Goal: Task Accomplishment & Management: Use online tool/utility

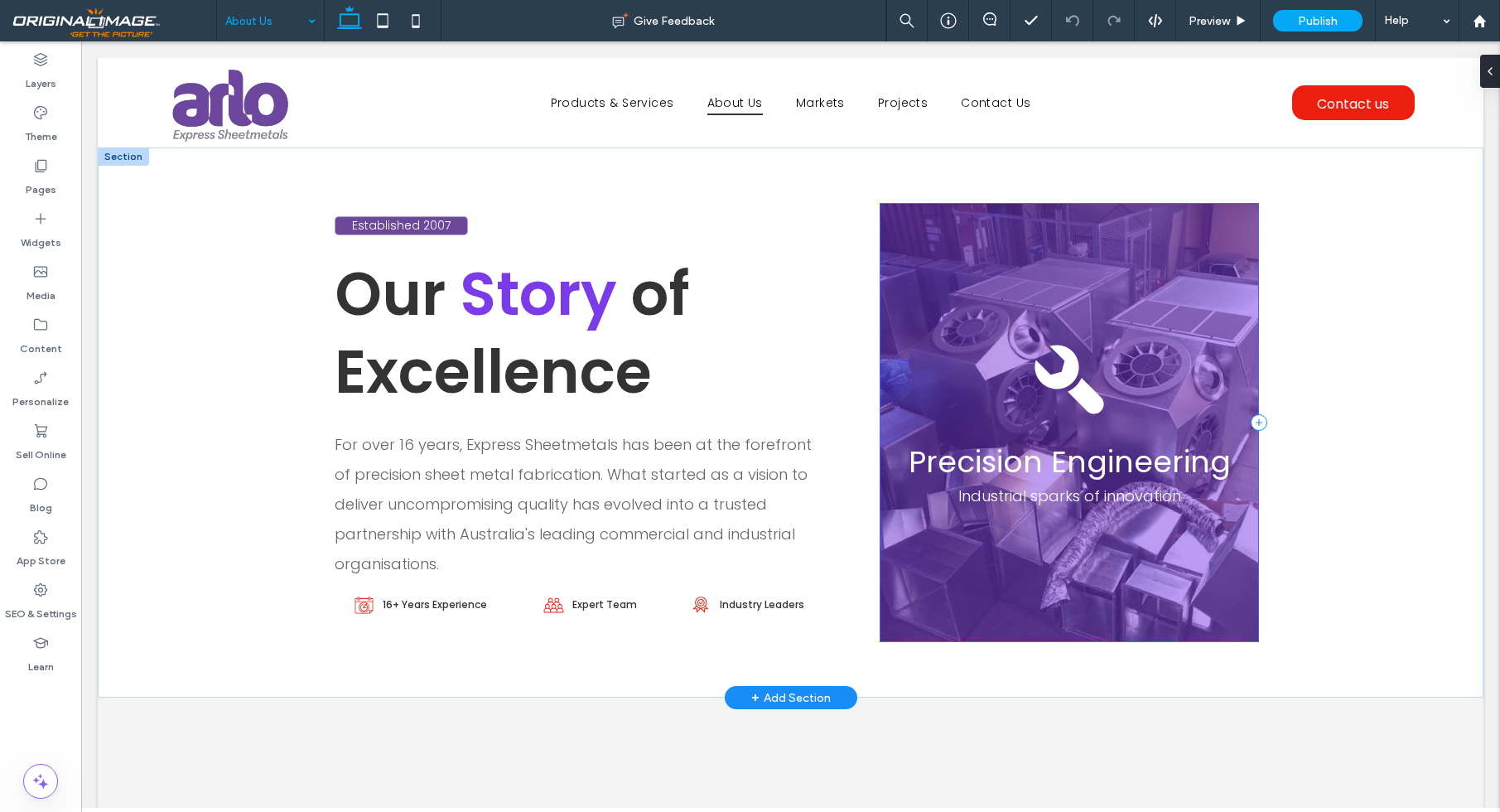
click at [1175, 319] on div "Precision Engineering Industrial sparks of innovation" at bounding box center [1069, 422] width 379 height 439
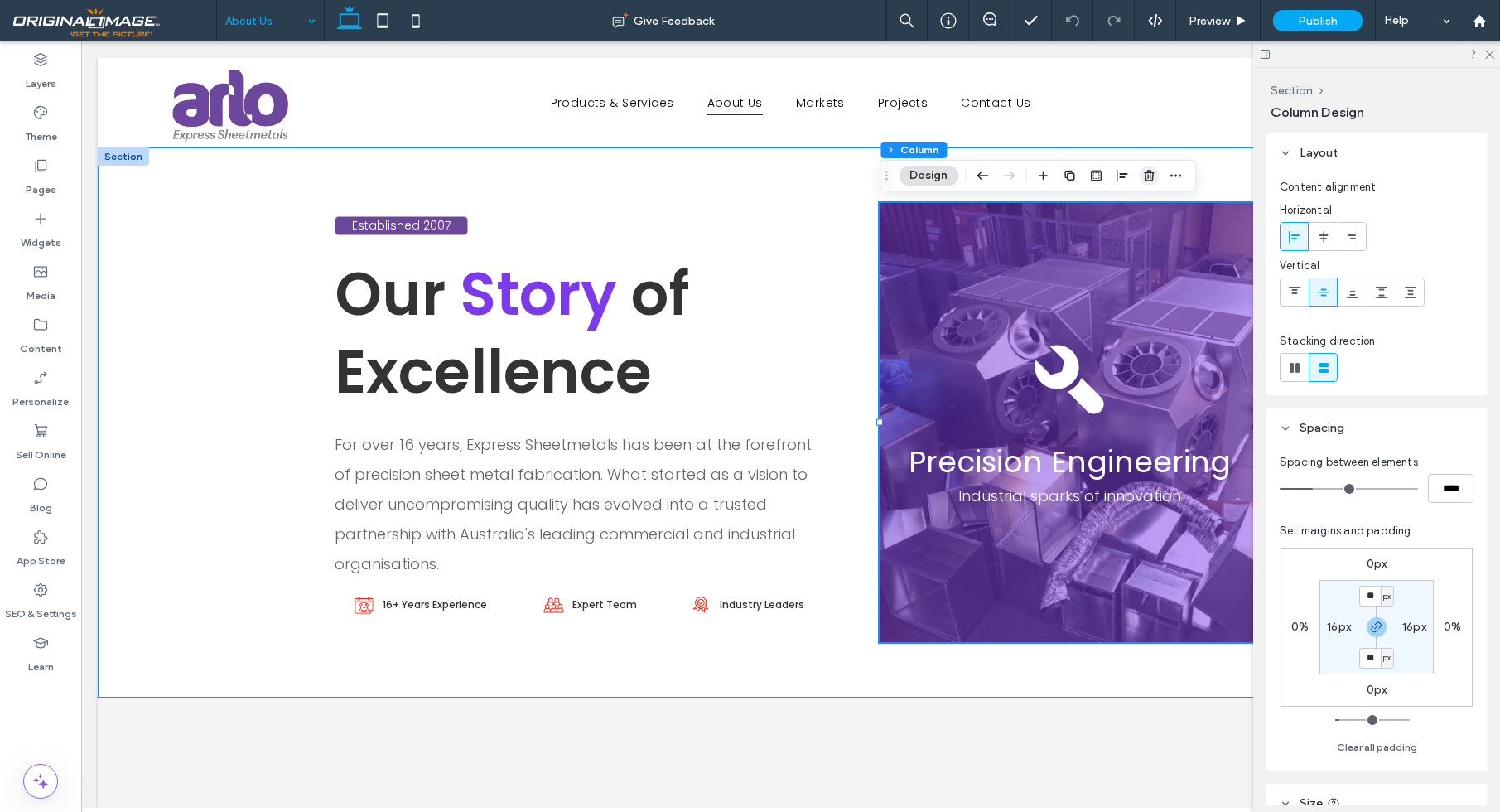
click at [1148, 176] on icon "button" at bounding box center [1149, 176] width 14 height 14
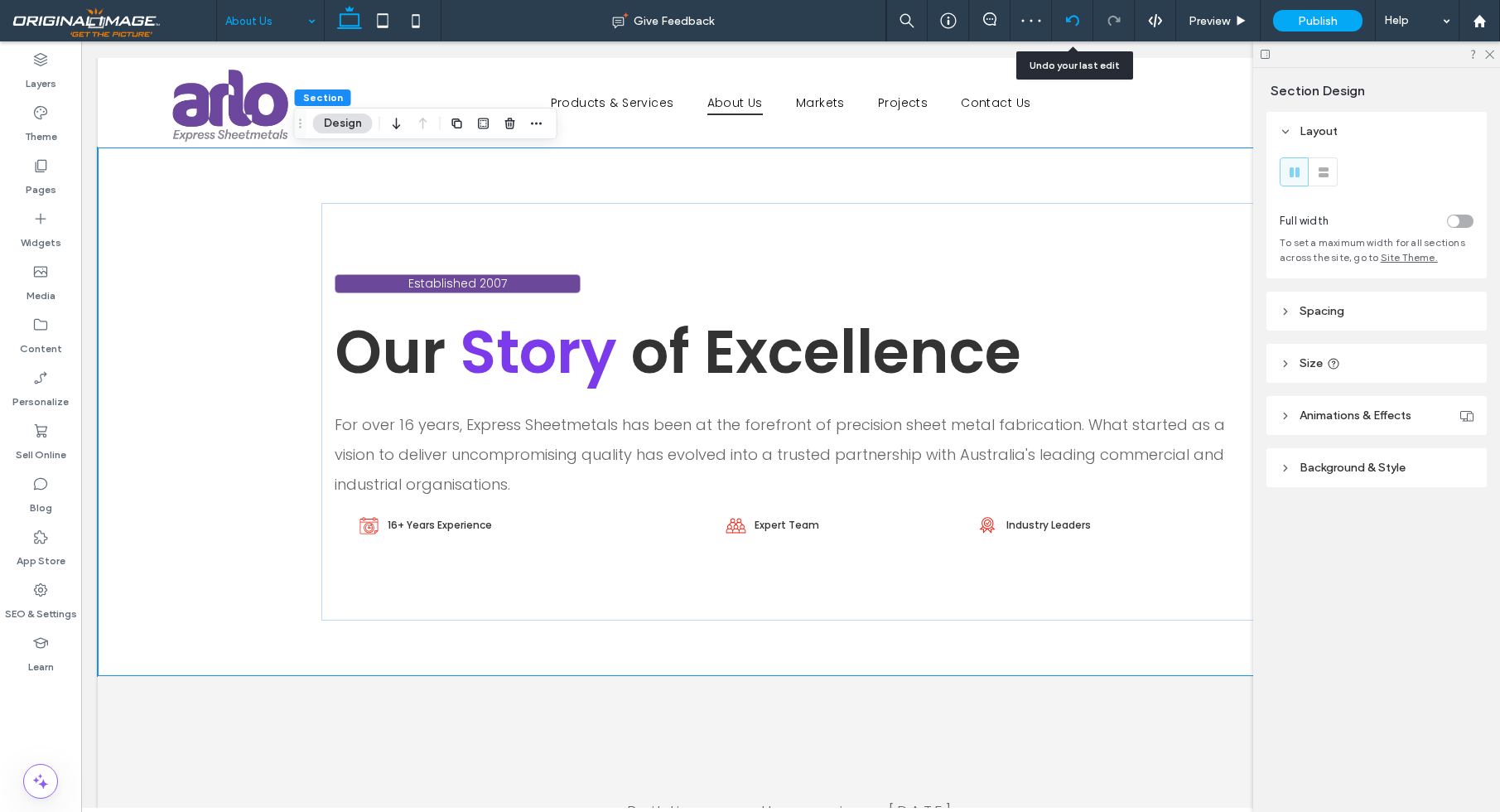
click at [1075, 19] on icon at bounding box center [1072, 21] width 14 height 14
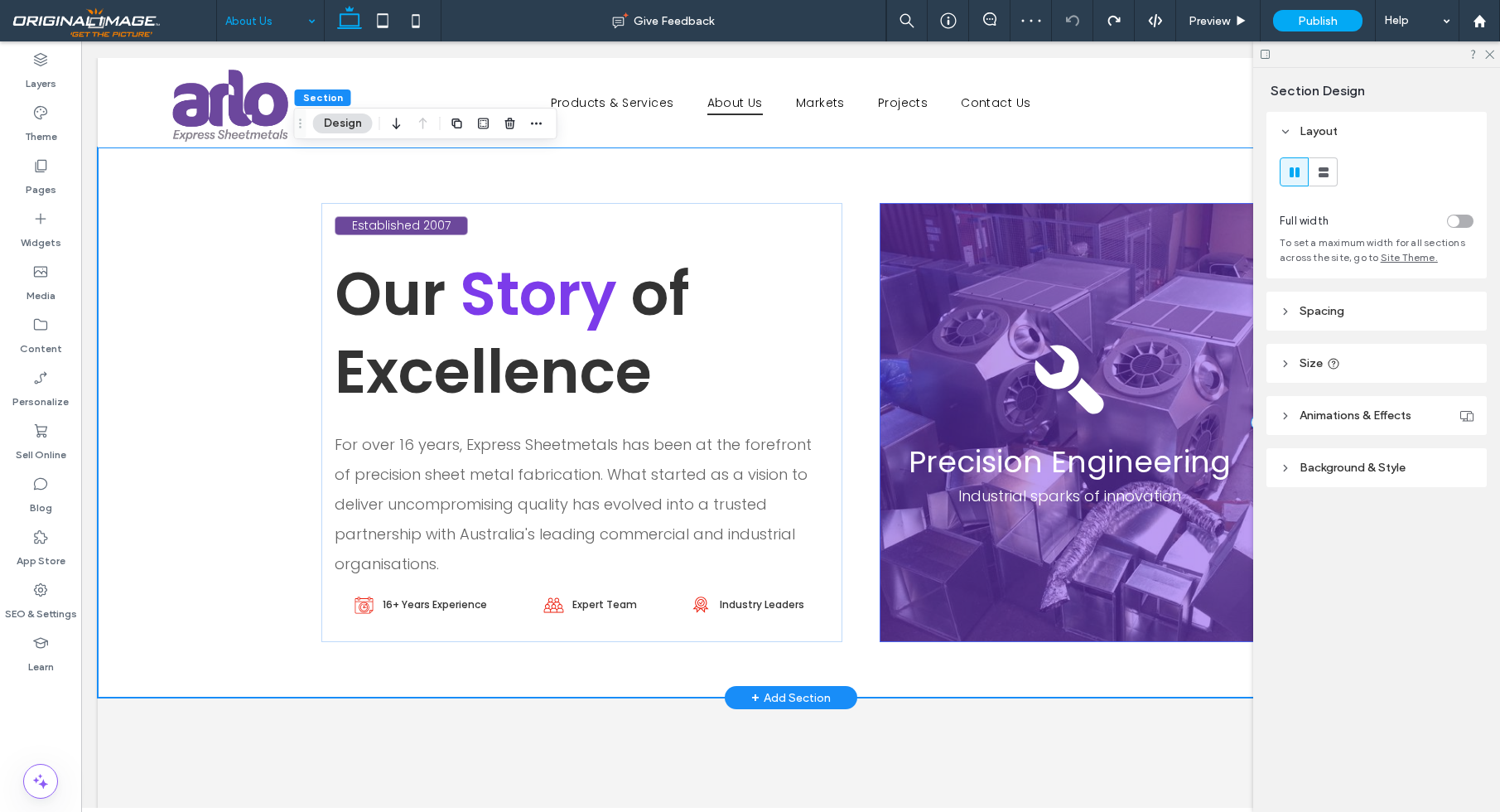
click at [1010, 287] on div "Precision Engineering Industrial sparks of innovation" at bounding box center [1069, 422] width 379 height 439
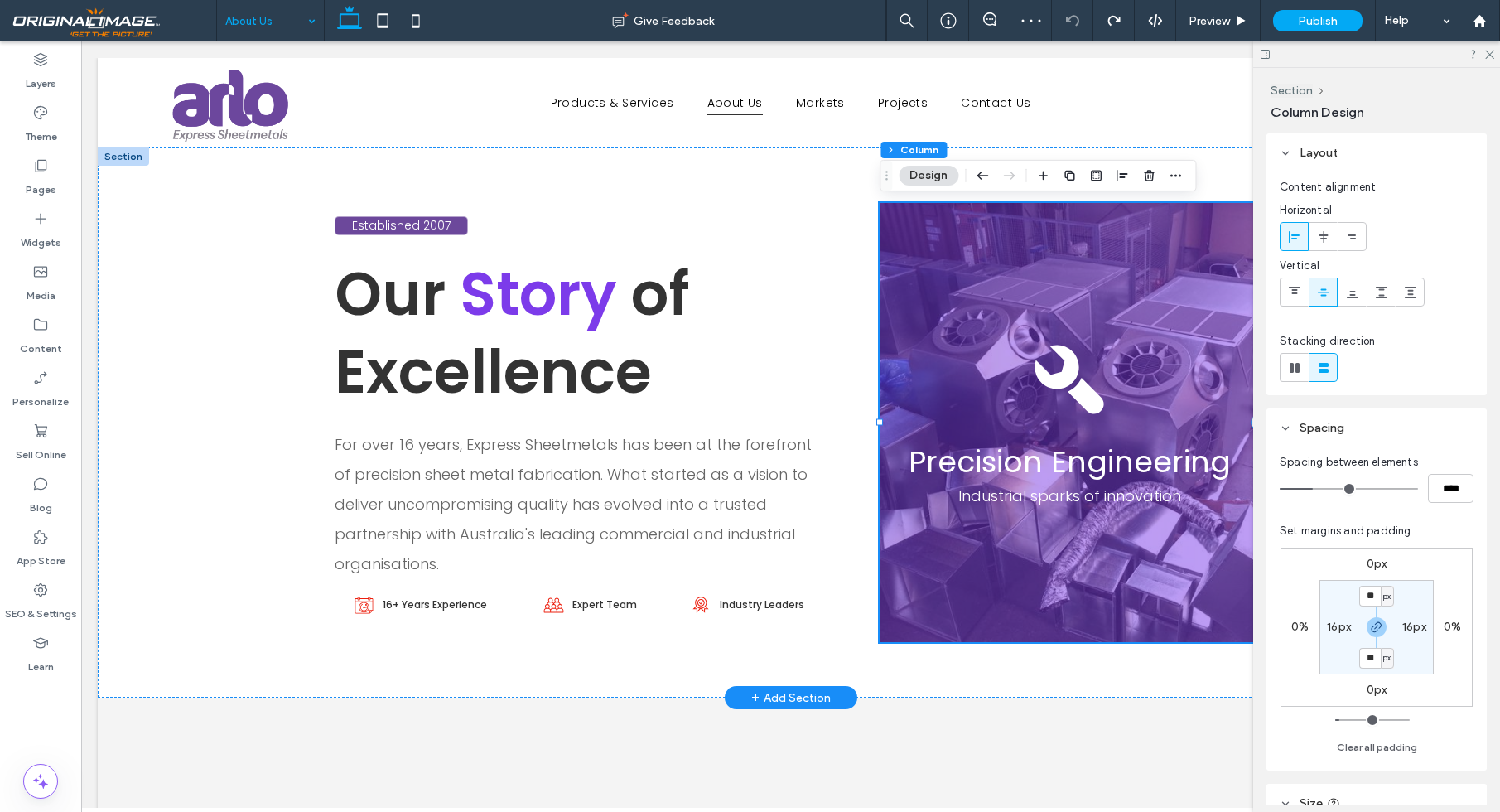
click at [973, 293] on div "Precision Engineering Industrial sparks of innovation" at bounding box center [1069, 422] width 379 height 439
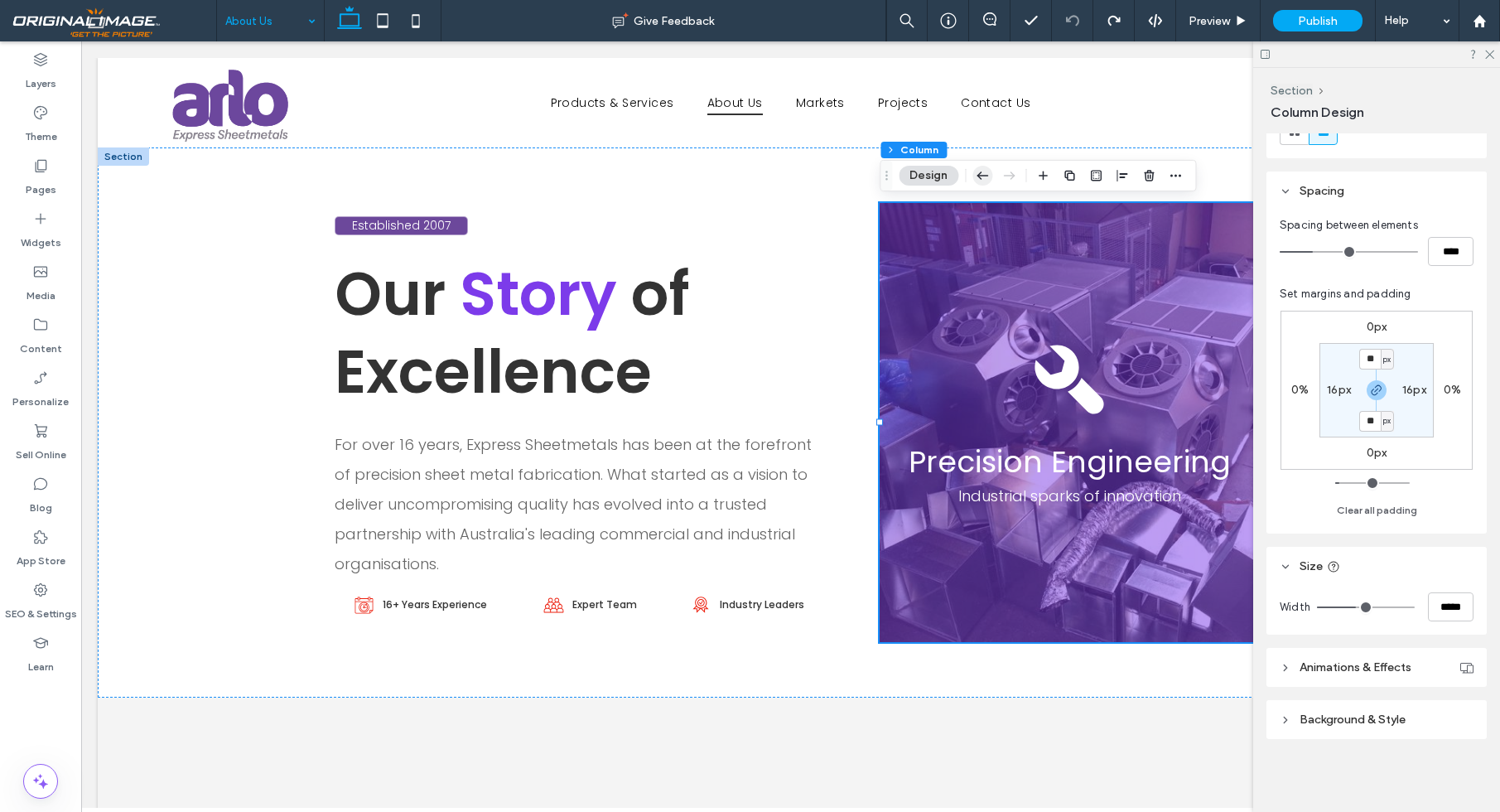
scroll to position [237, 0]
click at [937, 173] on button "Design" at bounding box center [928, 176] width 60 height 20
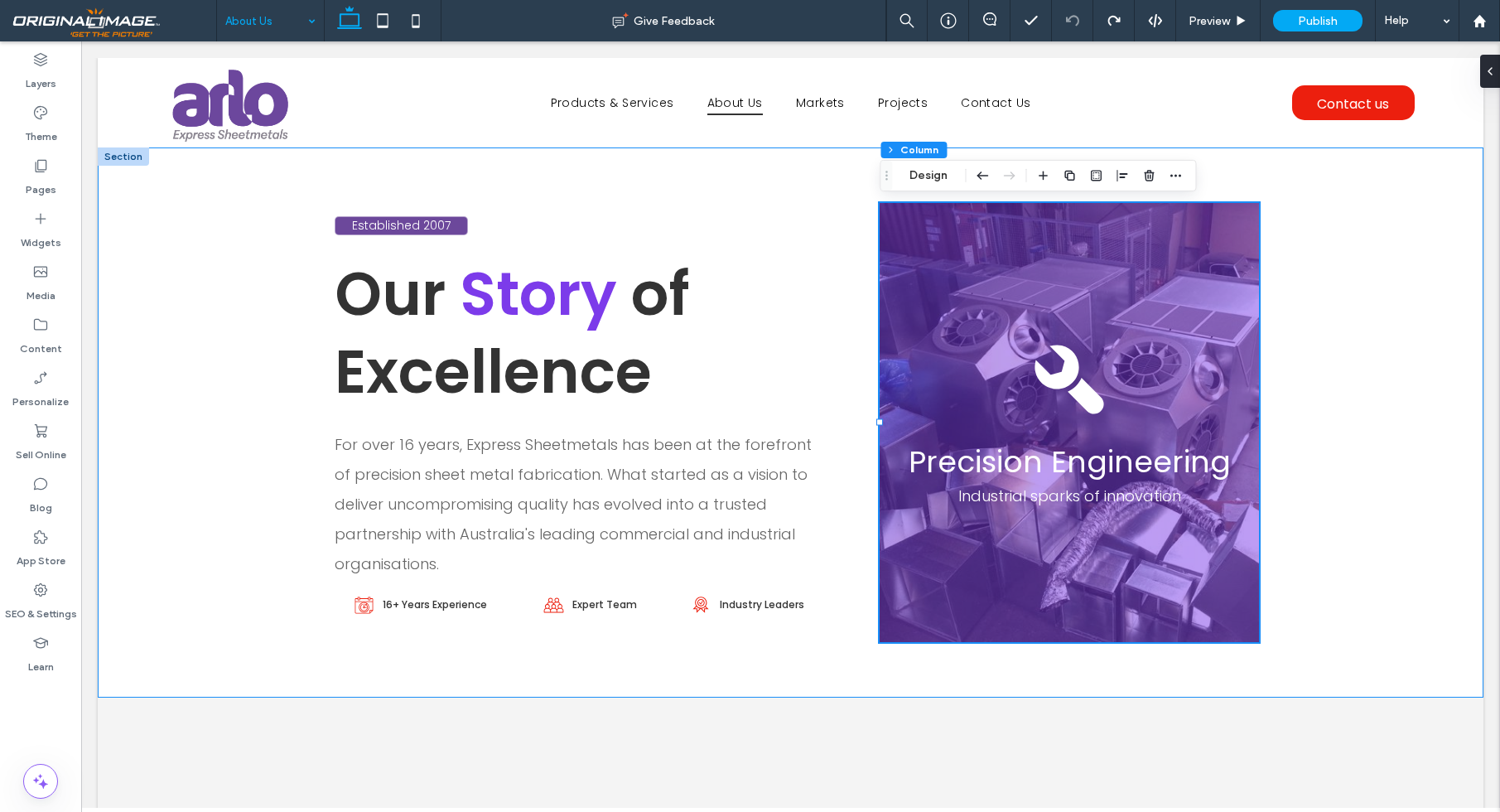
drag, startPoint x: 917, startPoint y: 172, endPoint x: 951, endPoint y: 188, distance: 37.6
click at [918, 172] on button "Design" at bounding box center [928, 176] width 60 height 20
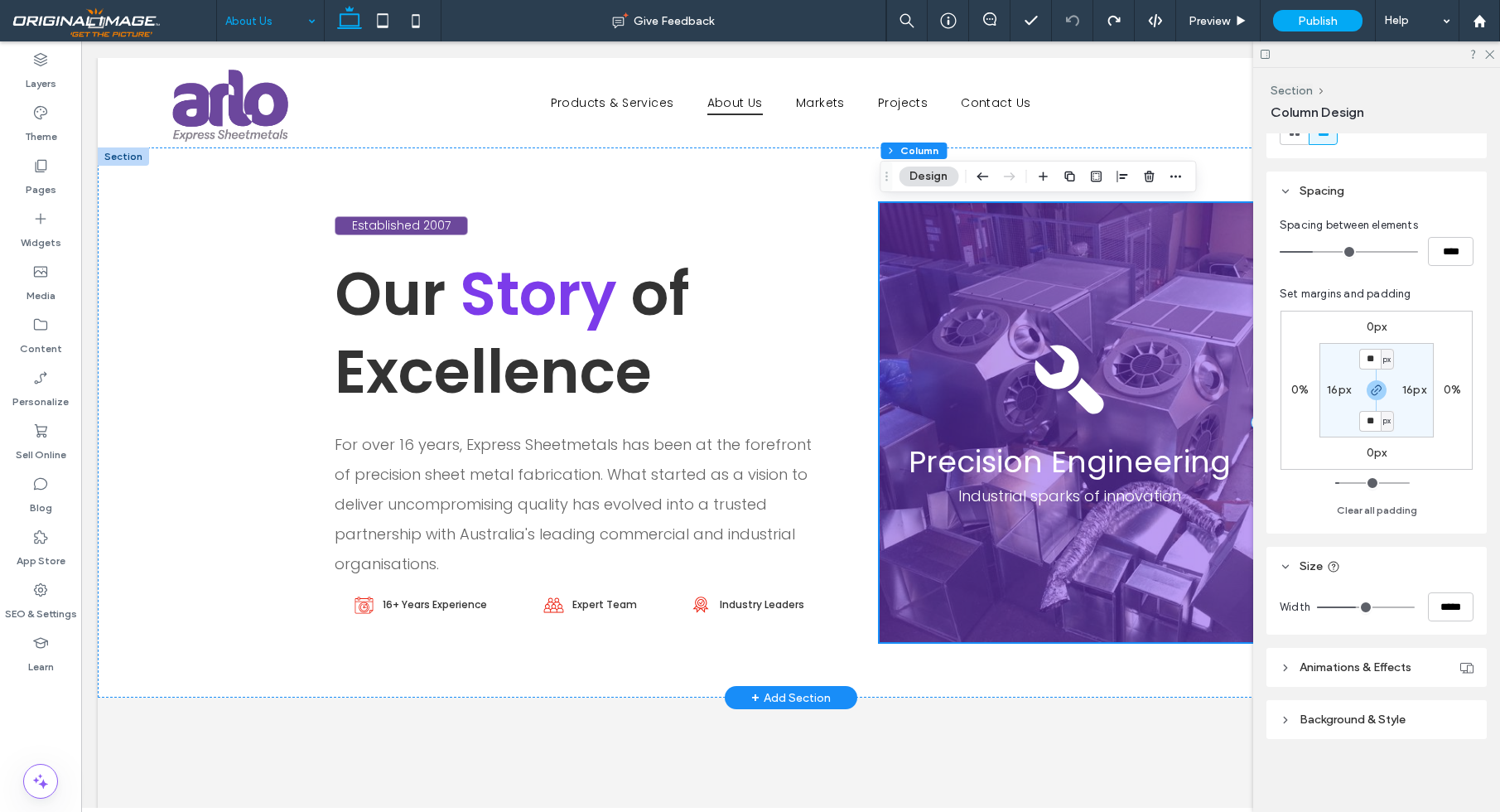
scroll to position [0, 0]
click at [1001, 210] on div "Precision Engineering Industrial sparks of innovation" at bounding box center [1069, 422] width 379 height 439
click at [919, 176] on button "Design" at bounding box center [928, 176] width 60 height 20
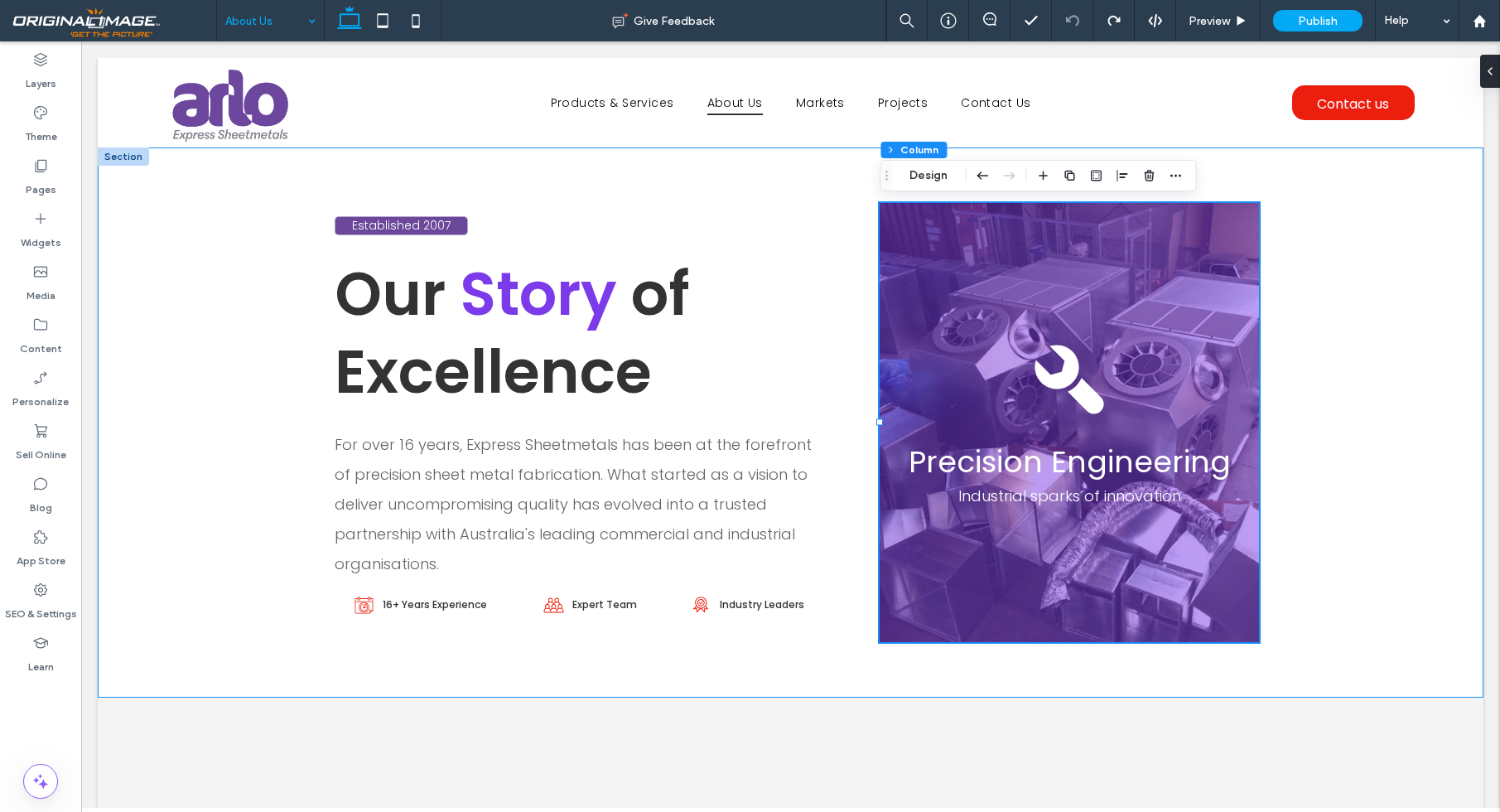
drag, startPoint x: 930, startPoint y: 179, endPoint x: 958, endPoint y: 190, distance: 30.1
click at [932, 180] on button "Design" at bounding box center [928, 176] width 60 height 20
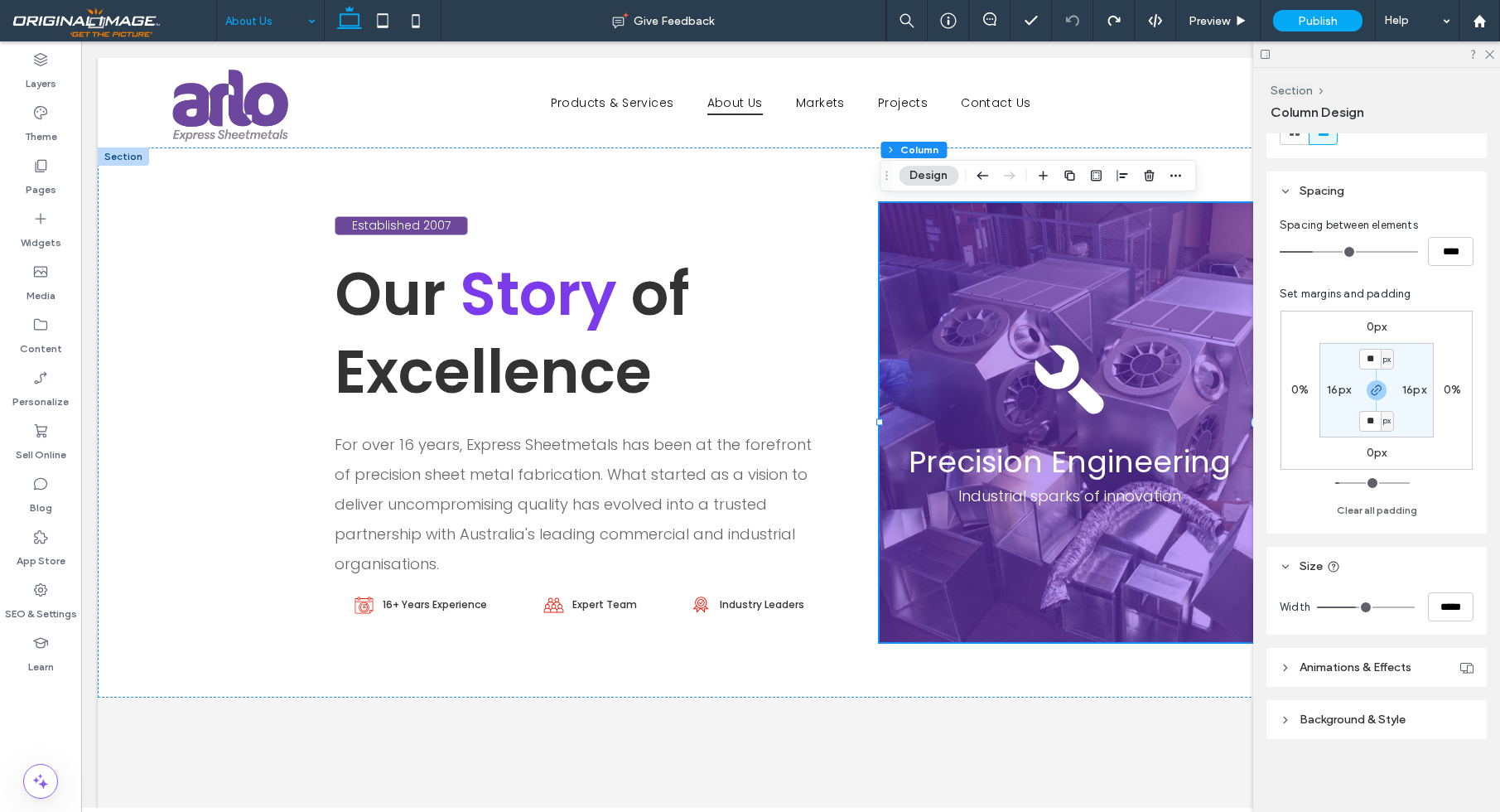
click at [1323, 708] on header "Background & Style" at bounding box center [1377, 719] width 221 height 39
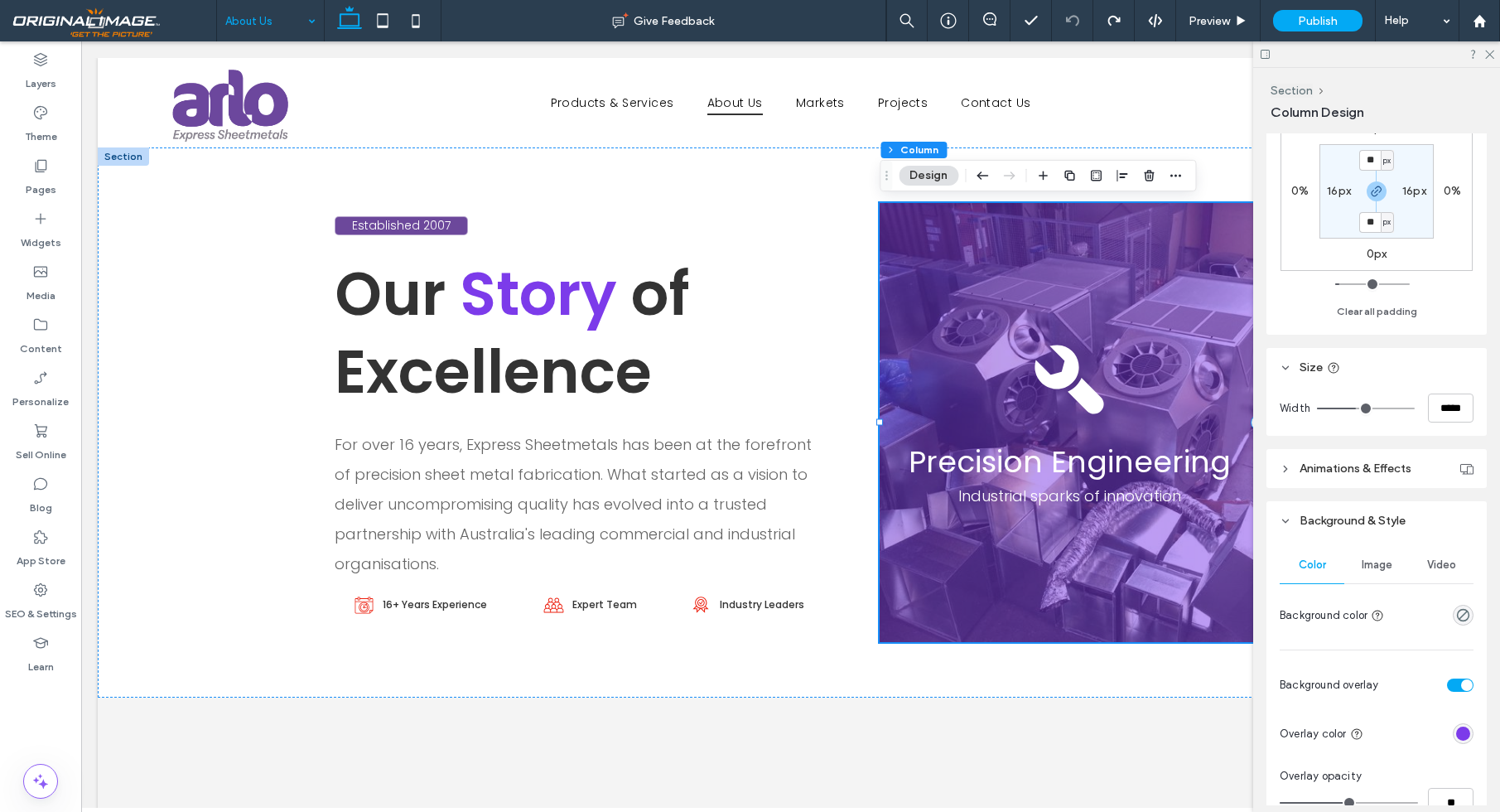
scroll to position [483, 0]
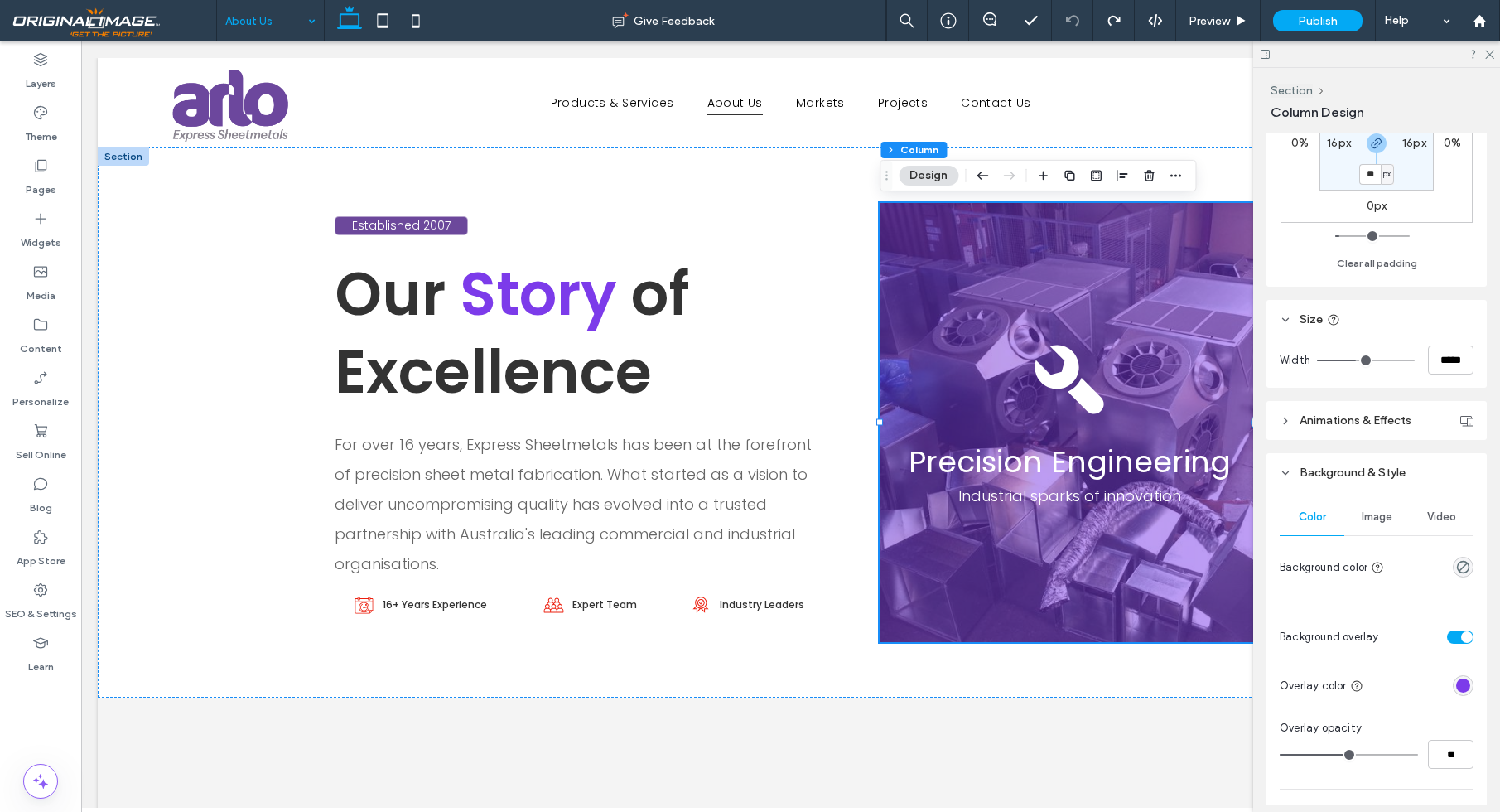
click at [1377, 521] on span "Image" at bounding box center [1377, 517] width 30 height 14
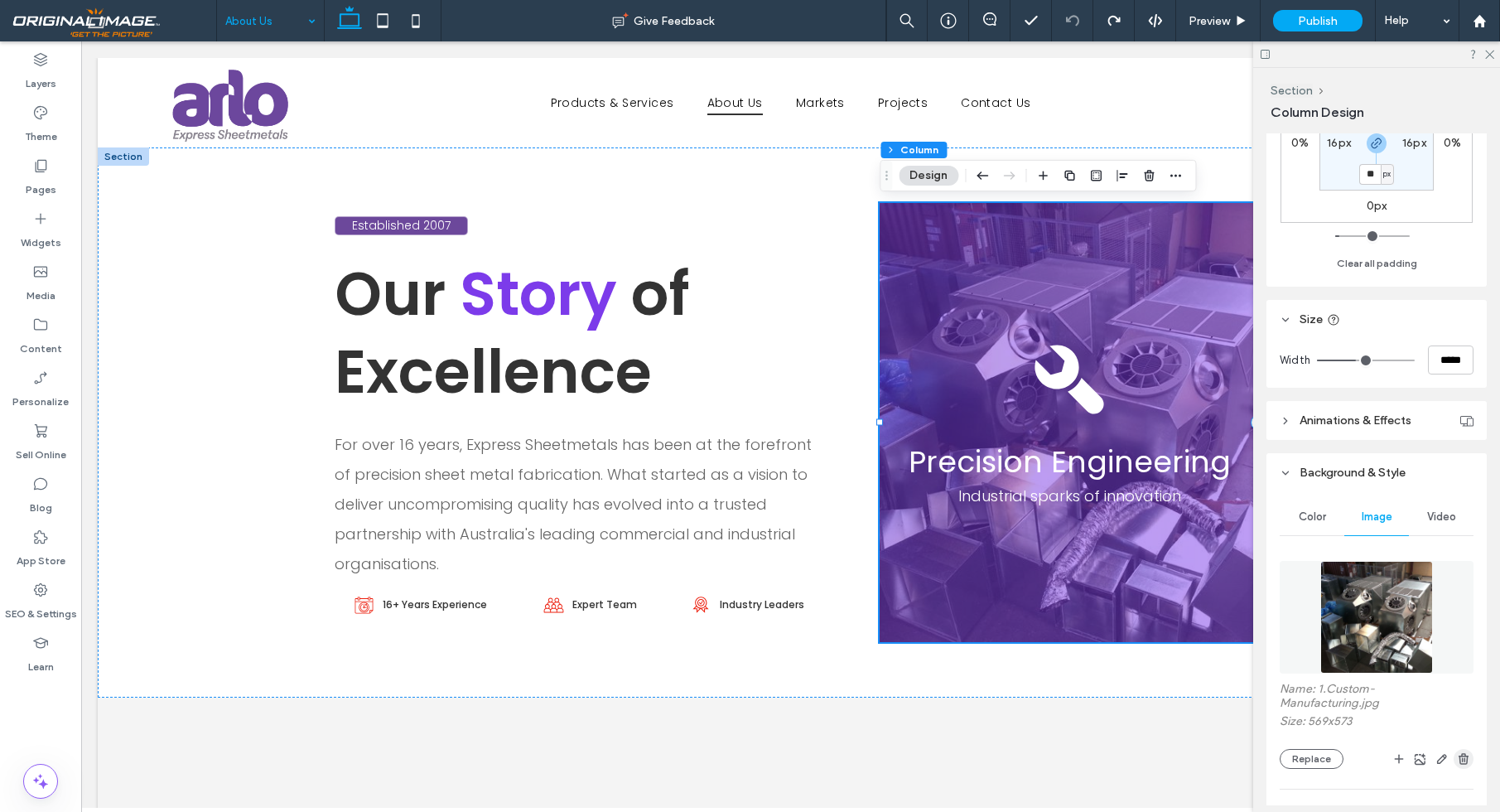
click at [1467, 753] on use "button" at bounding box center [1464, 758] width 10 height 11
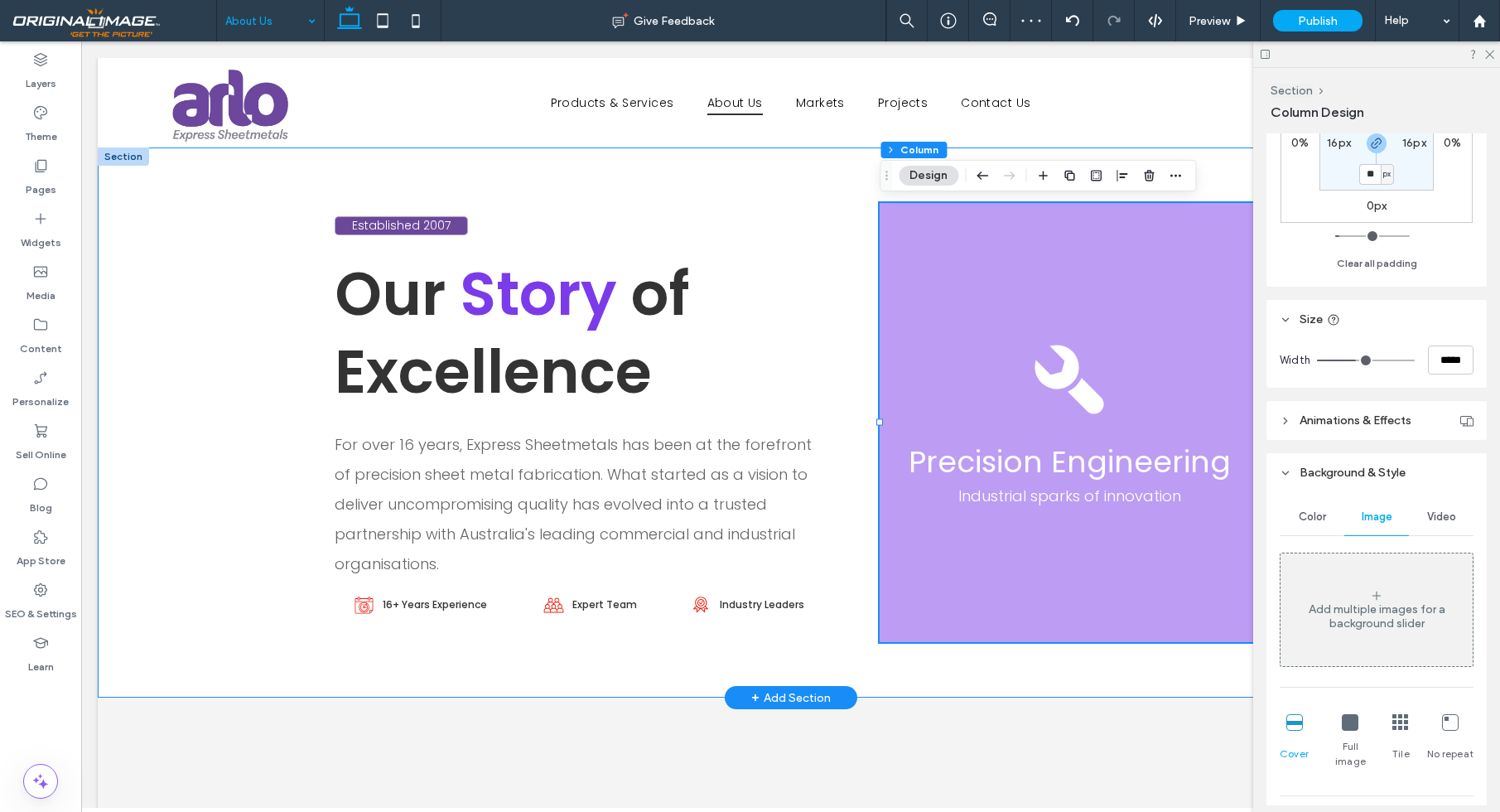
click at [1017, 664] on div "Established 2007 Our Story of Excellence For over 16 years, Express Sheetmetals…" at bounding box center [791, 422] width 994 height 550
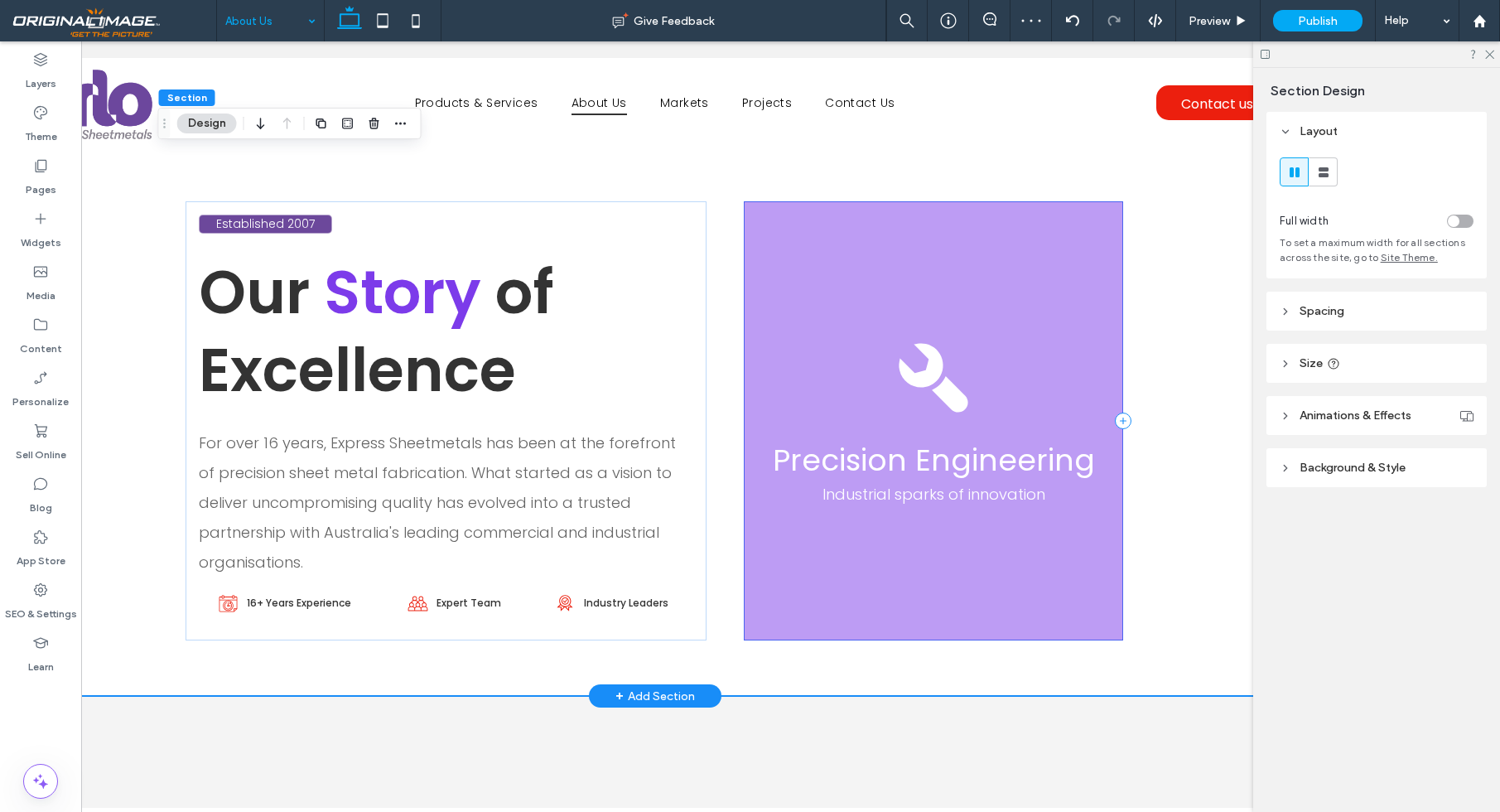
scroll to position [0, 135]
click at [1044, 275] on div "Precision Engineering Industrial sparks of innovation" at bounding box center [934, 420] width 379 height 439
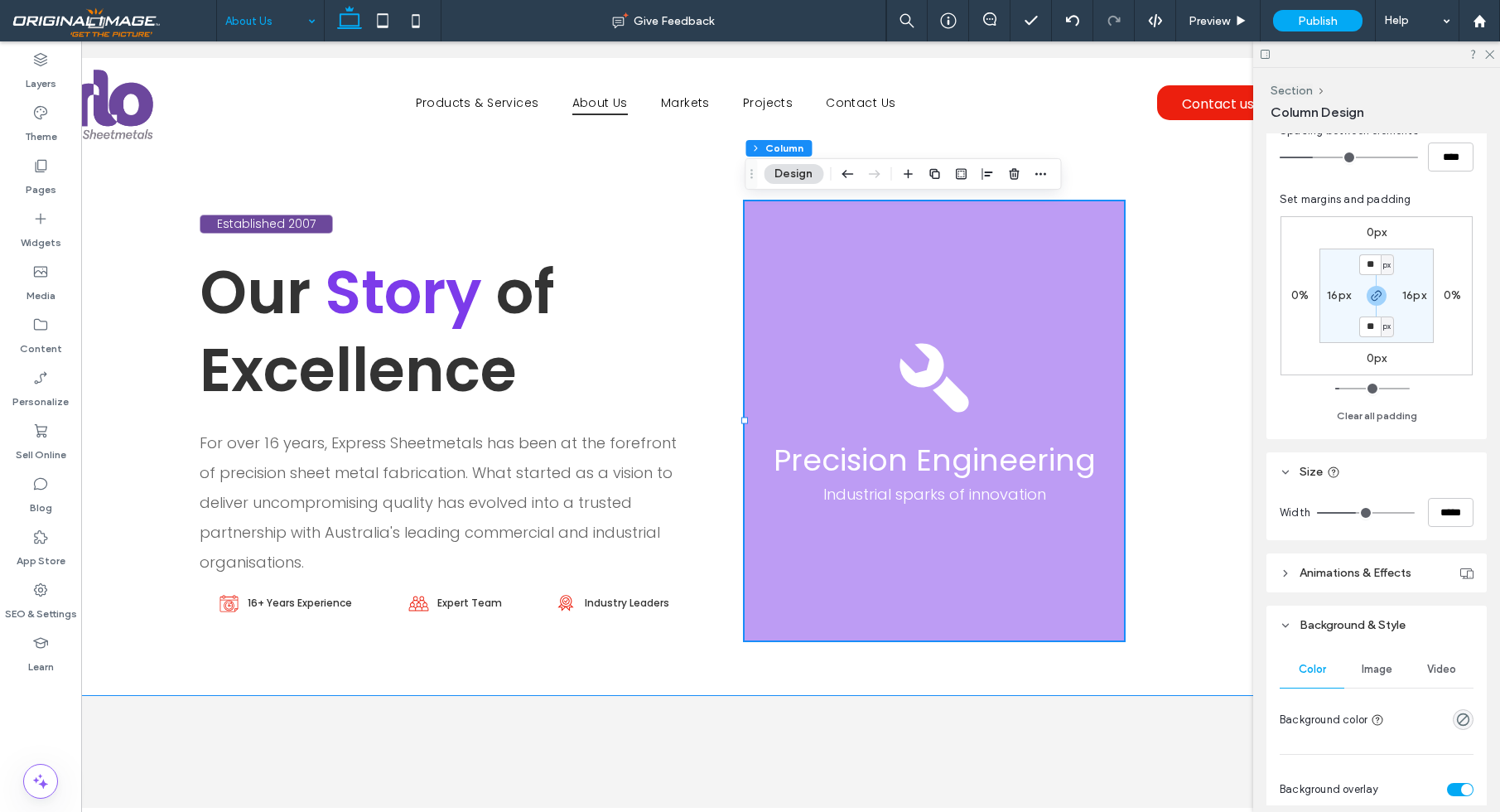
scroll to position [353, 0]
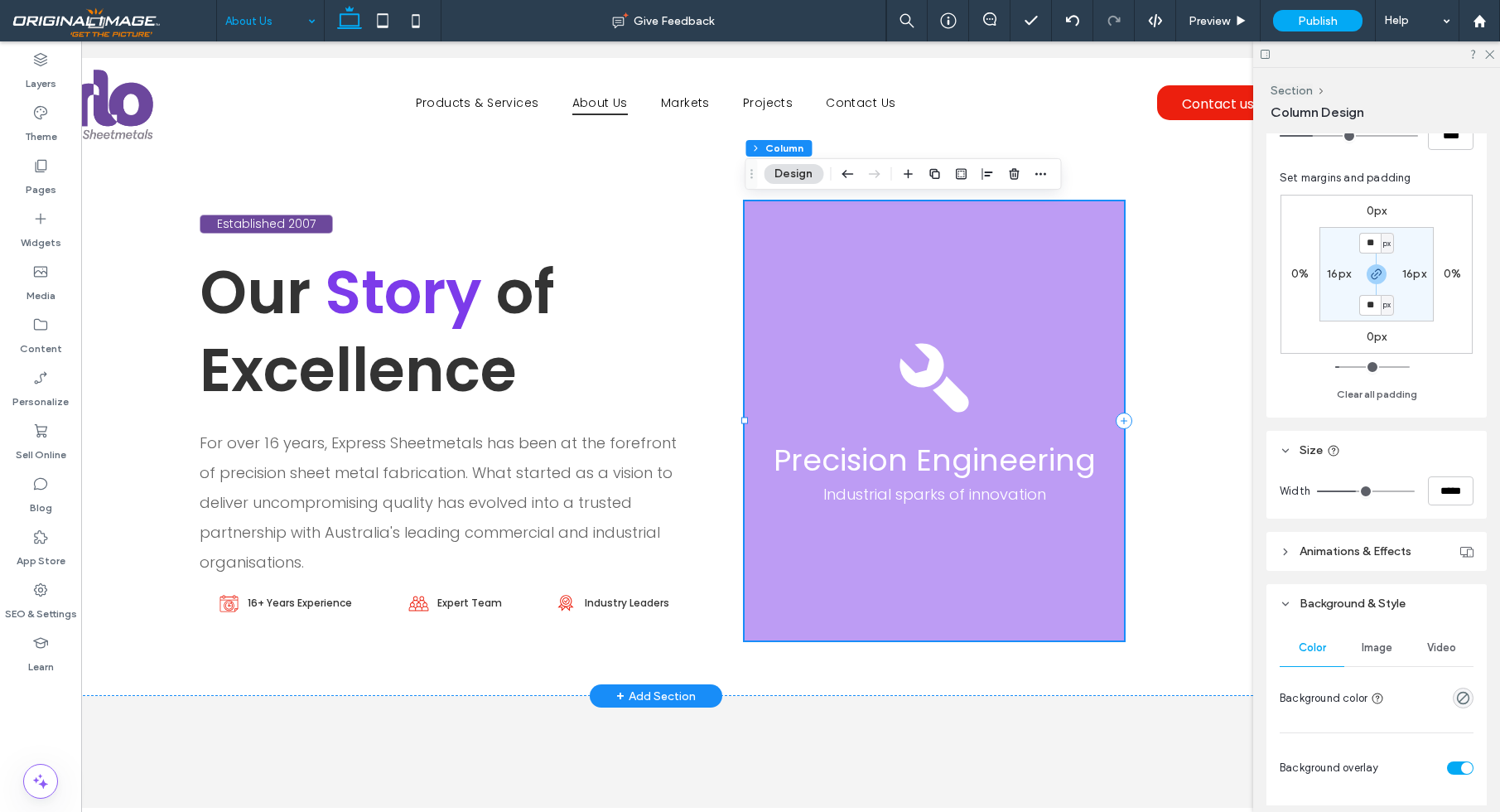
click at [991, 239] on div "Precision Engineering Industrial sparks of innovation" at bounding box center [934, 420] width 379 height 439
drag, startPoint x: 1318, startPoint y: 646, endPoint x: 1395, endPoint y: 676, distance: 82.6
click at [1318, 646] on span "Color" at bounding box center [1312, 648] width 27 height 14
click at [1464, 696] on use "rgba(0, 0, 0, 0)" at bounding box center [1463, 697] width 13 height 13
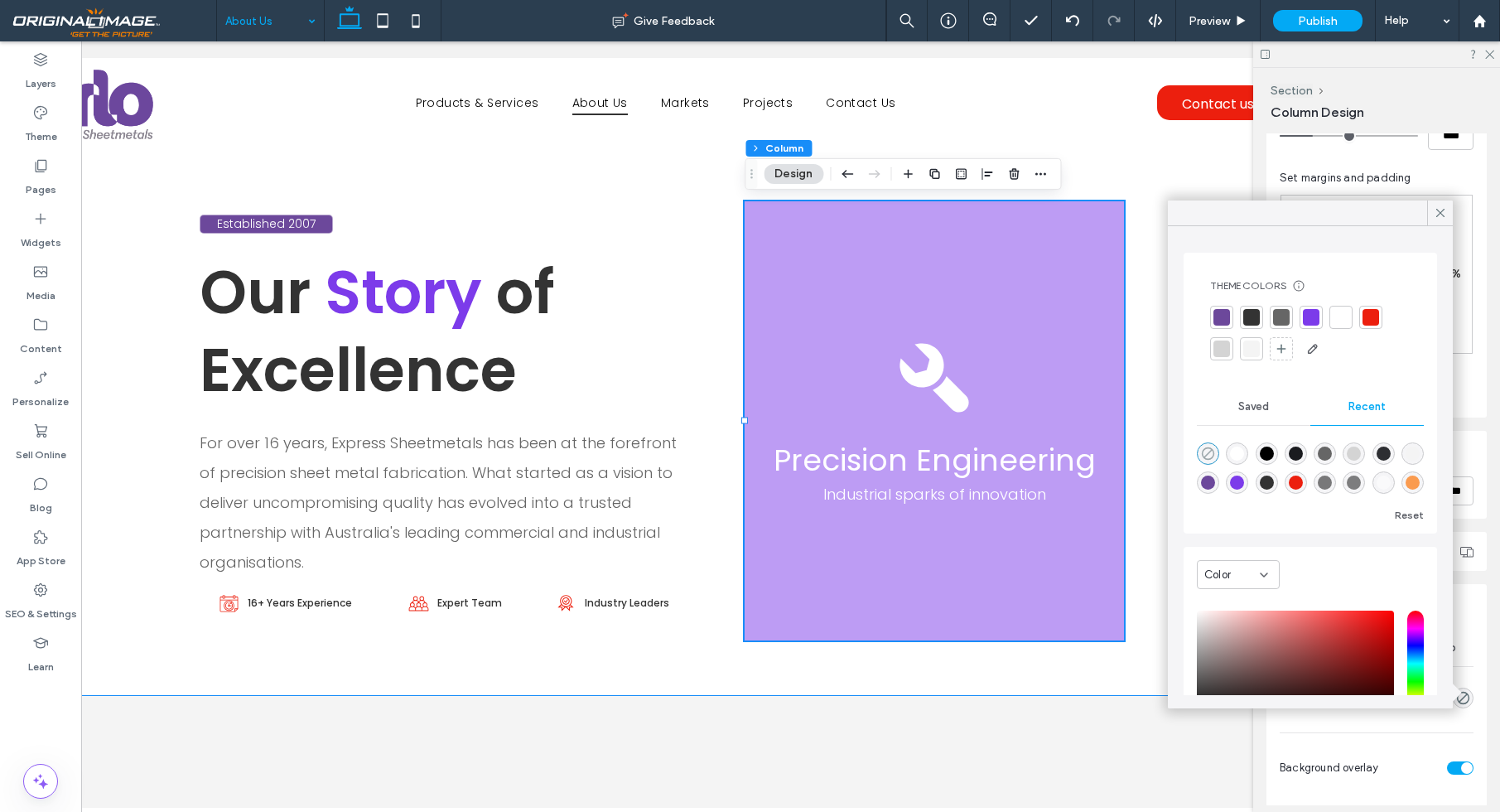
click at [1204, 455] on icon "rgba(0, 0, 0, 0)" at bounding box center [1208, 453] width 14 height 14
click at [1104, 172] on div "Established 2007 Our Story of Excellence For over 16 years, Express Sheetmetals…" at bounding box center [656, 421] width 994 height 550
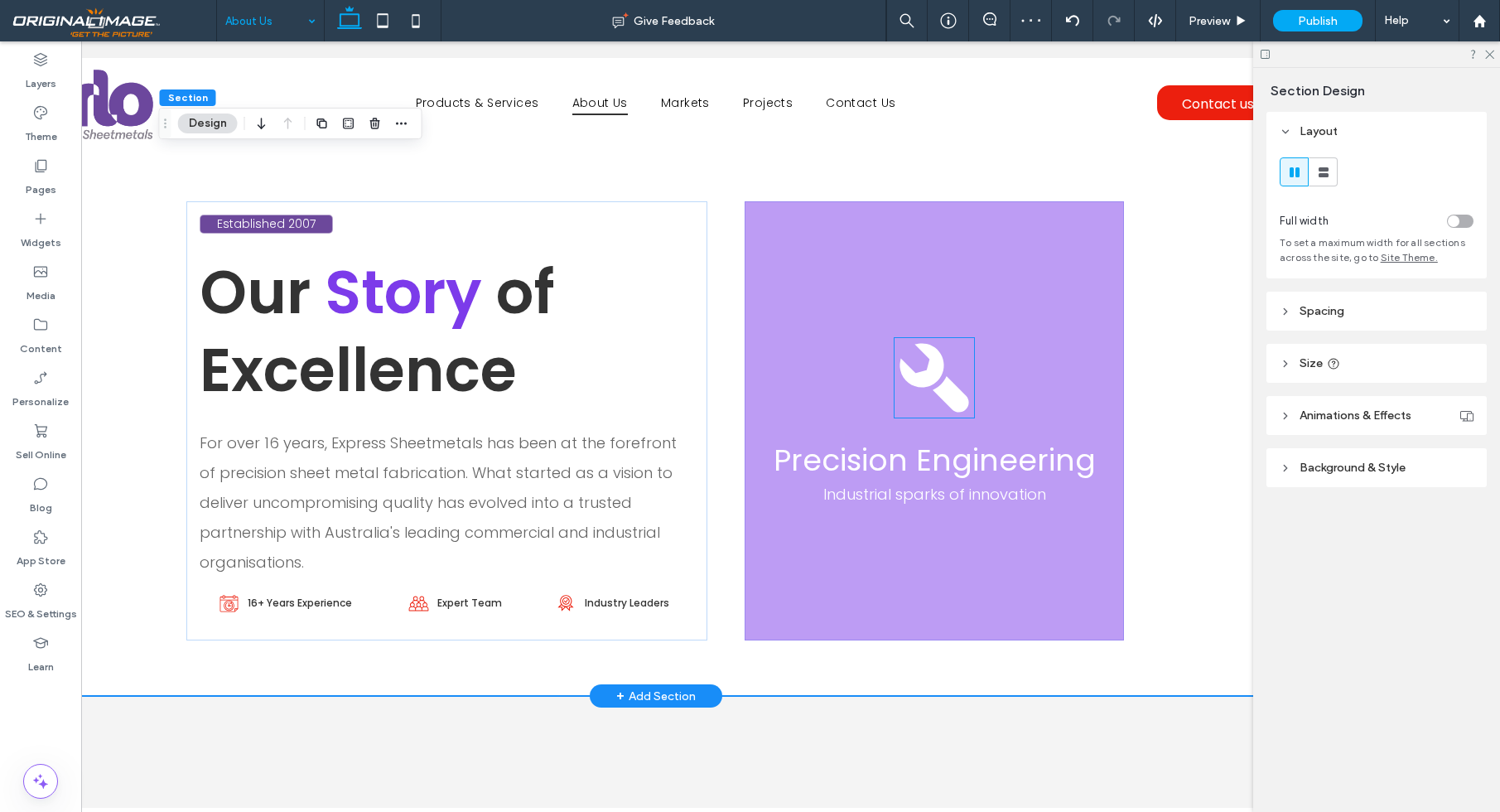
click at [952, 384] on icon at bounding box center [933, 377] width 68 height 68
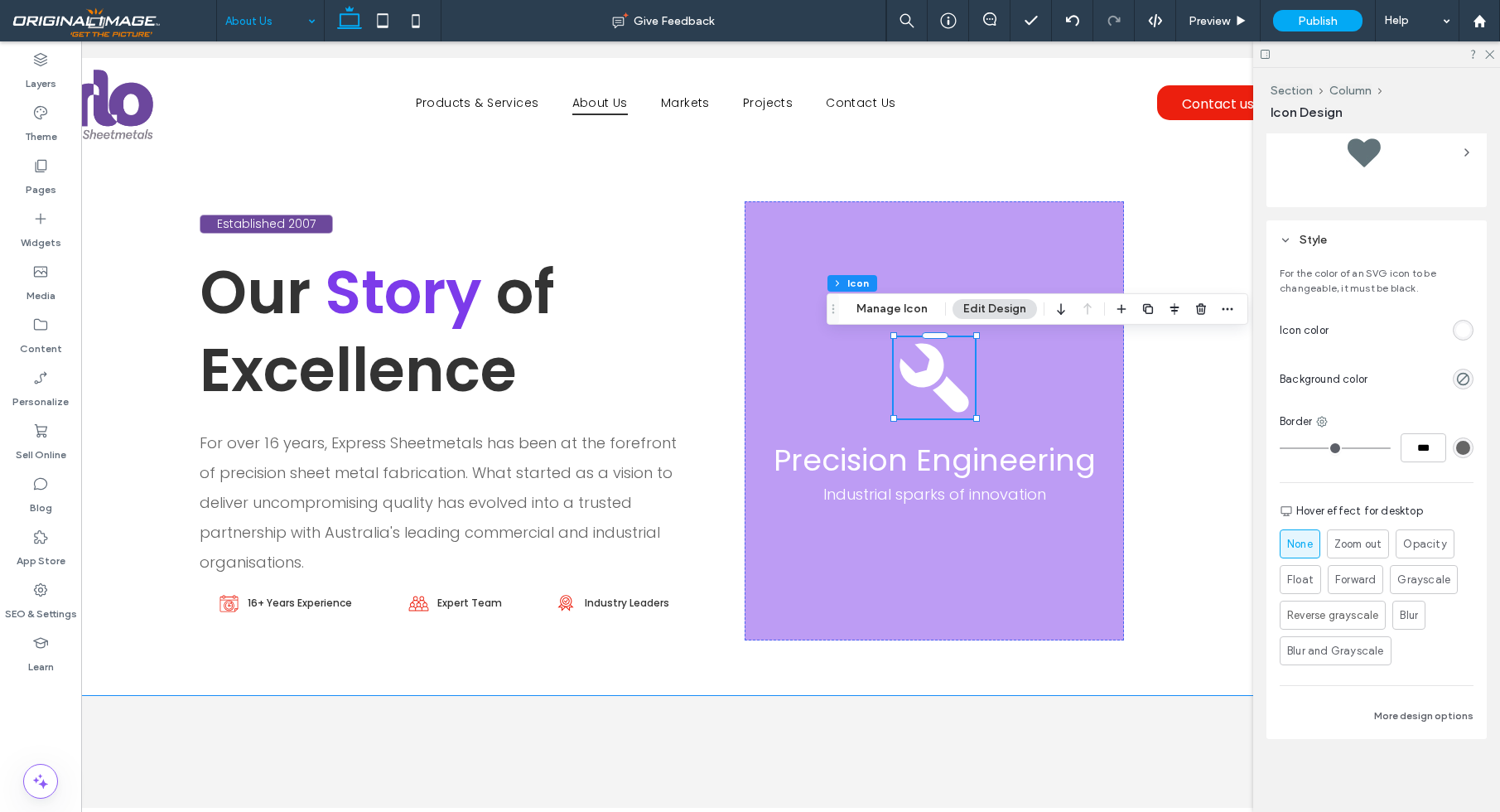
scroll to position [818, 0]
click at [1465, 331] on div "rgb(255, 255, 255)" at bounding box center [1463, 330] width 14 height 14
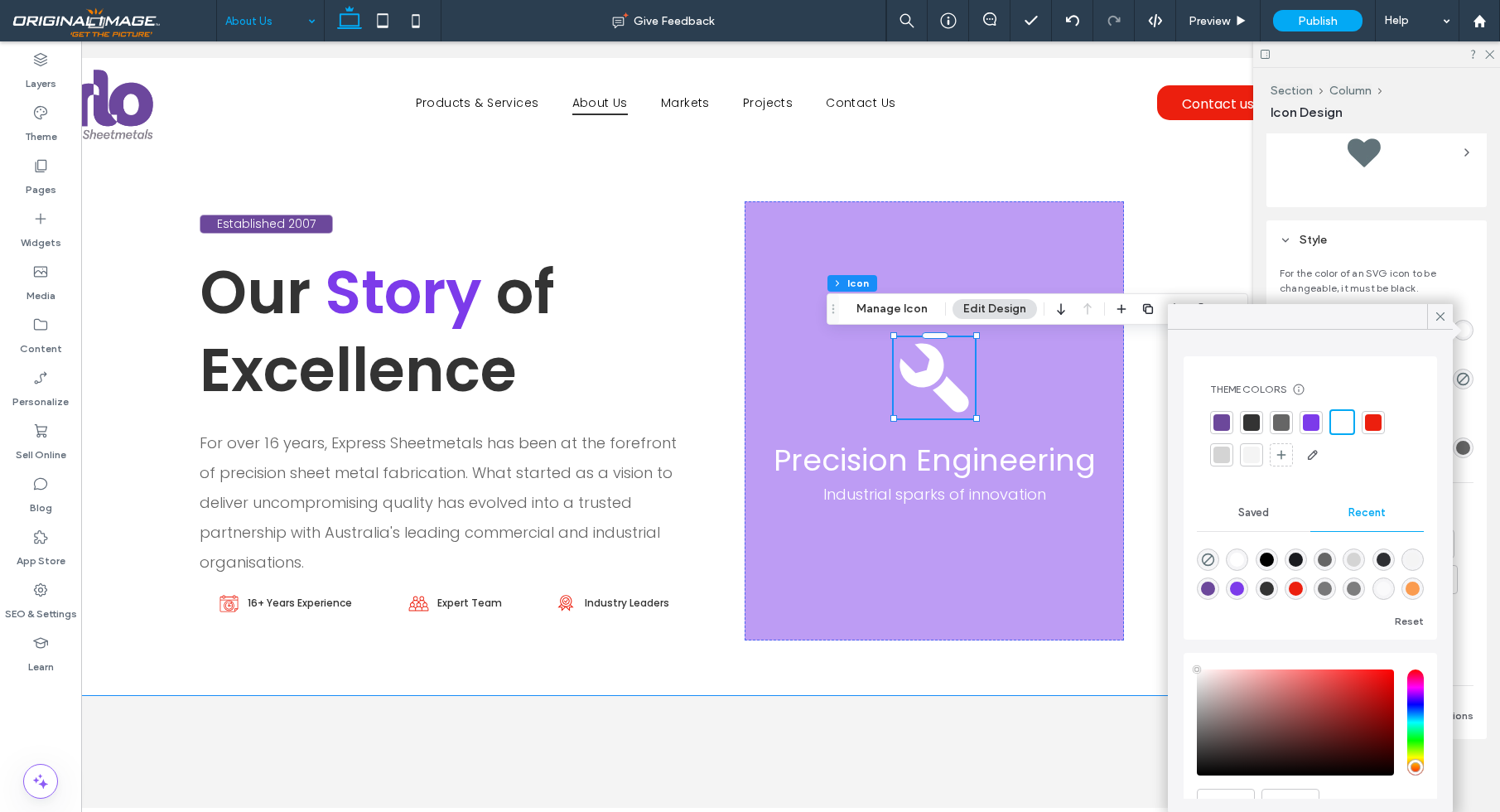
click at [1318, 421] on div at bounding box center [1312, 422] width 17 height 17
drag, startPoint x: 1441, startPoint y: 311, endPoint x: 1399, endPoint y: 314, distance: 42.1
click at [1440, 311] on icon at bounding box center [1441, 317] width 15 height 15
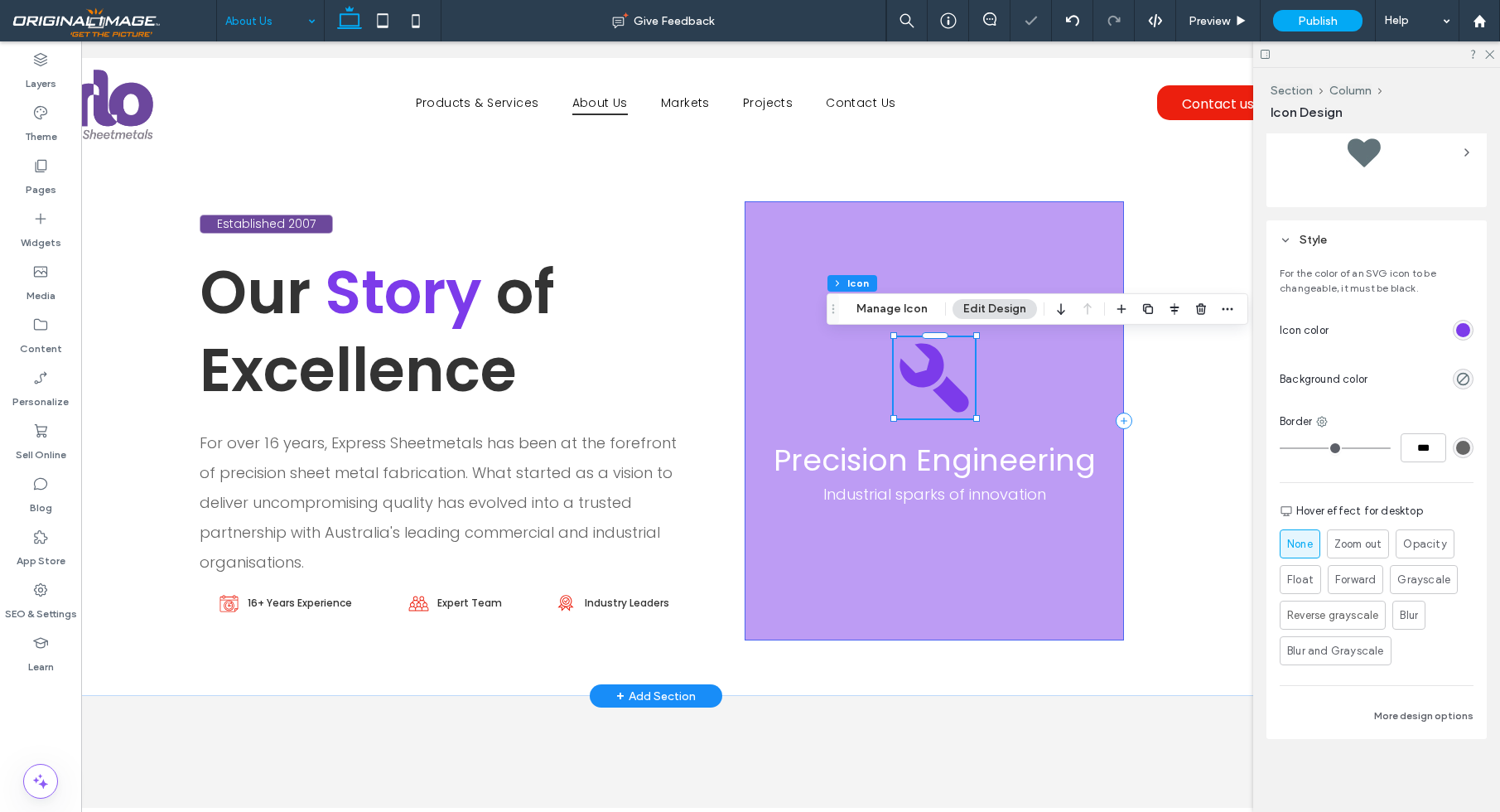
click at [1063, 270] on div "Precision Engineering Industrial sparks of innovation" at bounding box center [934, 420] width 379 height 439
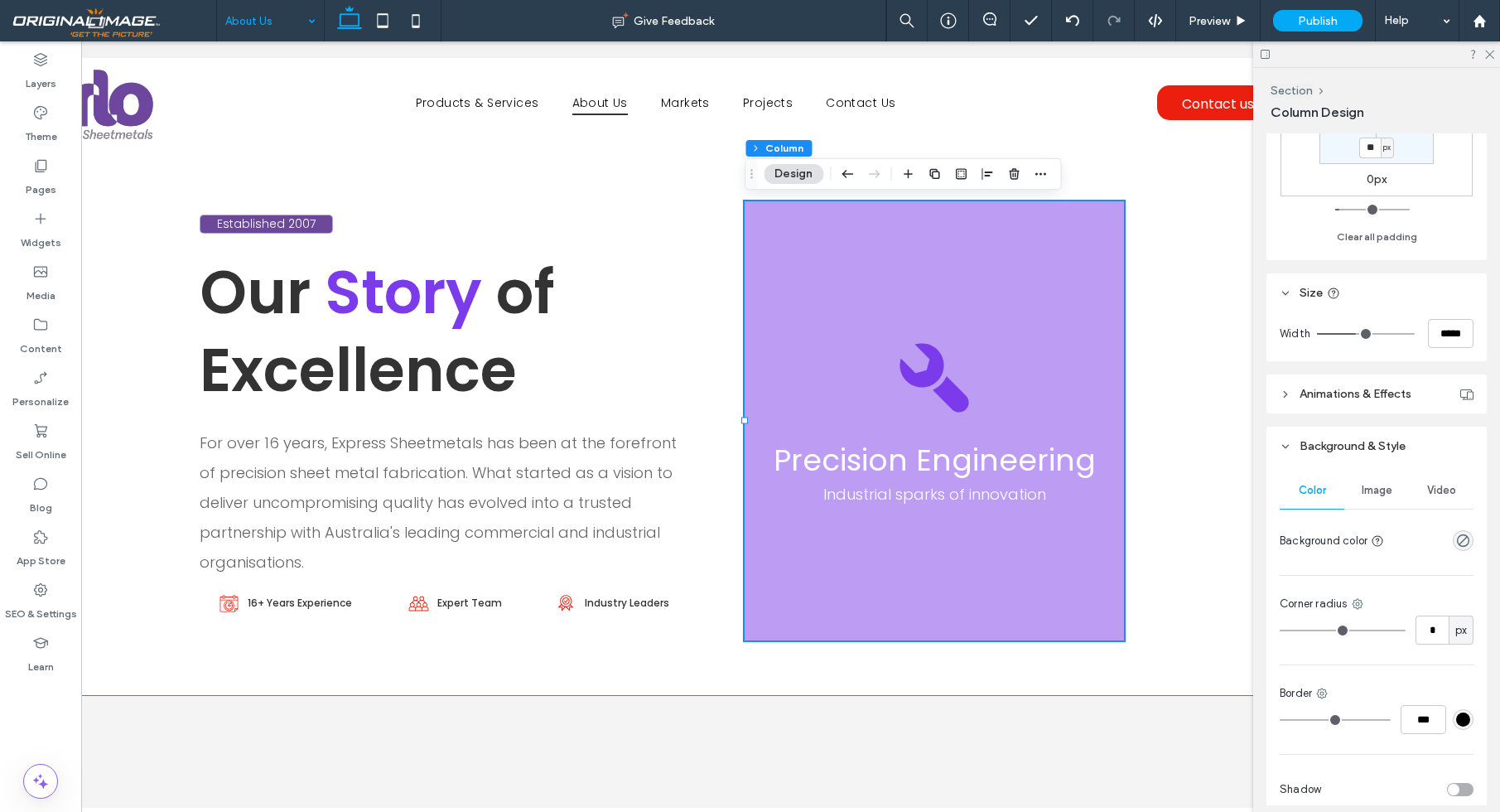
scroll to position [528, 0]
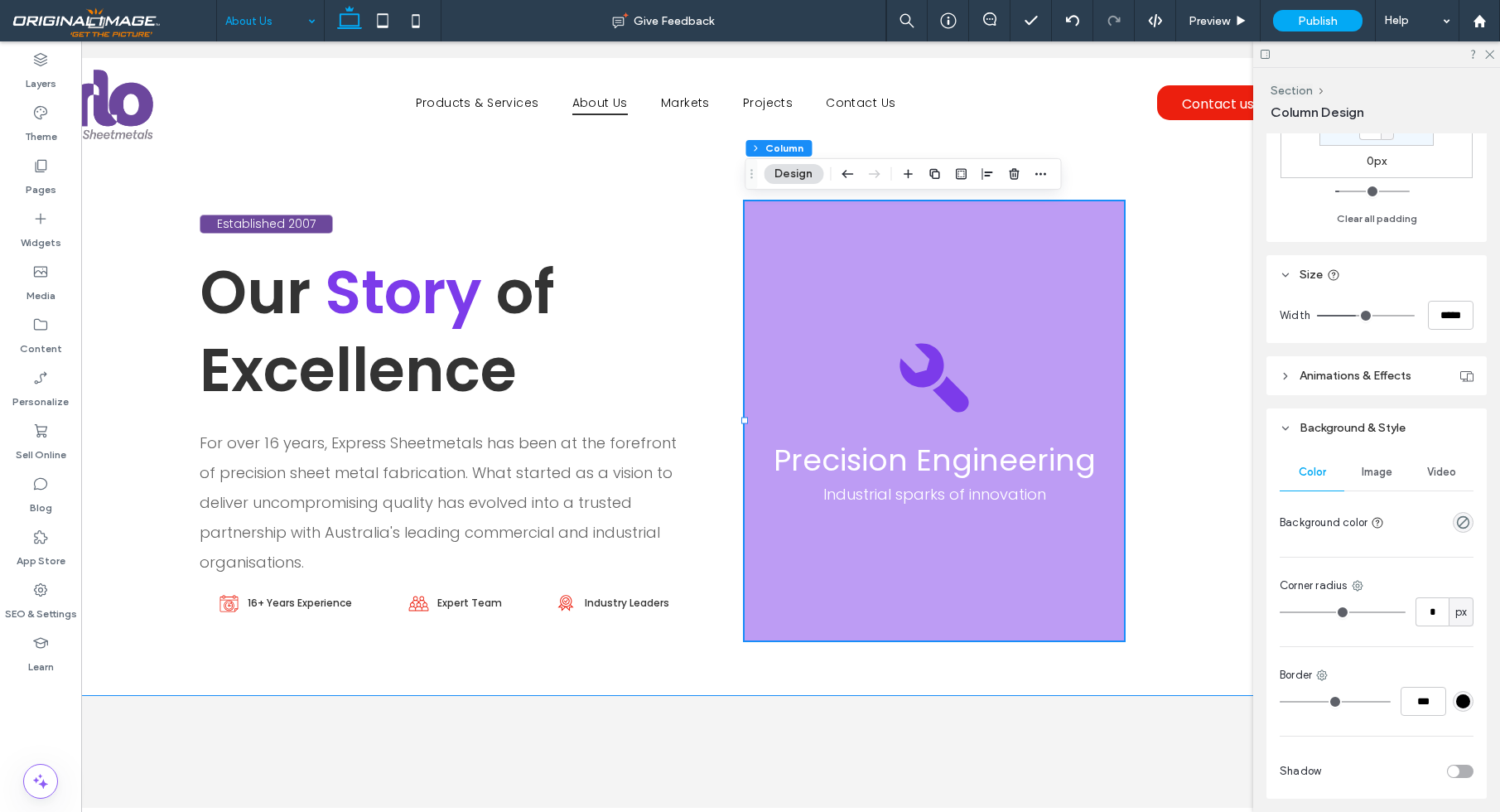
click at [1441, 472] on span "Video" at bounding box center [1442, 472] width 29 height 14
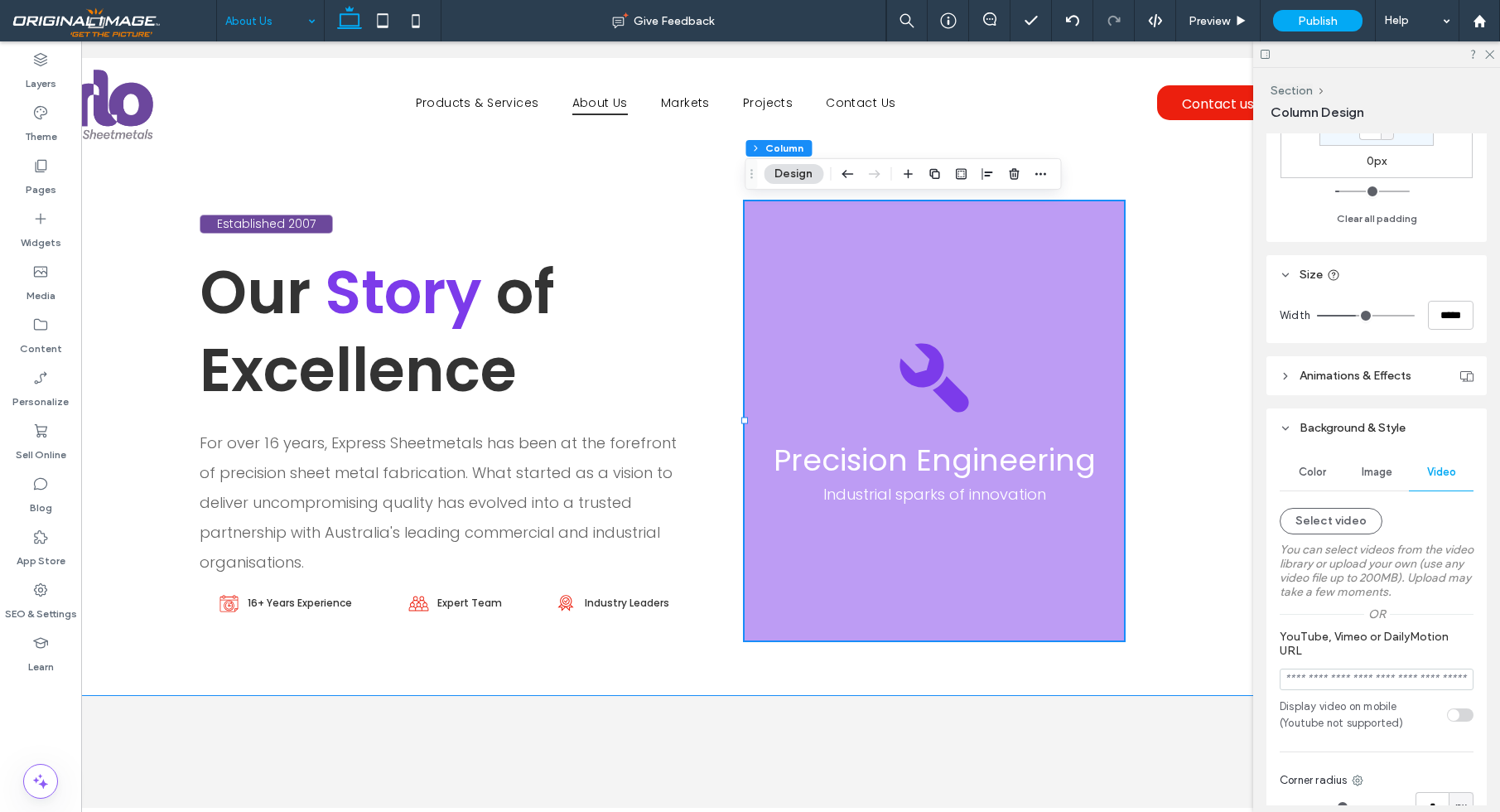
click at [1391, 477] on span "Image" at bounding box center [1377, 472] width 30 height 14
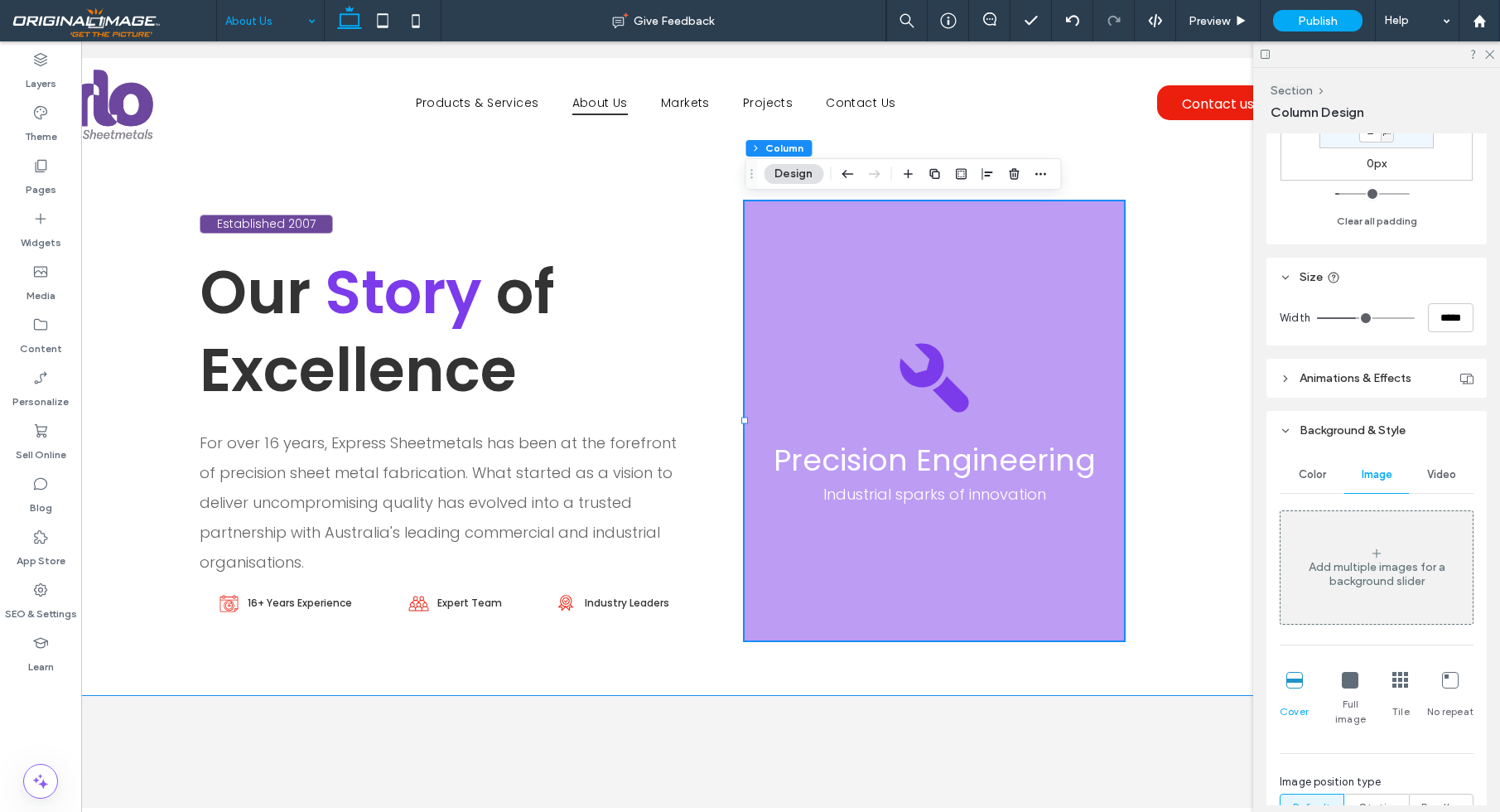
click at [1307, 471] on span "Color" at bounding box center [1312, 475] width 27 height 14
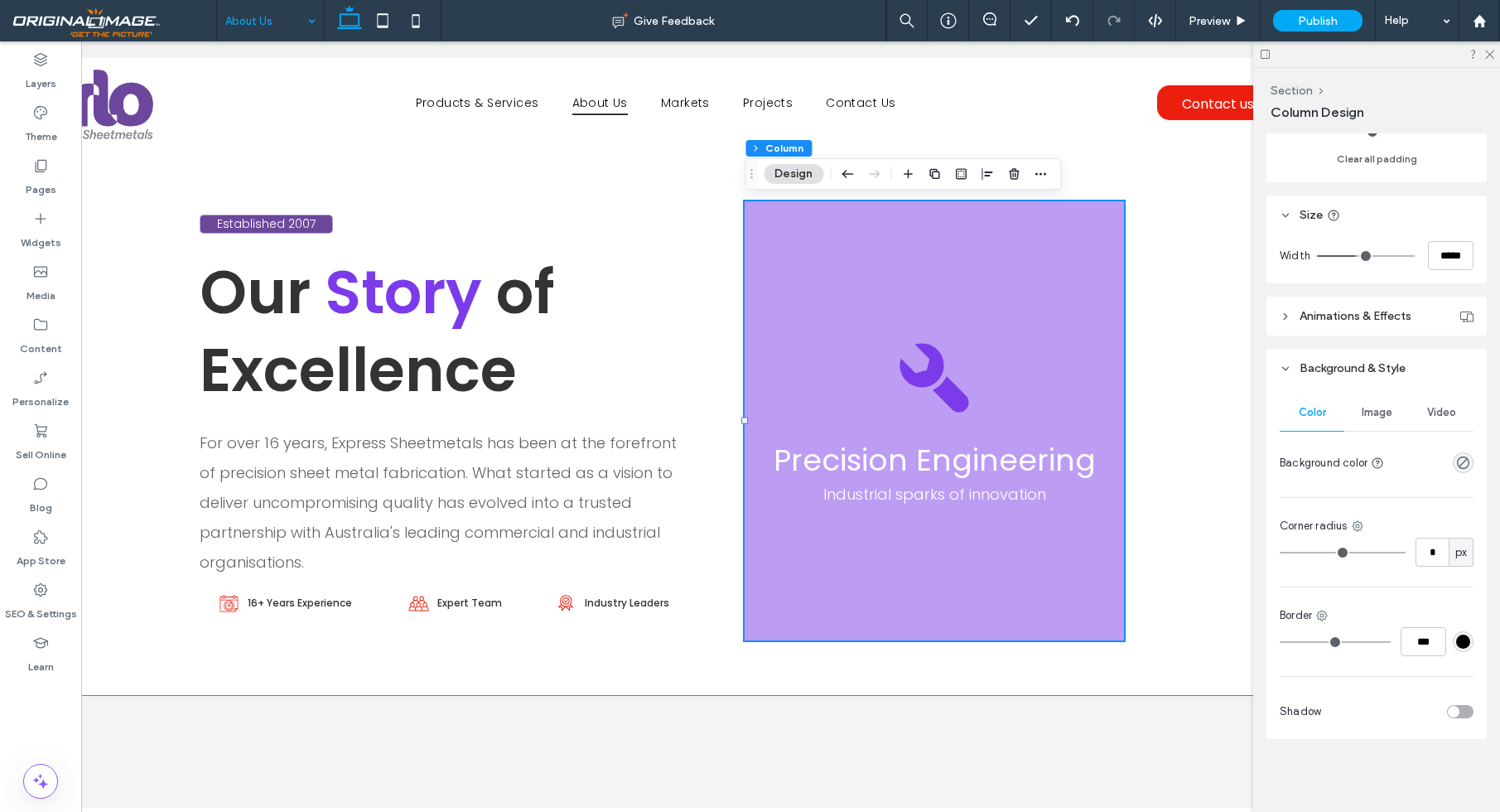
scroll to position [588, 0]
click at [1027, 257] on div "Precision Engineering Industrial sparks of innovation" at bounding box center [934, 420] width 379 height 439
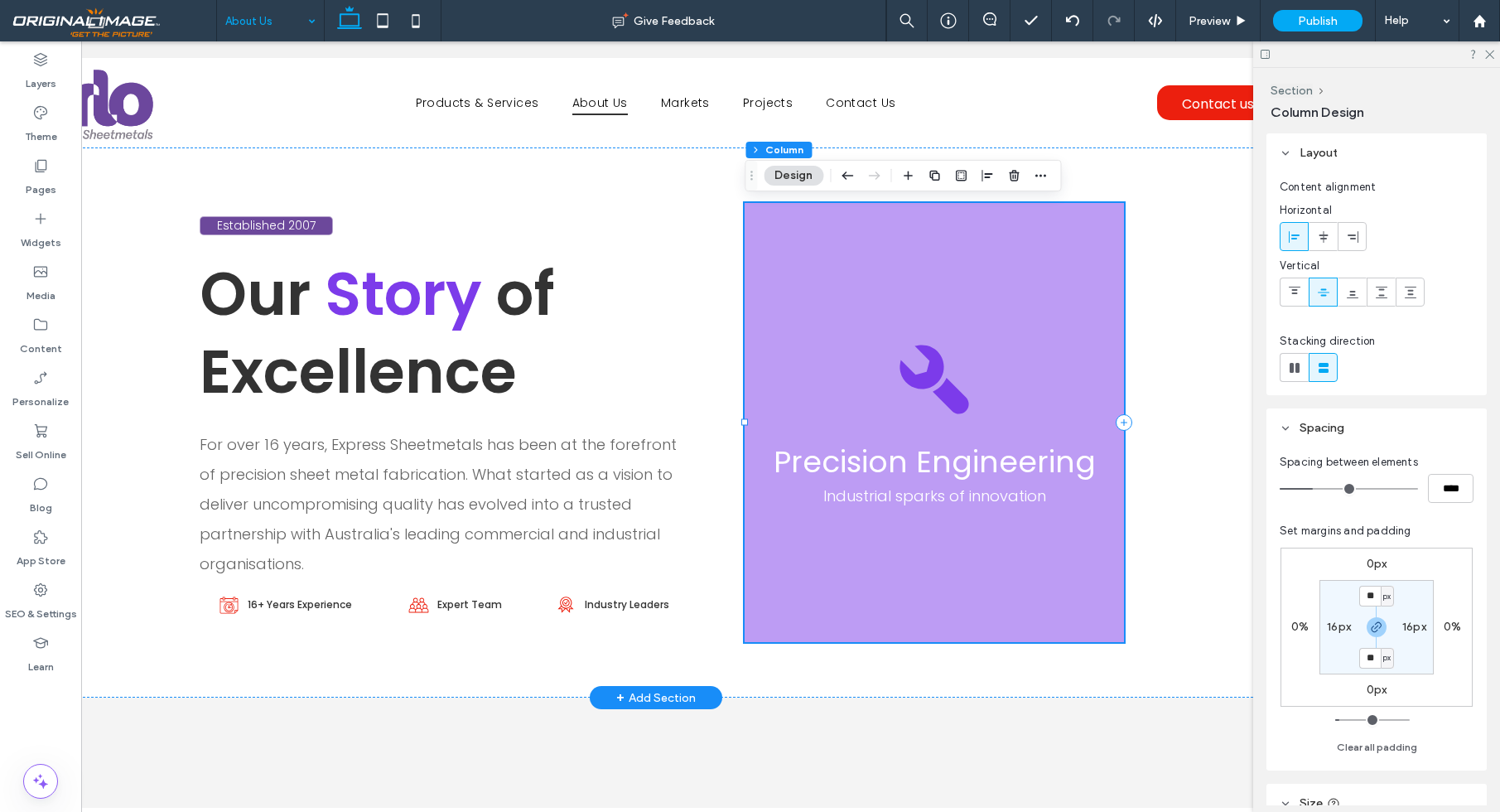
scroll to position [-2, 0]
click at [1044, 309] on div "Precision Engineering Industrial sparks of innovation" at bounding box center [934, 422] width 379 height 439
click at [1175, 290] on div "Established 2007 Our Story of Excellence For over 16 years, Express Sheetmetals…" at bounding box center [656, 422] width 1386 height 550
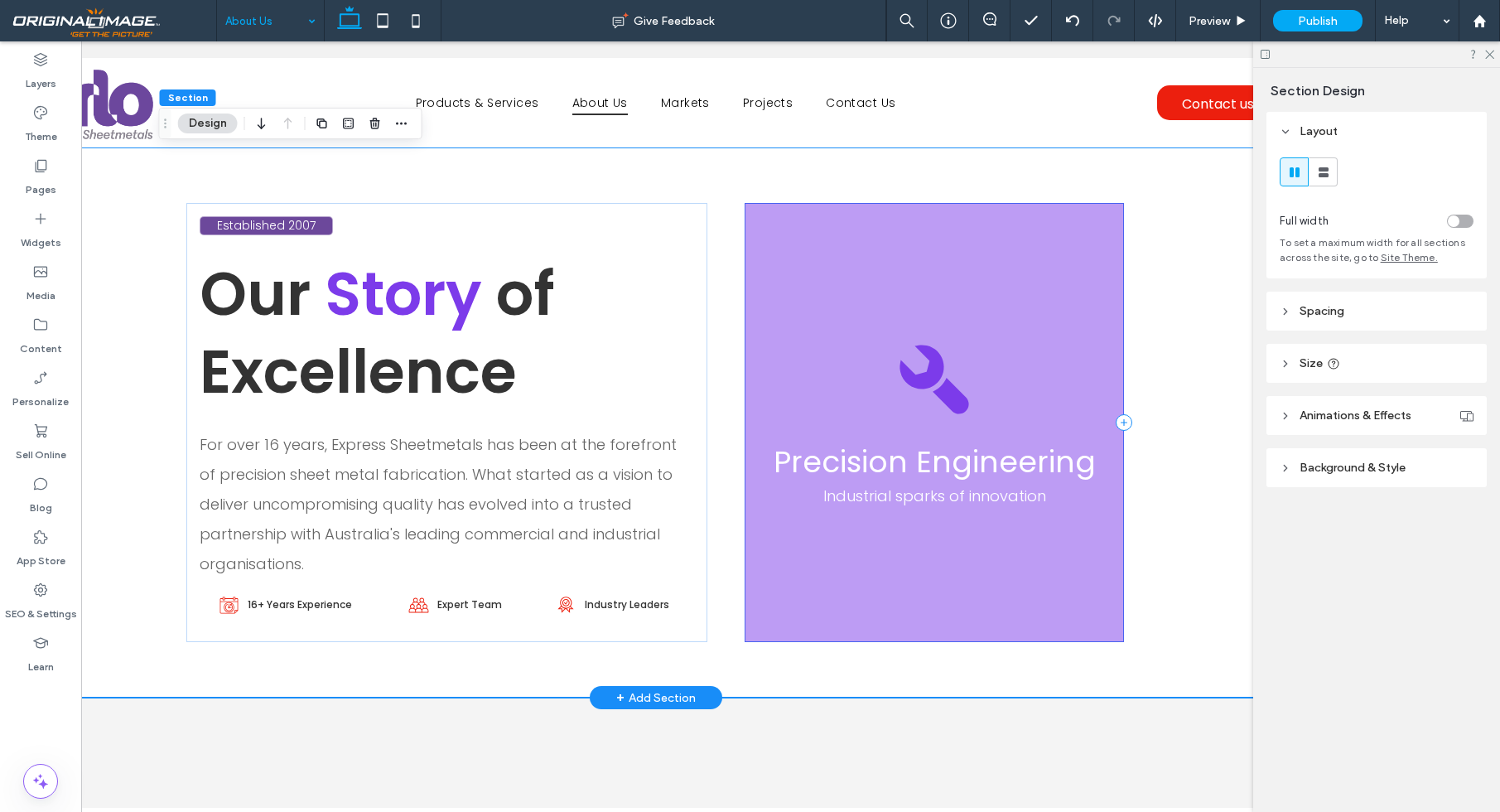
click at [1119, 280] on div "Precision Engineering Industrial sparks of innovation" at bounding box center [934, 422] width 379 height 439
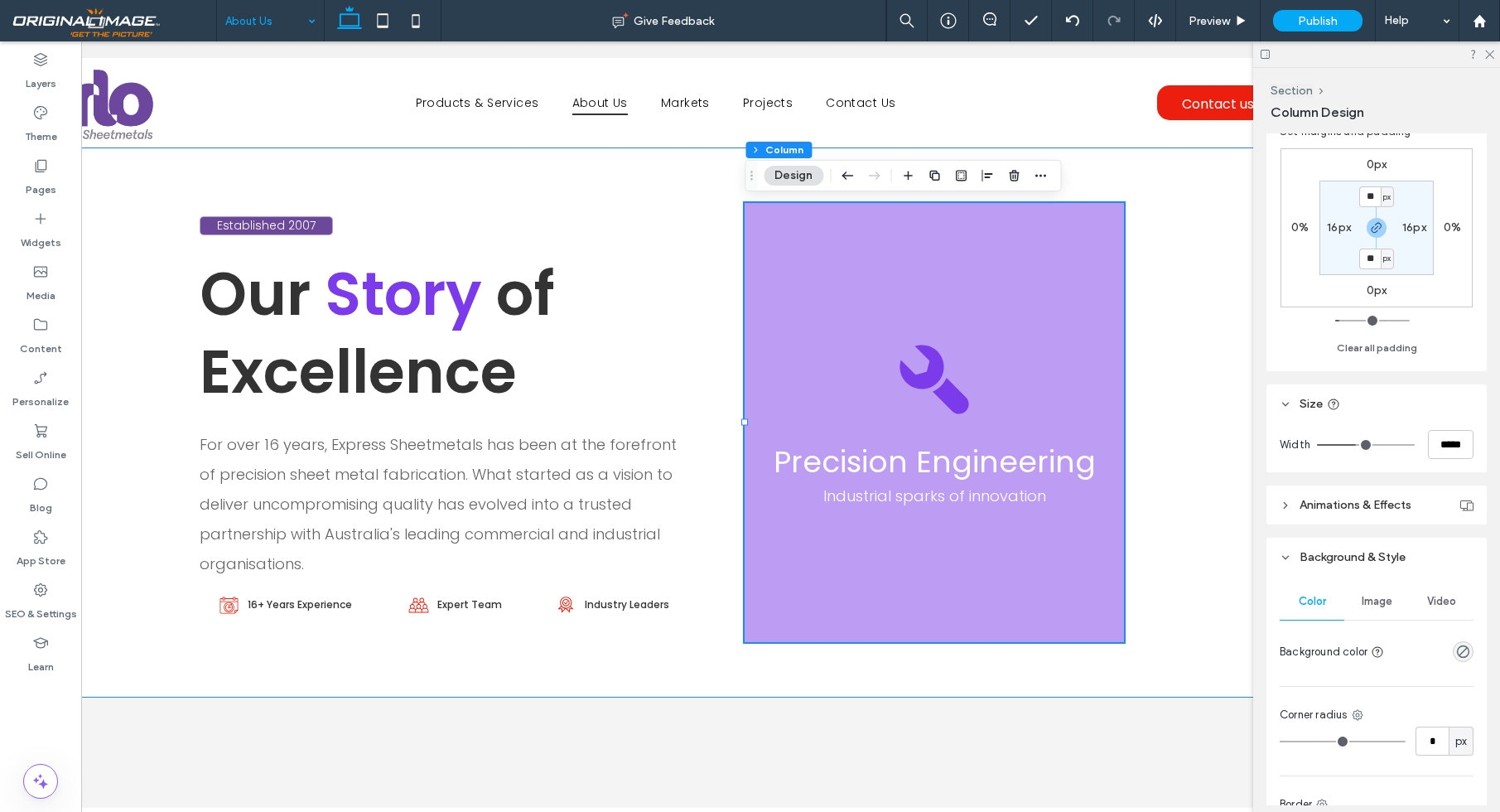
scroll to position [487, 0]
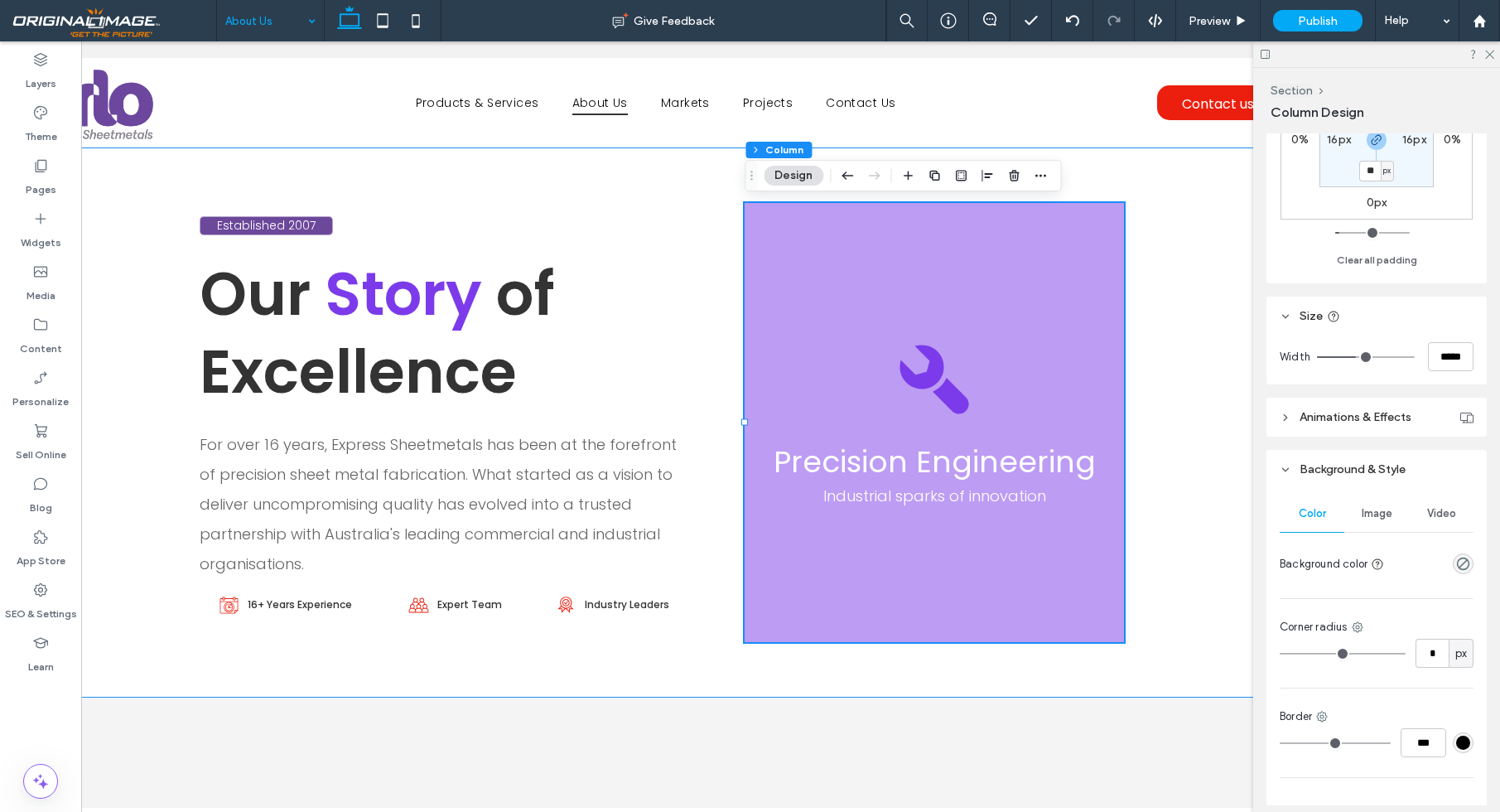
click at [1384, 503] on div "Image" at bounding box center [1377, 513] width 64 height 36
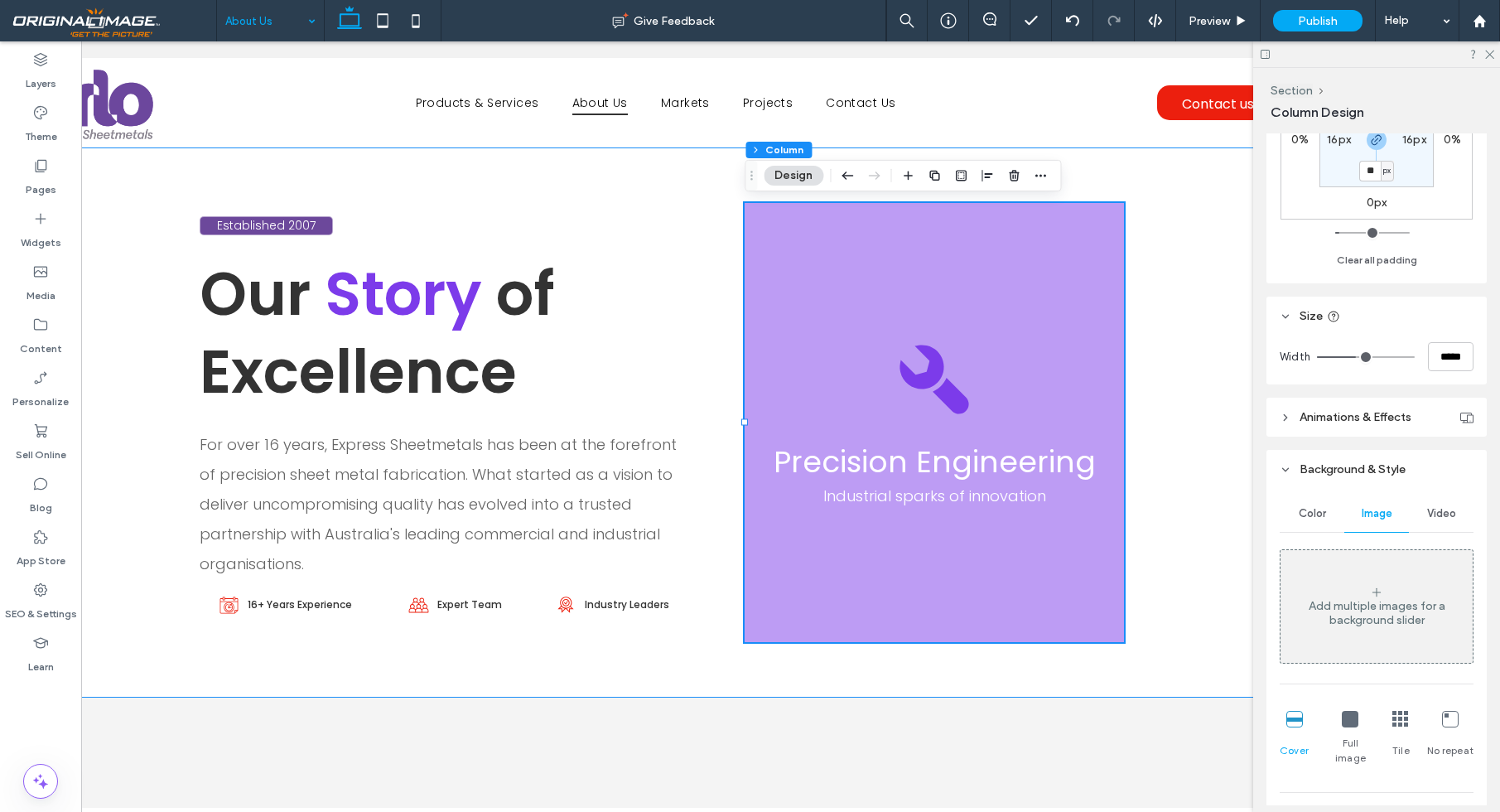
click at [1452, 513] on span "Video" at bounding box center [1442, 514] width 29 height 14
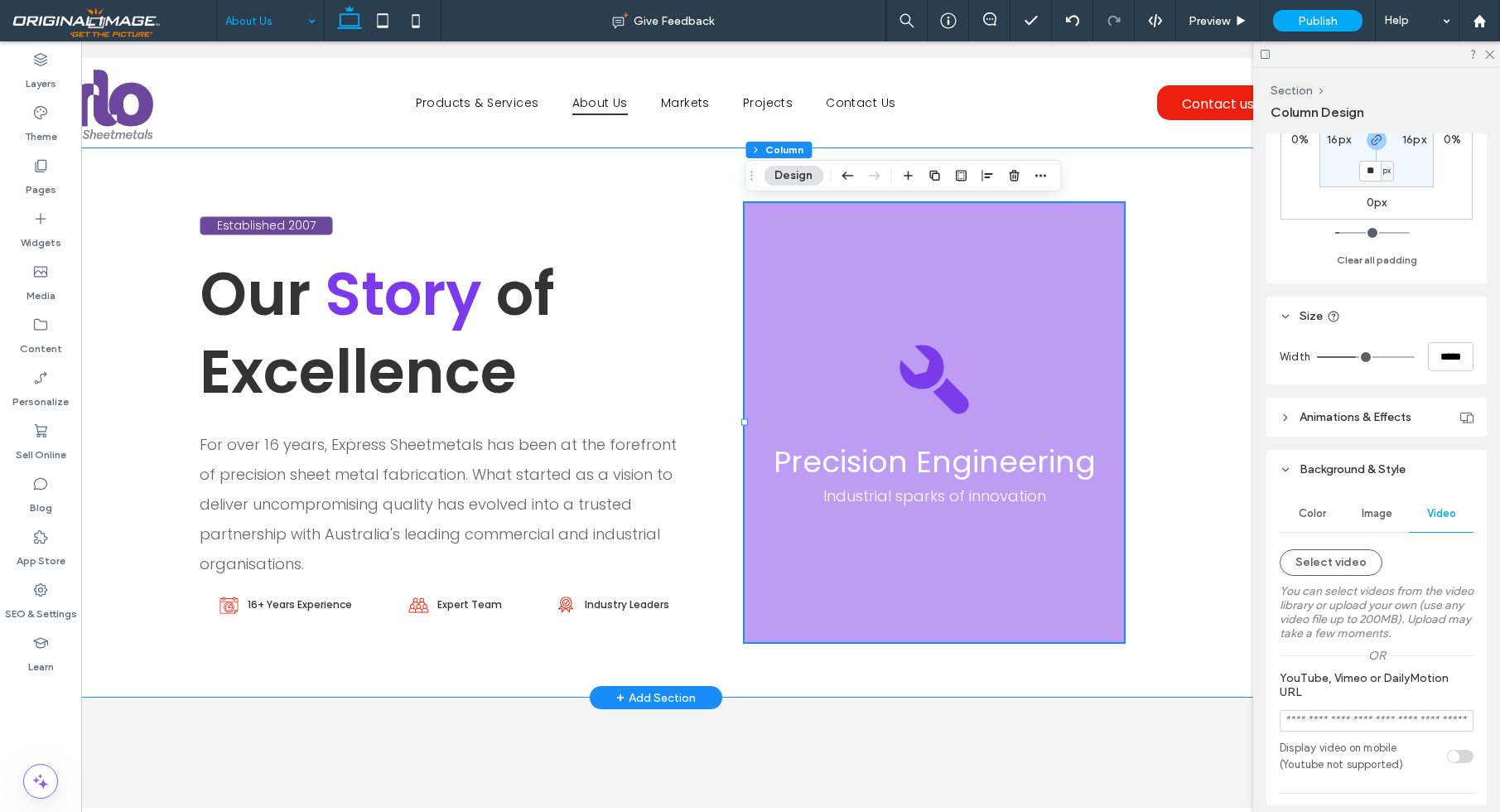
click at [1152, 315] on div "Established 2007 Our Story of Excellence For over 16 years, Express Sheetmetals…" at bounding box center [656, 422] width 994 height 550
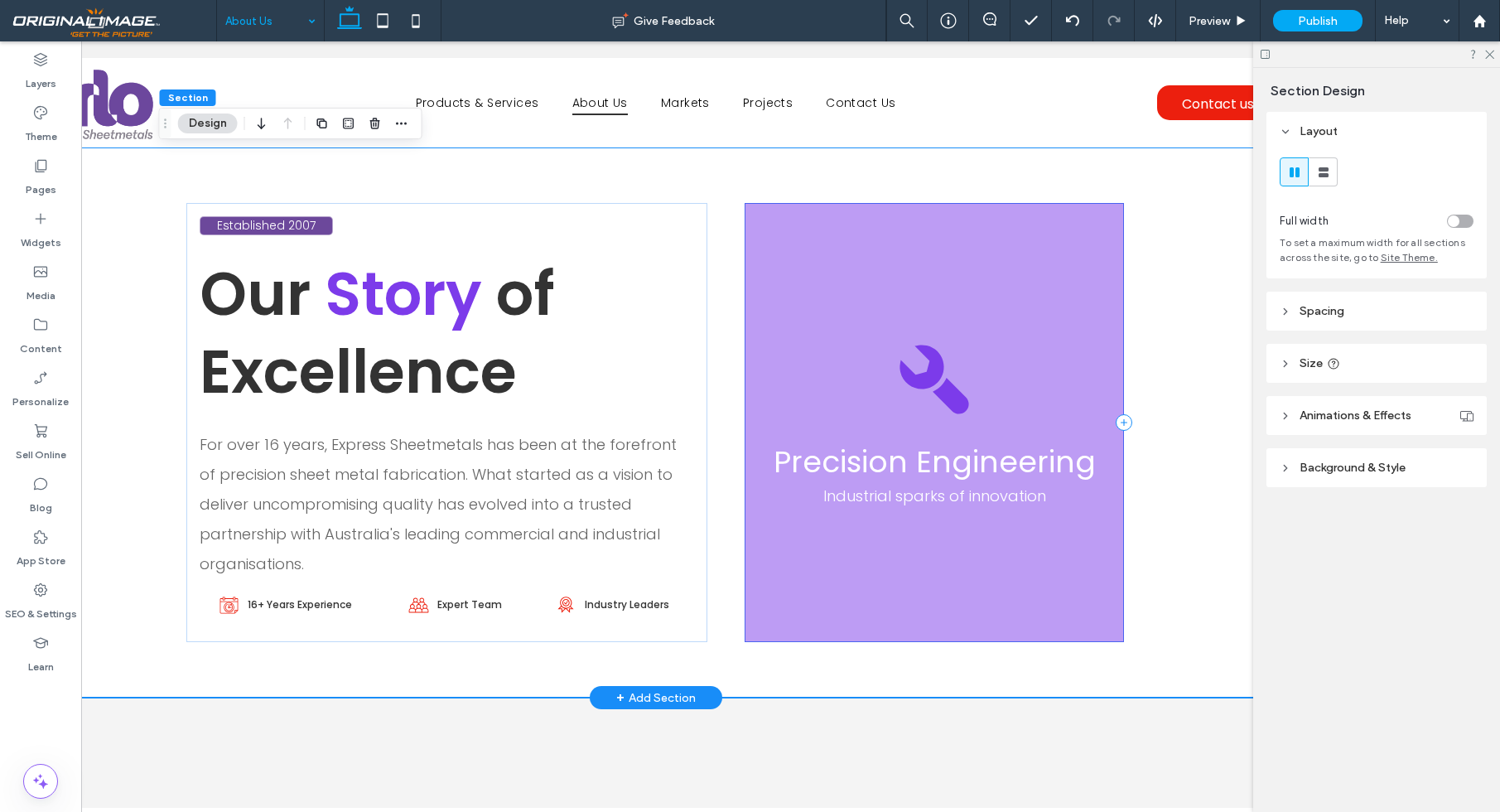
click at [1028, 297] on div "Precision Engineering Industrial sparks of innovation" at bounding box center [934, 422] width 379 height 439
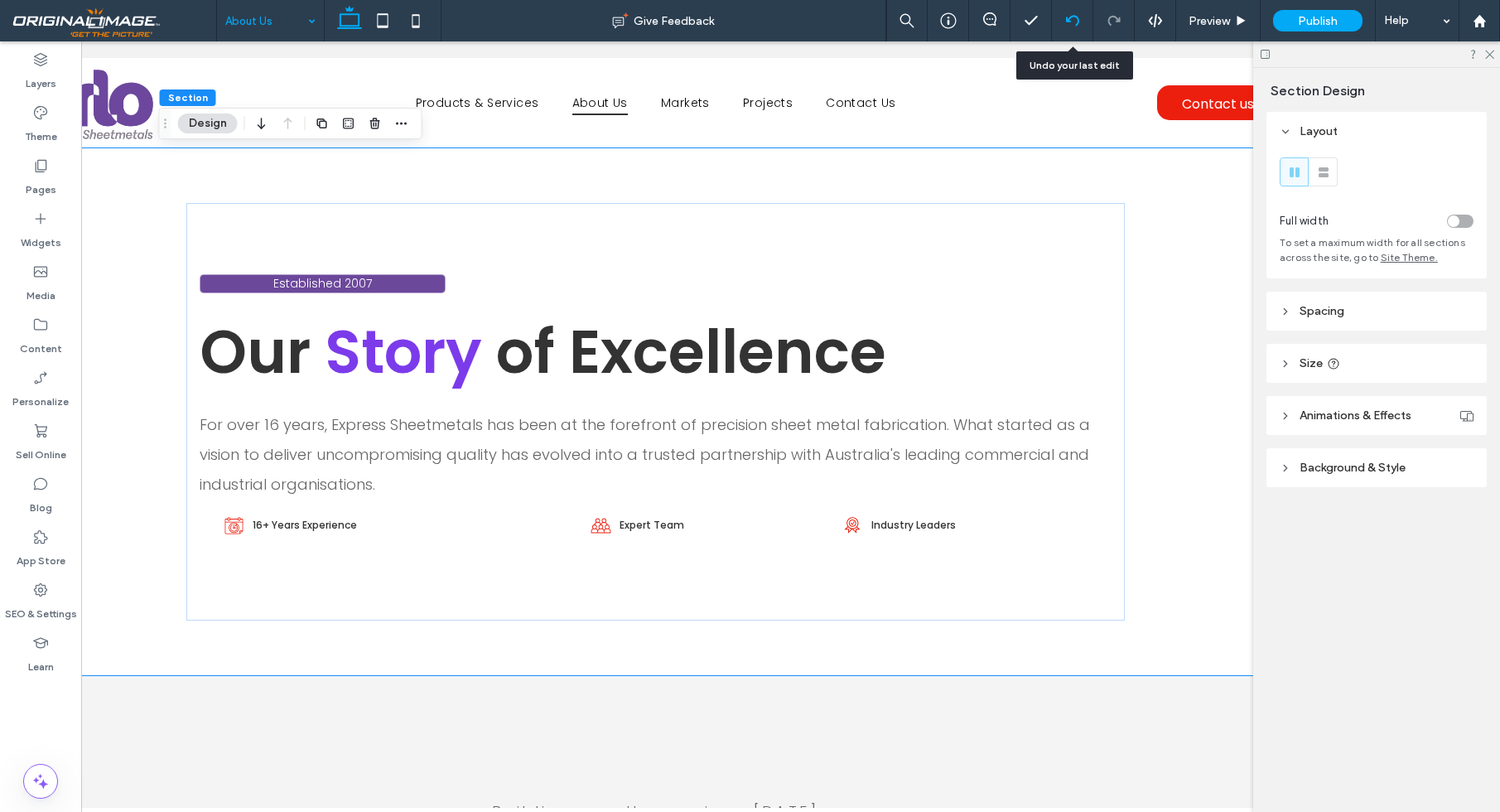
click at [1082, 20] on div at bounding box center [1072, 21] width 41 height 14
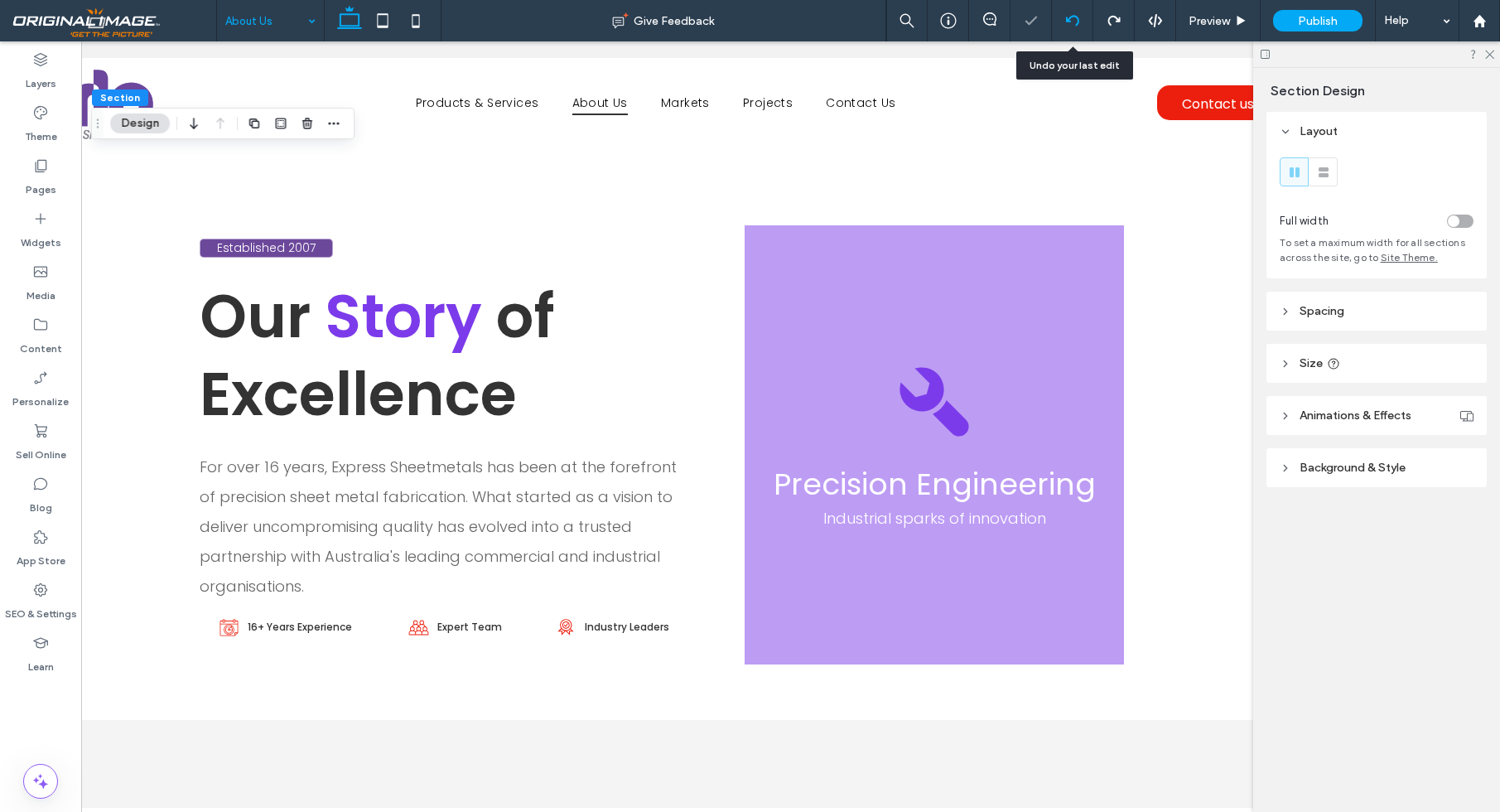
scroll to position [0, 0]
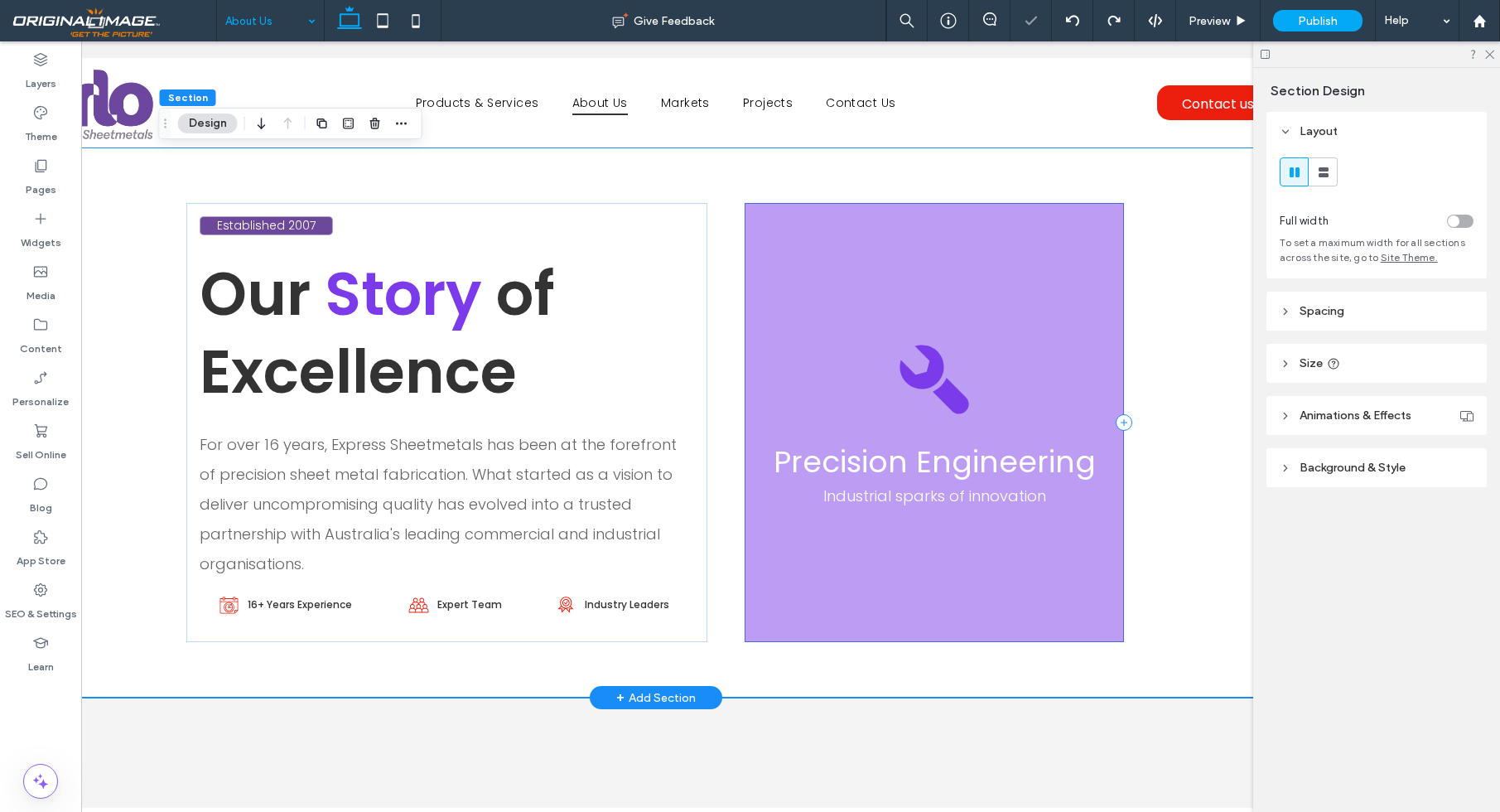
click at [990, 290] on div "Precision Engineering Industrial sparks of innovation" at bounding box center [934, 422] width 379 height 439
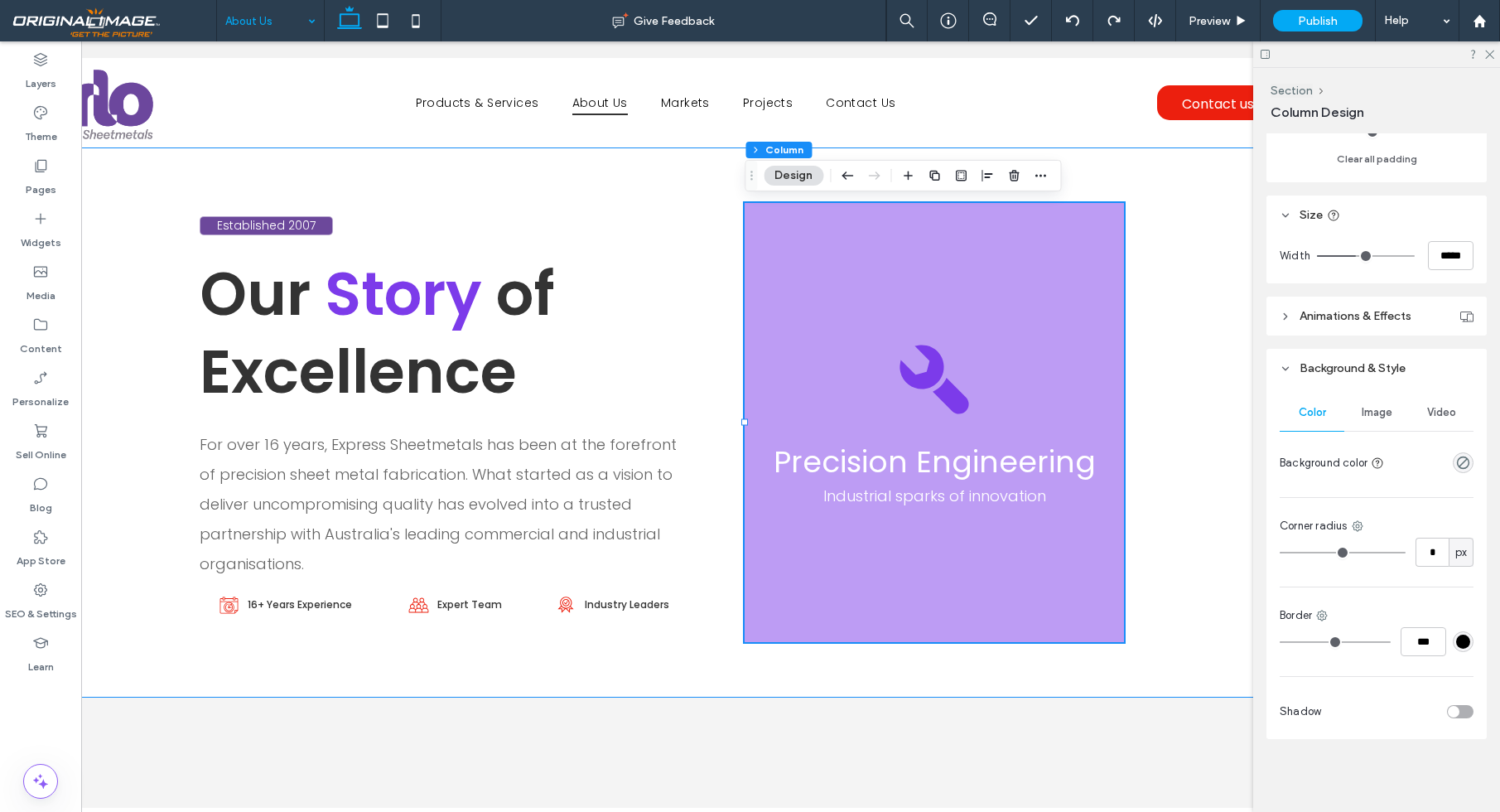
scroll to position [588, 0]
click at [1307, 411] on span "Color" at bounding box center [1312, 412] width 27 height 14
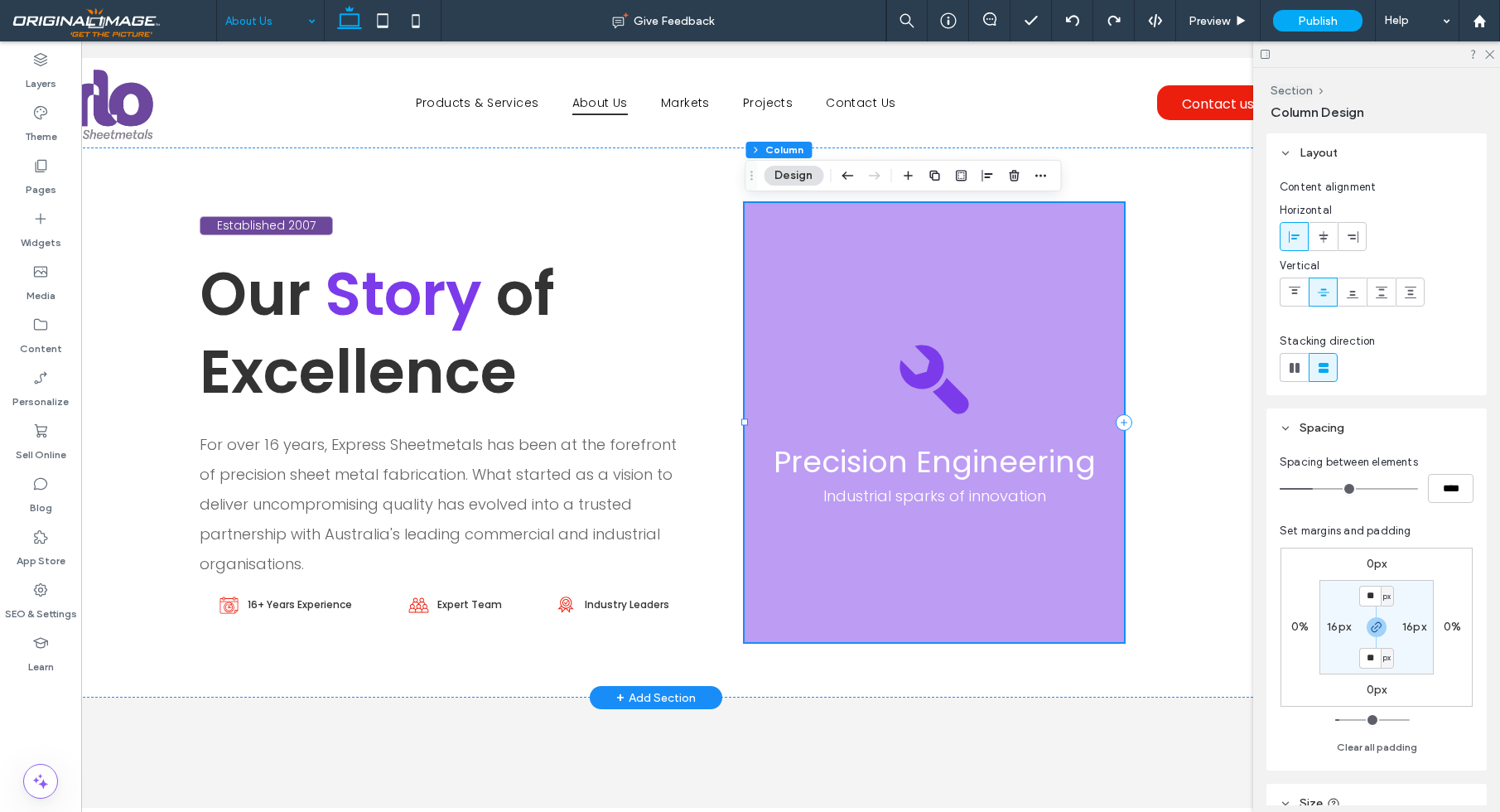
scroll to position [0, 0]
click at [980, 321] on div "Precision Engineering Industrial sparks of innovation" at bounding box center [934, 422] width 379 height 439
click at [1173, 297] on div "Established 2007 Our Story of Excellence For over 16 years, Express Sheetmetals…" at bounding box center [656, 422] width 1386 height 550
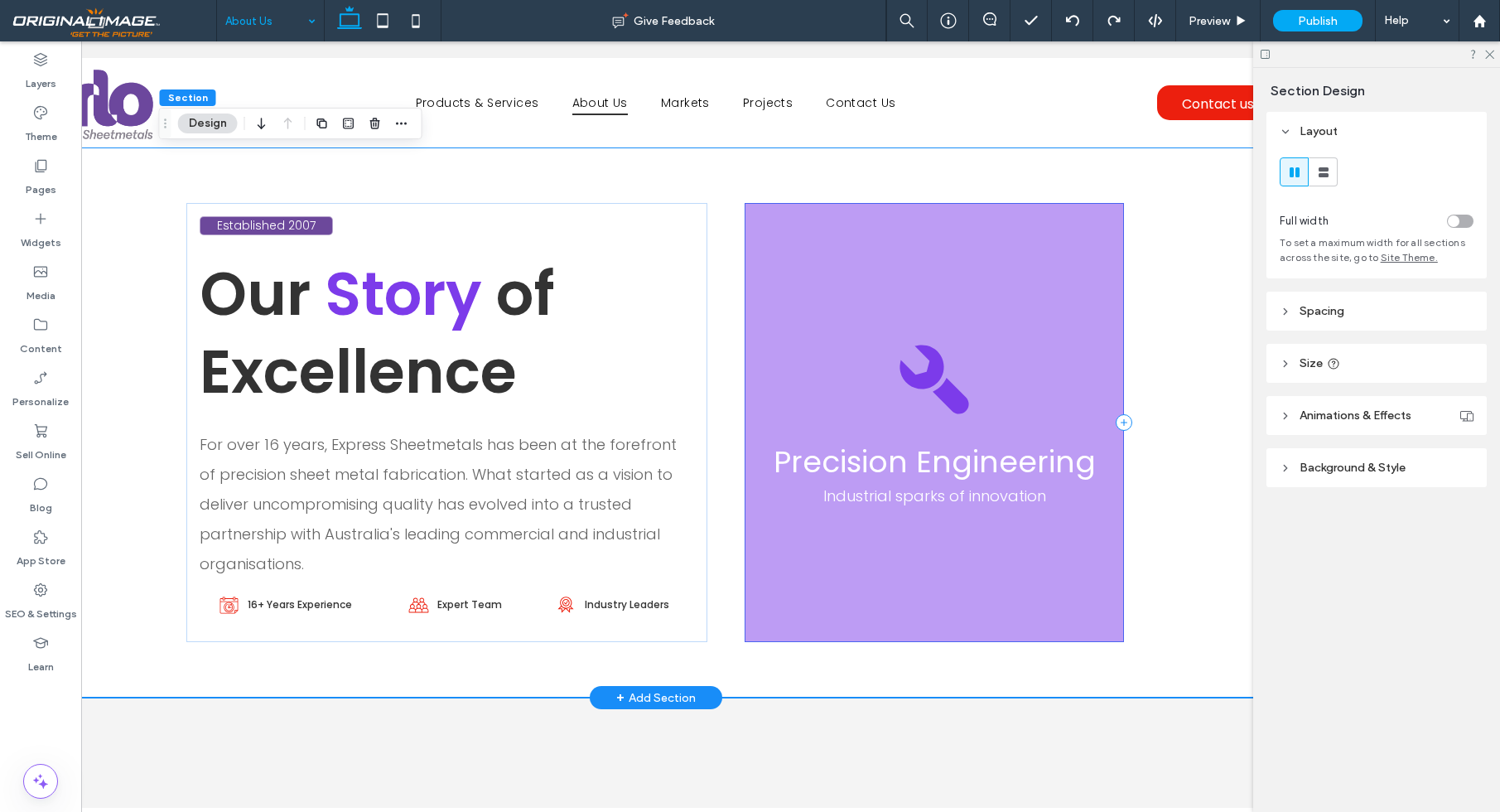
click at [1112, 210] on div "Precision Engineering Industrial sparks of innovation" at bounding box center [934, 422] width 379 height 439
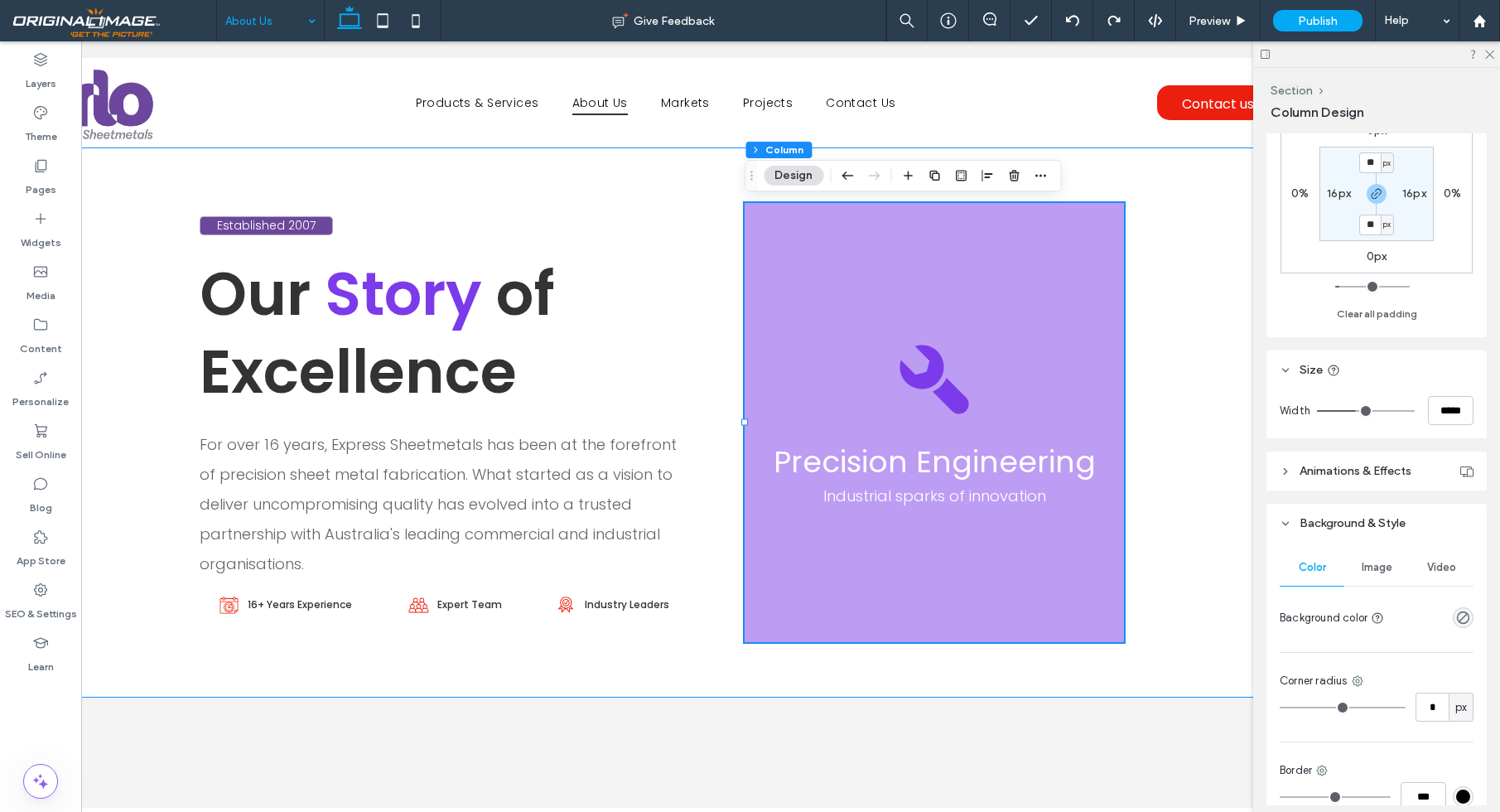
scroll to position [434, 0]
click at [1471, 614] on div "rgba(0, 0, 0, 0)" at bounding box center [1463, 616] width 21 height 21
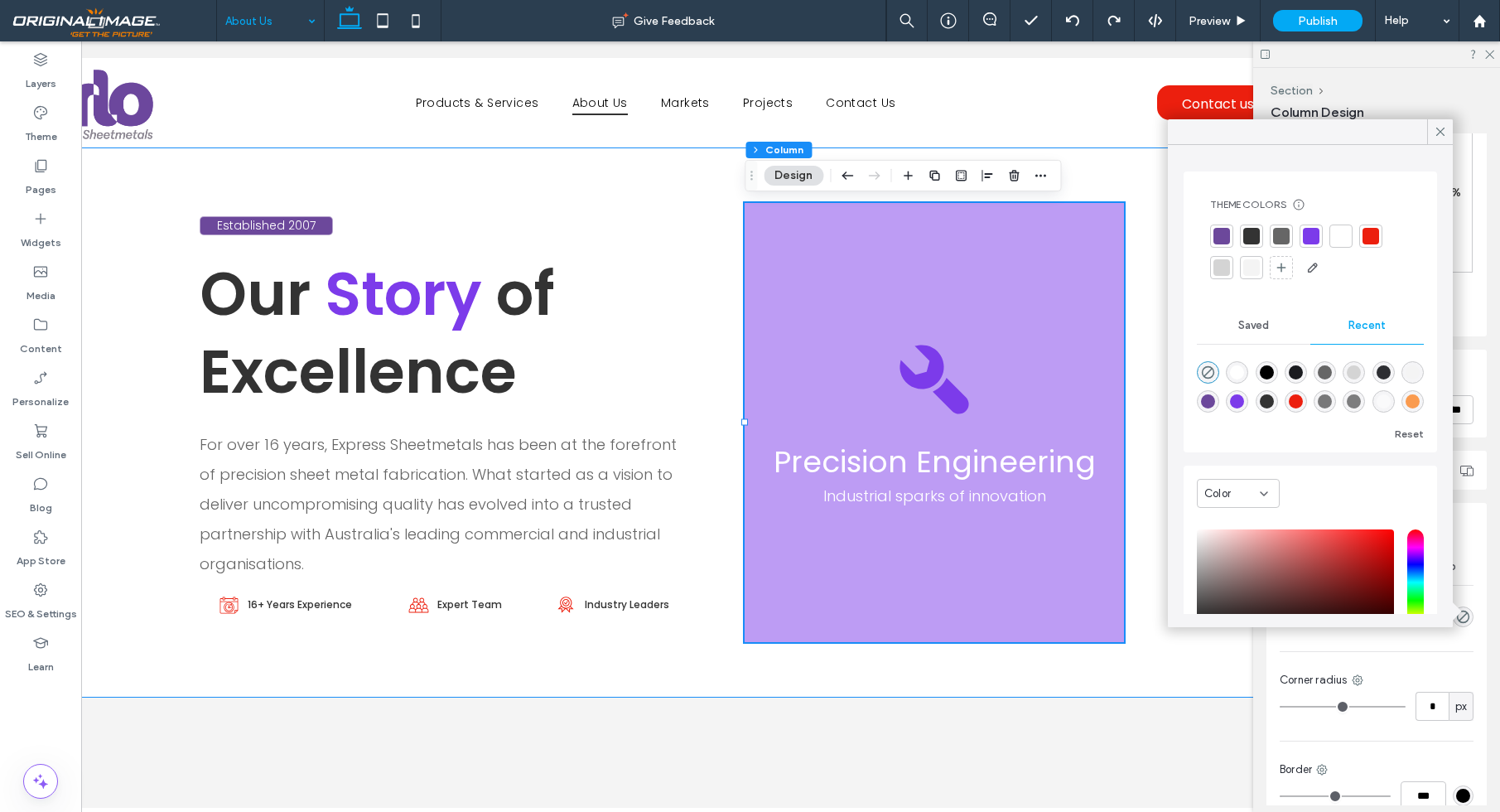
click at [1290, 404] on div "rgba(236, 31, 14, 1)" at bounding box center [1295, 401] width 14 height 14
type input "*******"
type input "***"
type input "****"
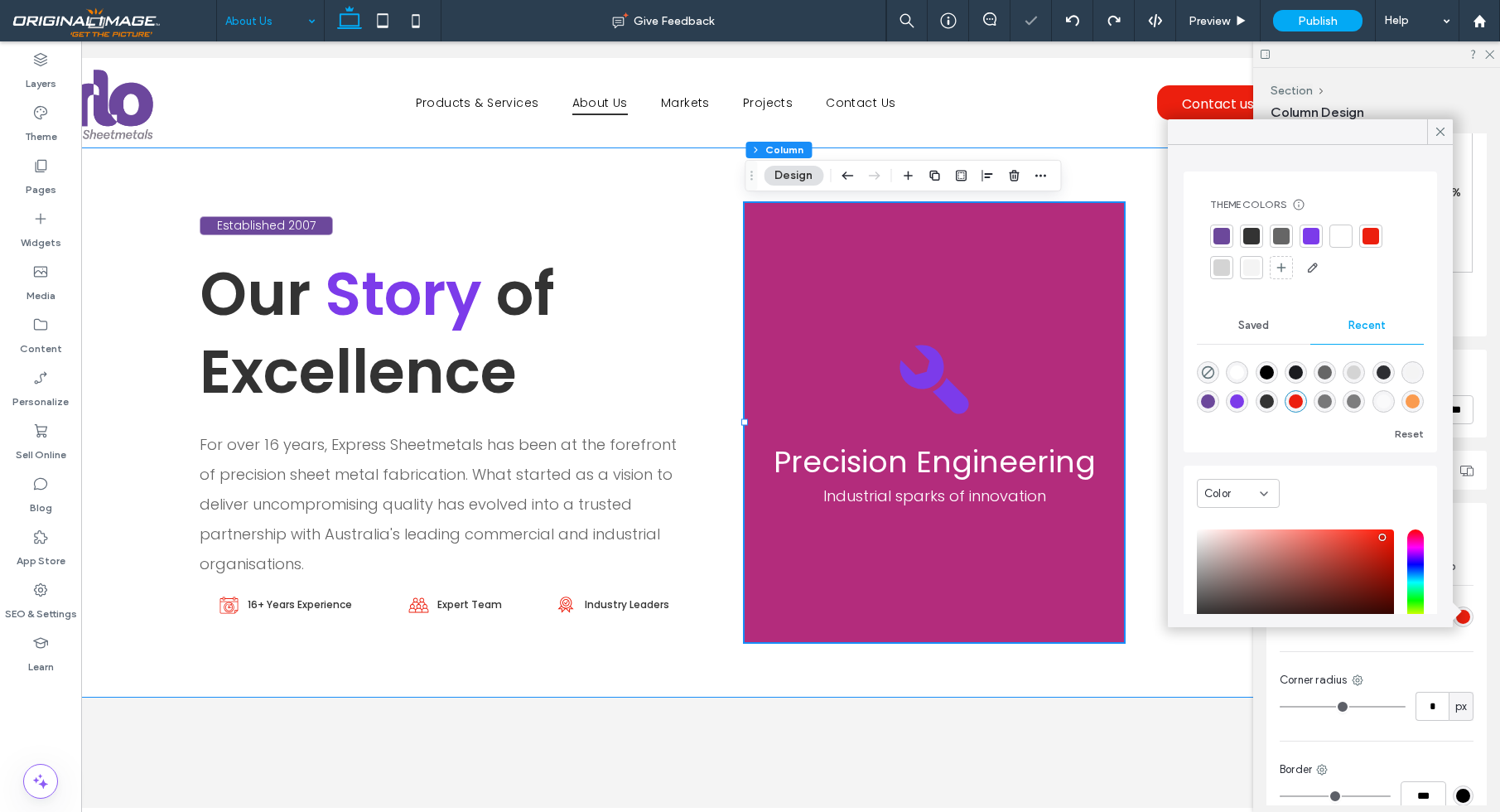
scroll to position [5, 0]
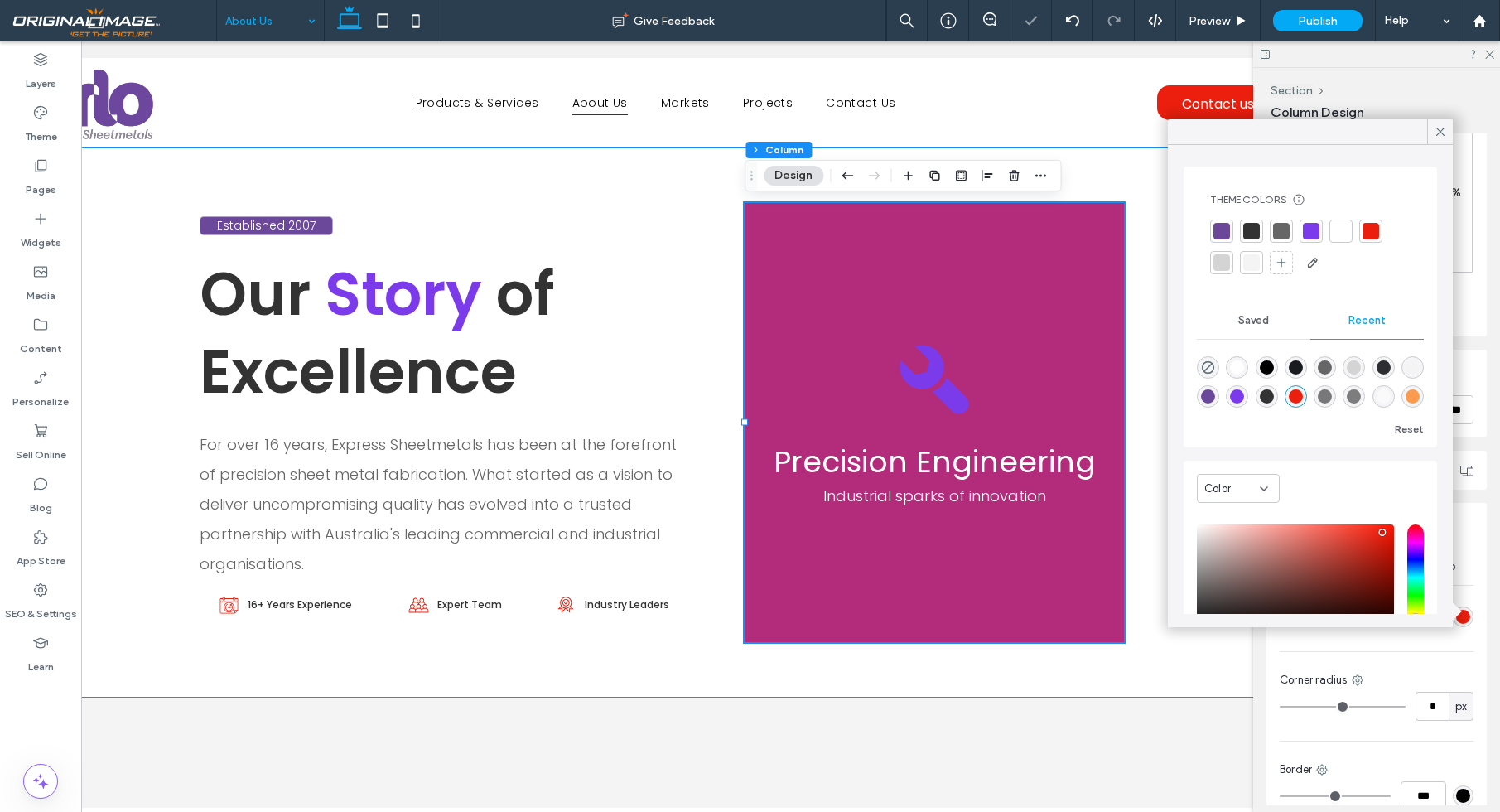
click at [1218, 362] on div "rgba(0, 0, 0, 0)" at bounding box center [1208, 367] width 22 height 22
type input "*******"
type input "*"
type input "**"
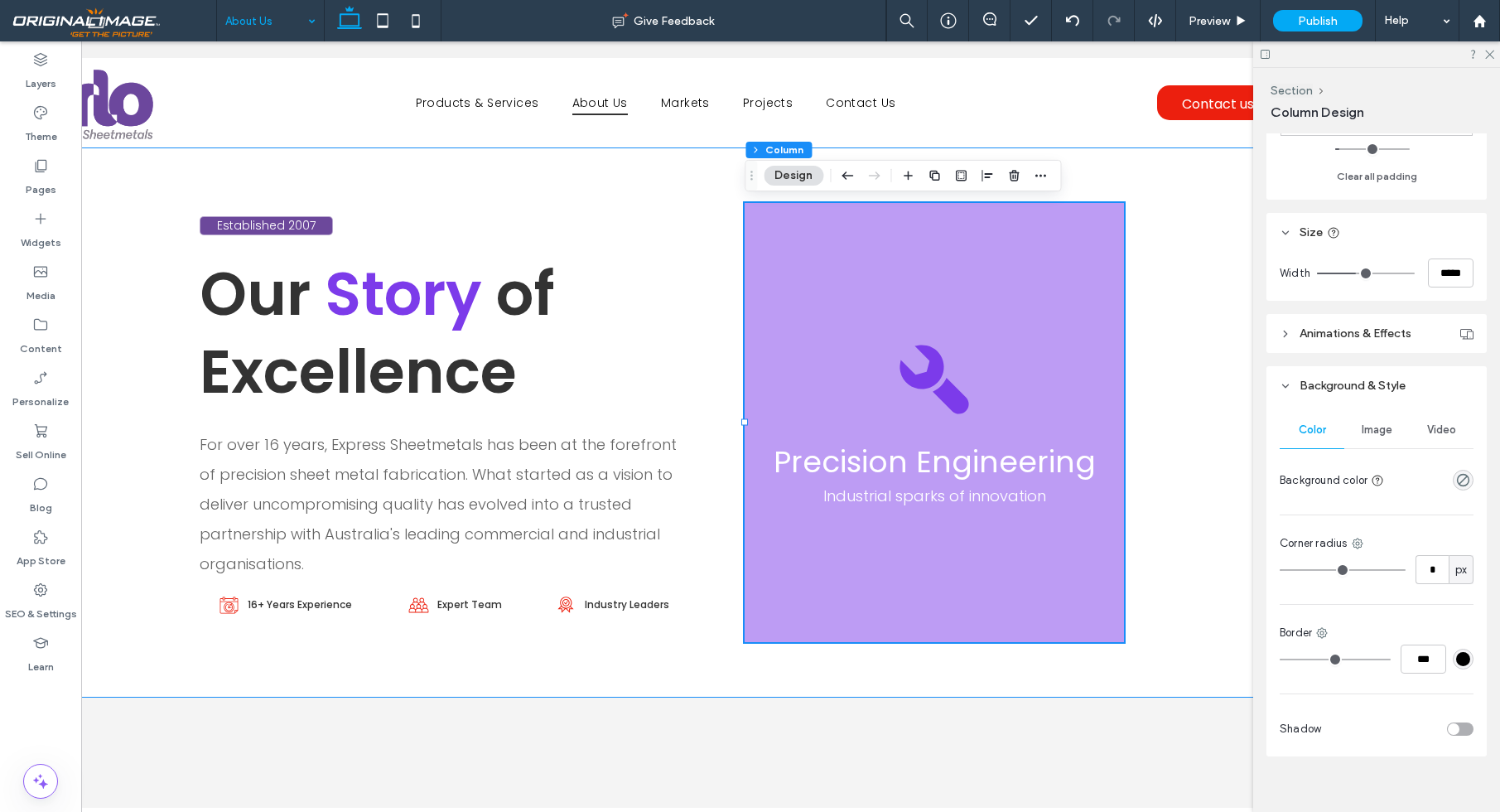
scroll to position [588, 0]
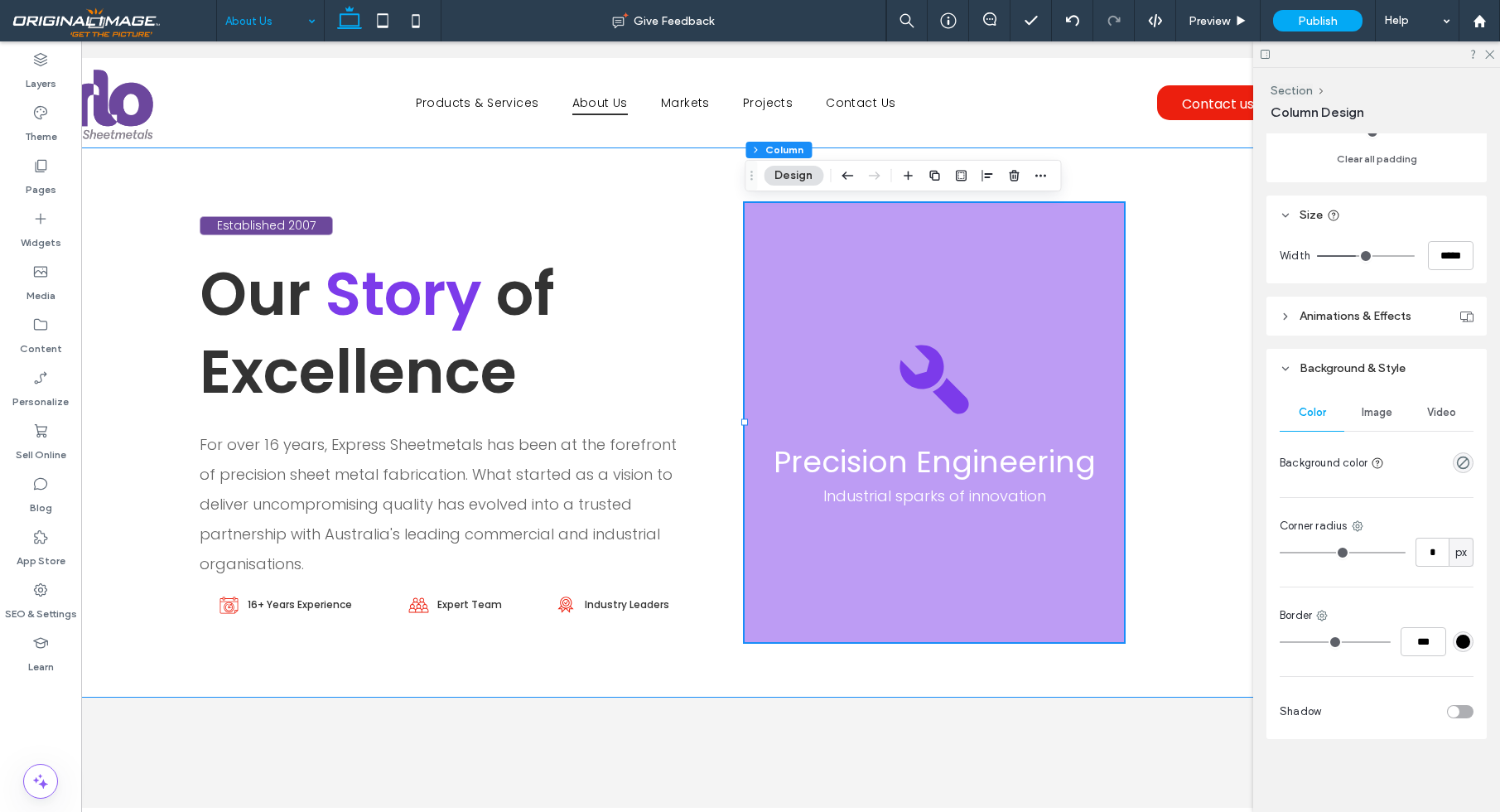
click at [1471, 471] on div at bounding box center [1463, 462] width 21 height 21
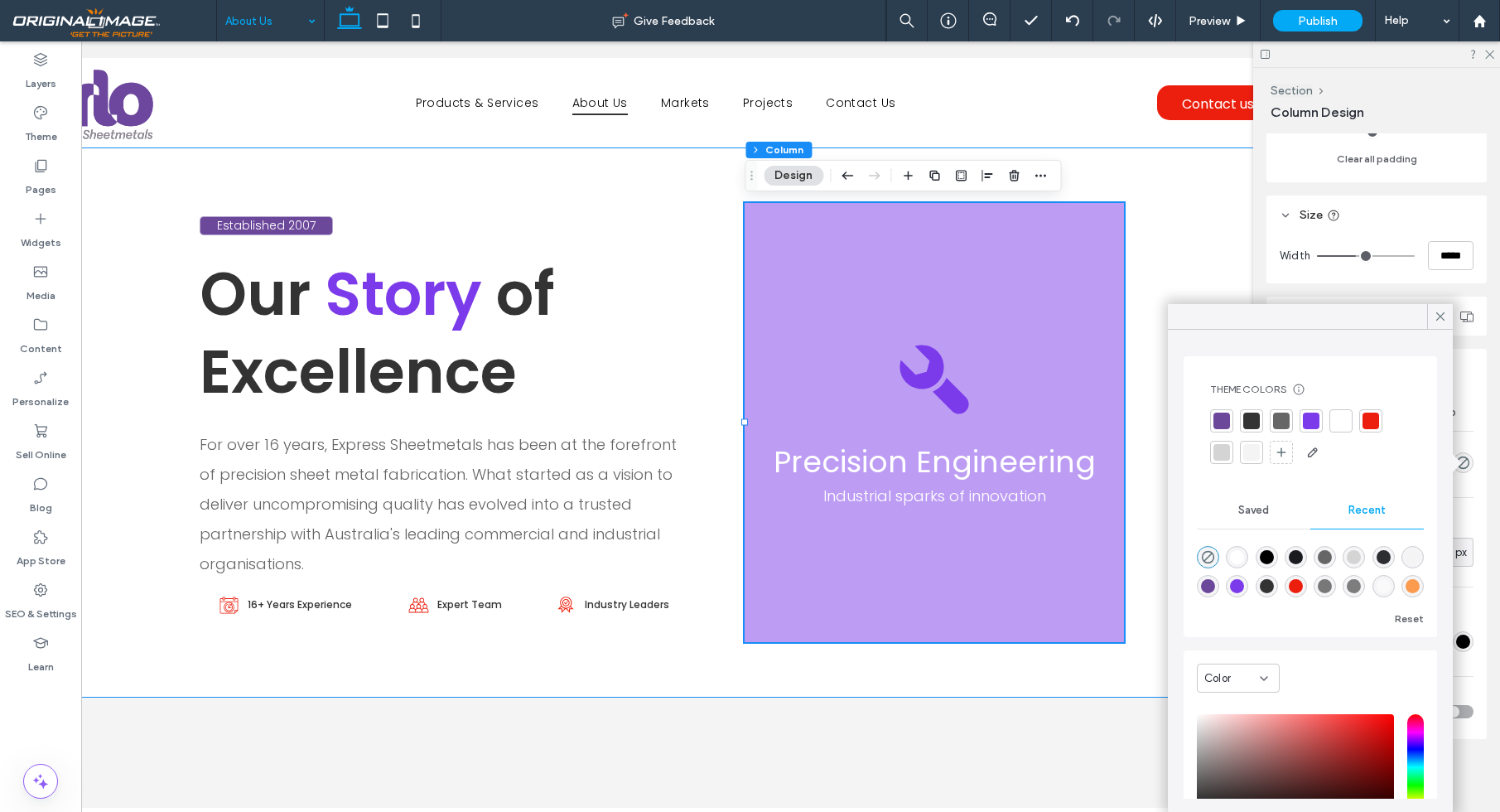
scroll to position [0, 0]
click at [1290, 578] on div "rgba(236, 31, 14, 1)" at bounding box center [1295, 586] width 22 height 22
type input "*******"
type input "***"
type input "****"
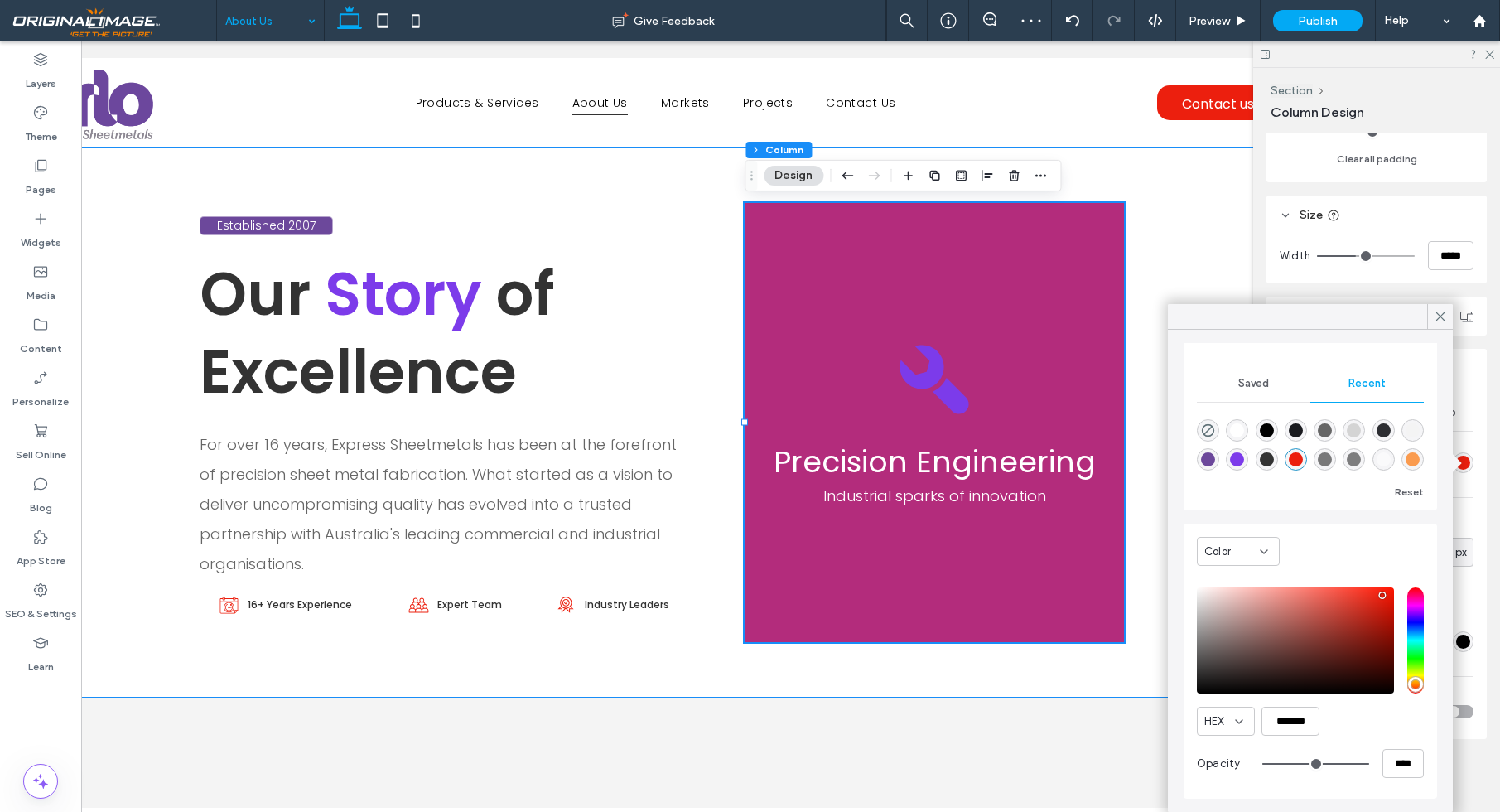
scroll to position [127, 0]
click at [1444, 315] on icon at bounding box center [1441, 317] width 15 height 15
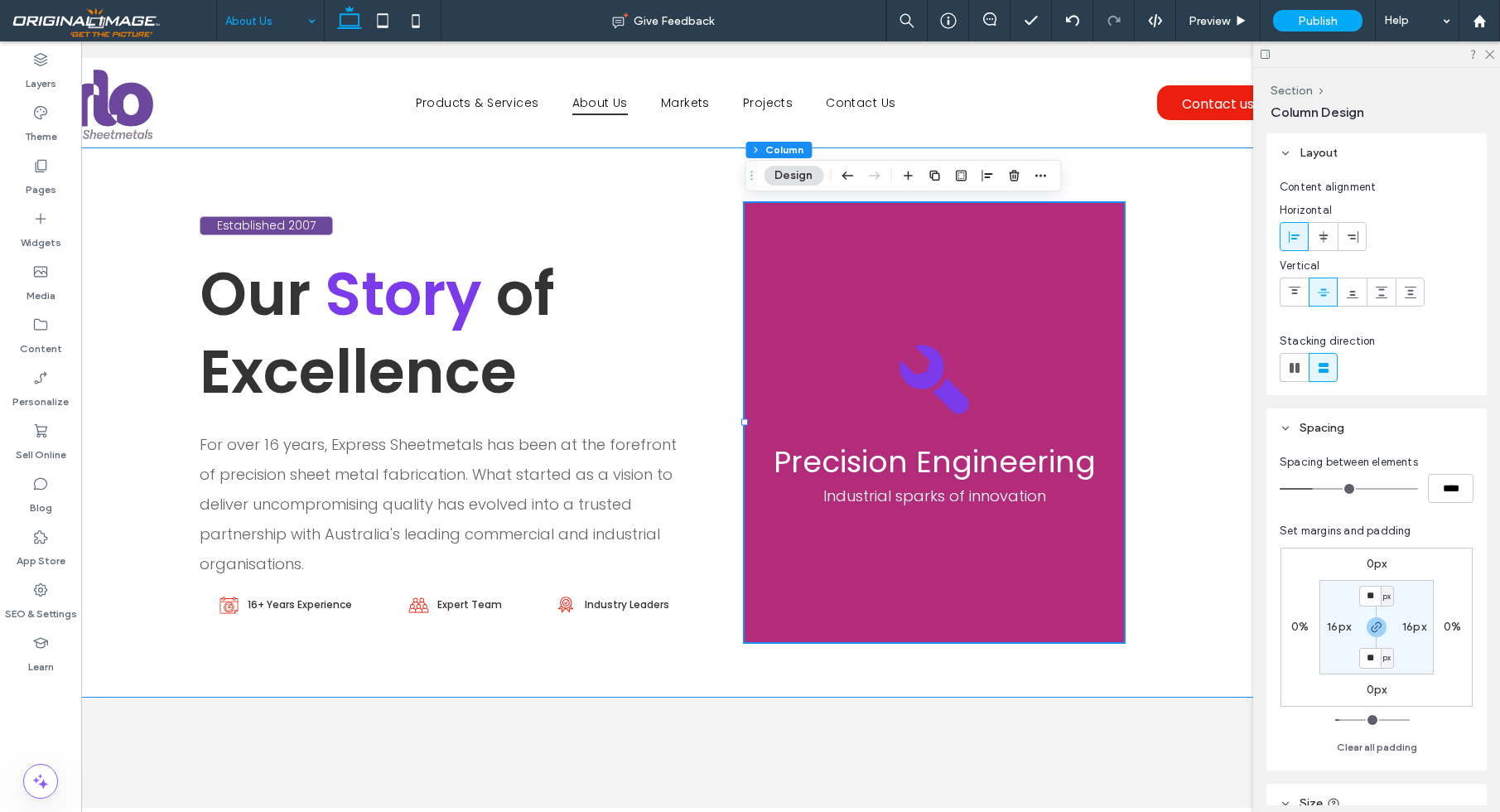
scroll to position [0, 0]
click at [1235, 398] on div "Established 2007 Our Story of Excellence For over 16 years, Express Sheetmetals…" at bounding box center [656, 422] width 1386 height 550
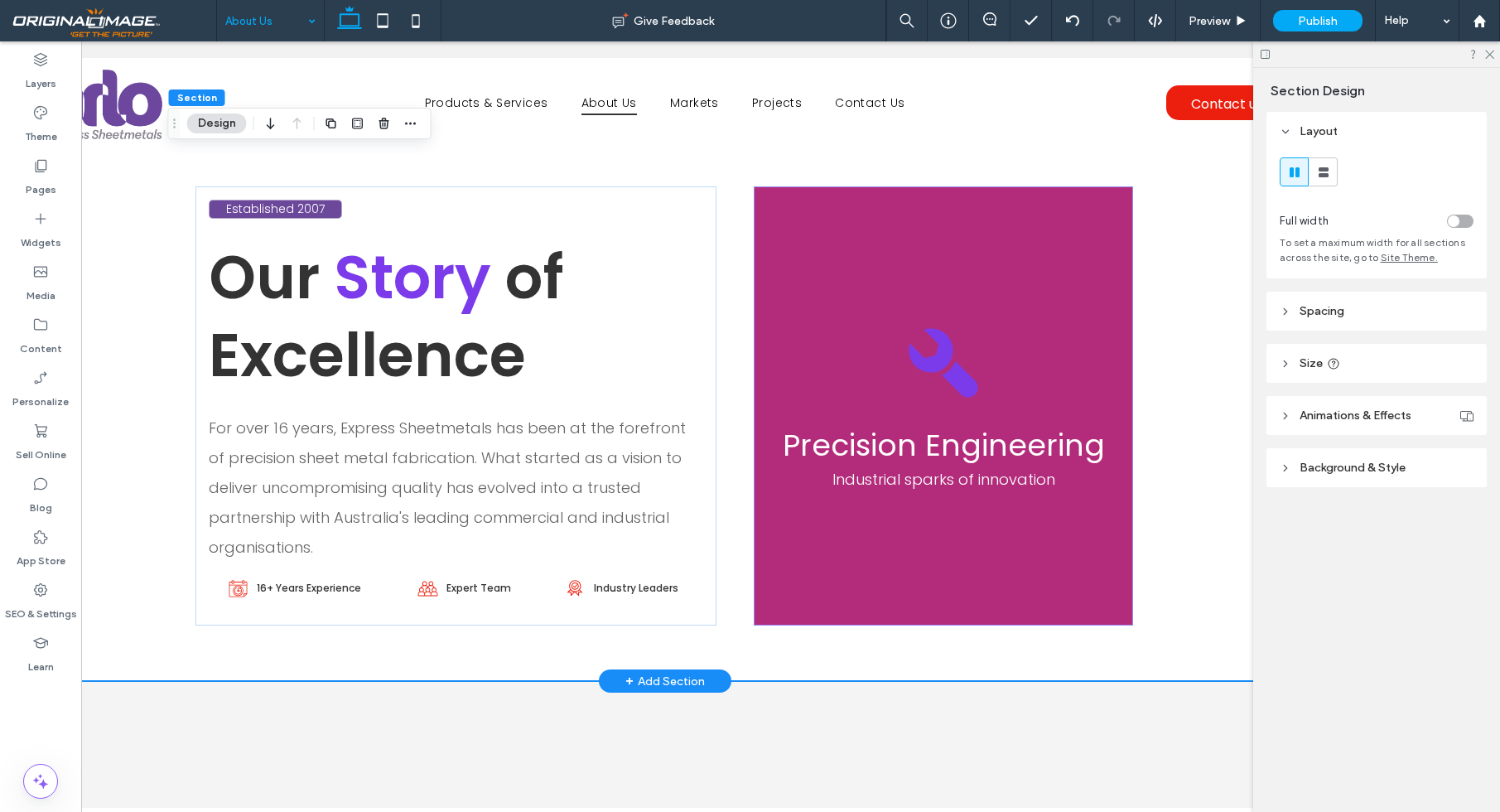
scroll to position [18, 0]
click at [957, 455] on span "Precision Engineering" at bounding box center [943, 444] width 322 height 42
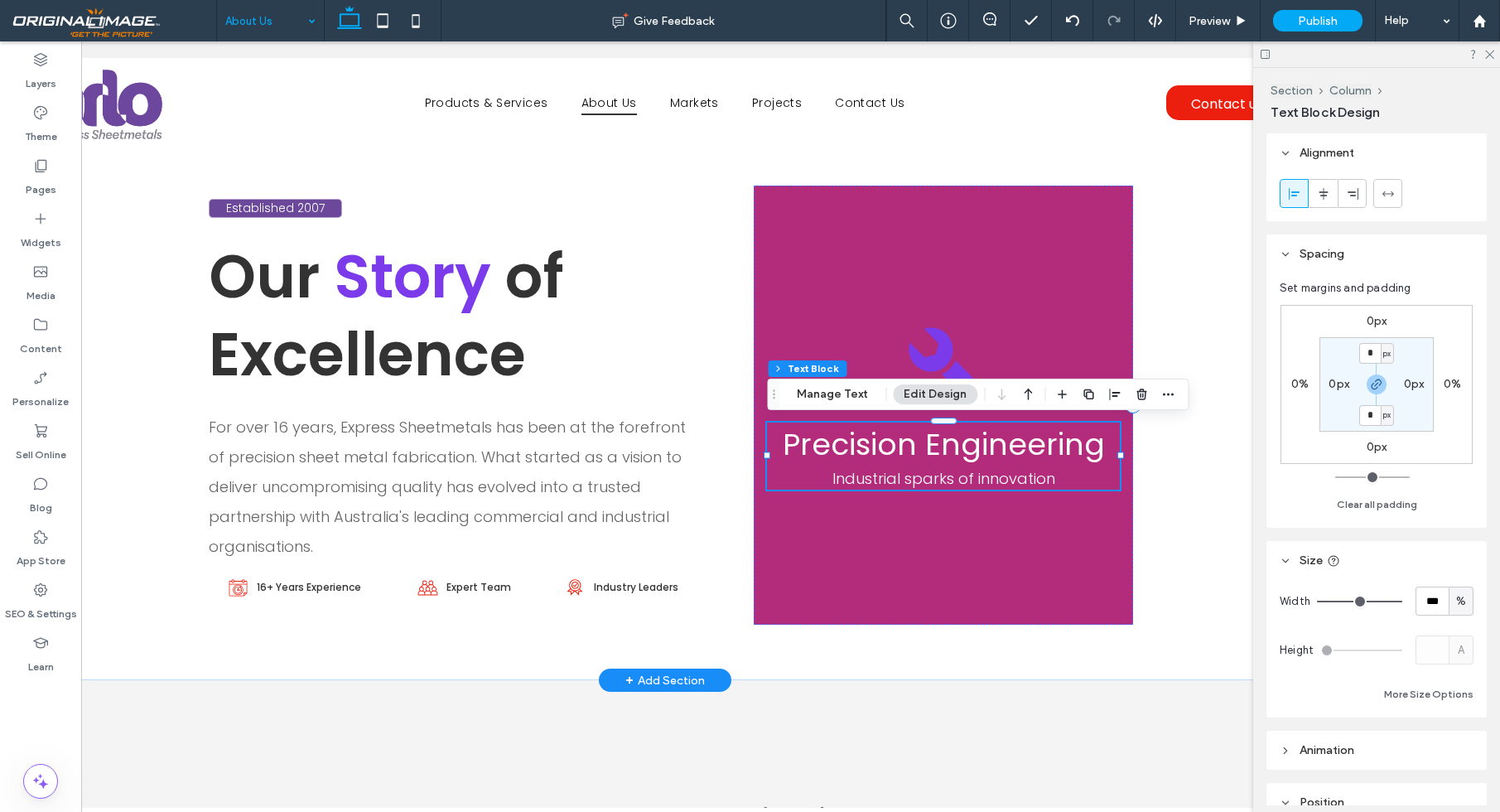
click at [957, 455] on span "Precision Engineering" at bounding box center [943, 444] width 322 height 42
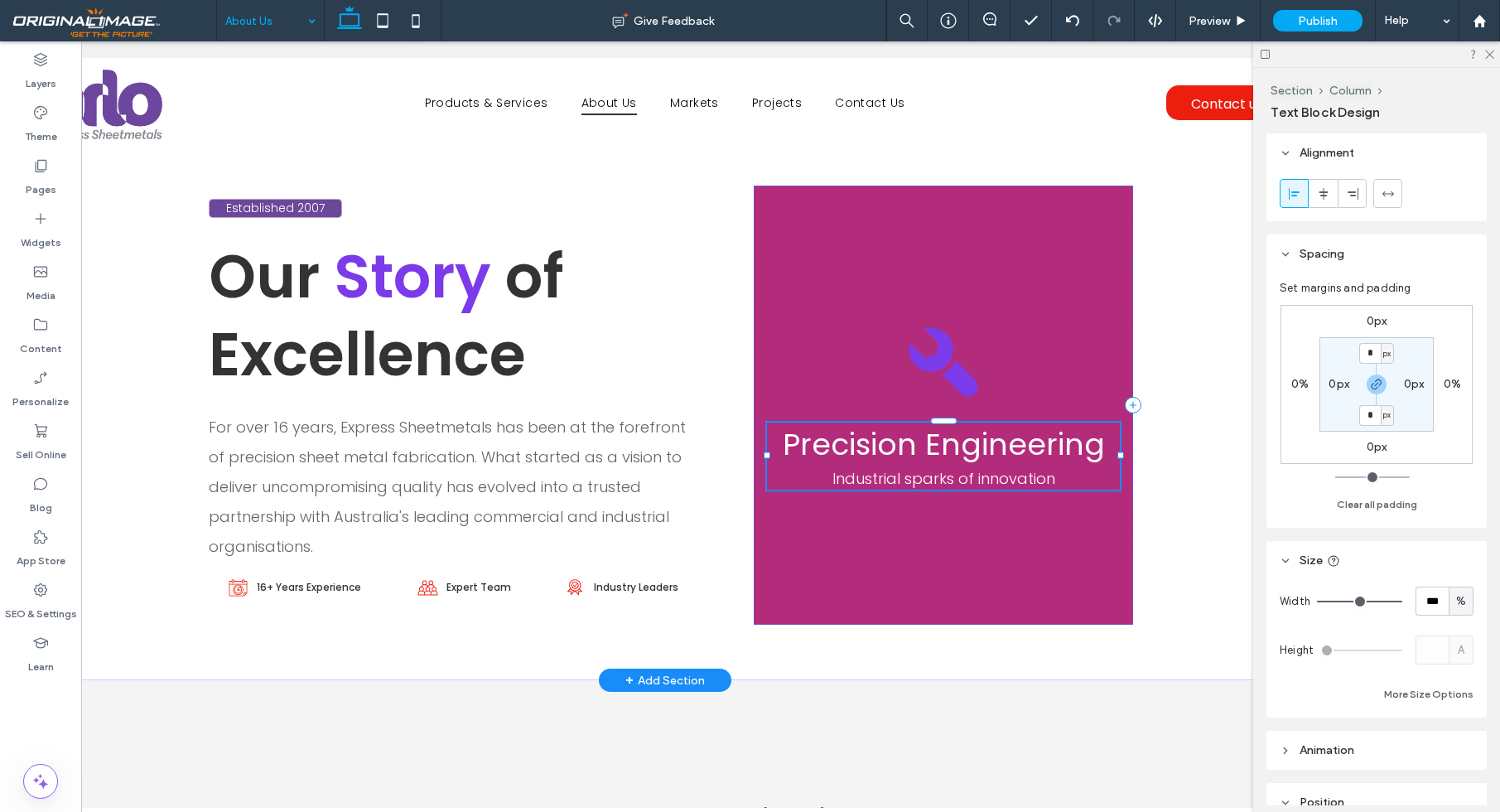
click at [957, 455] on span "Precision Engineering" at bounding box center [943, 444] width 322 height 42
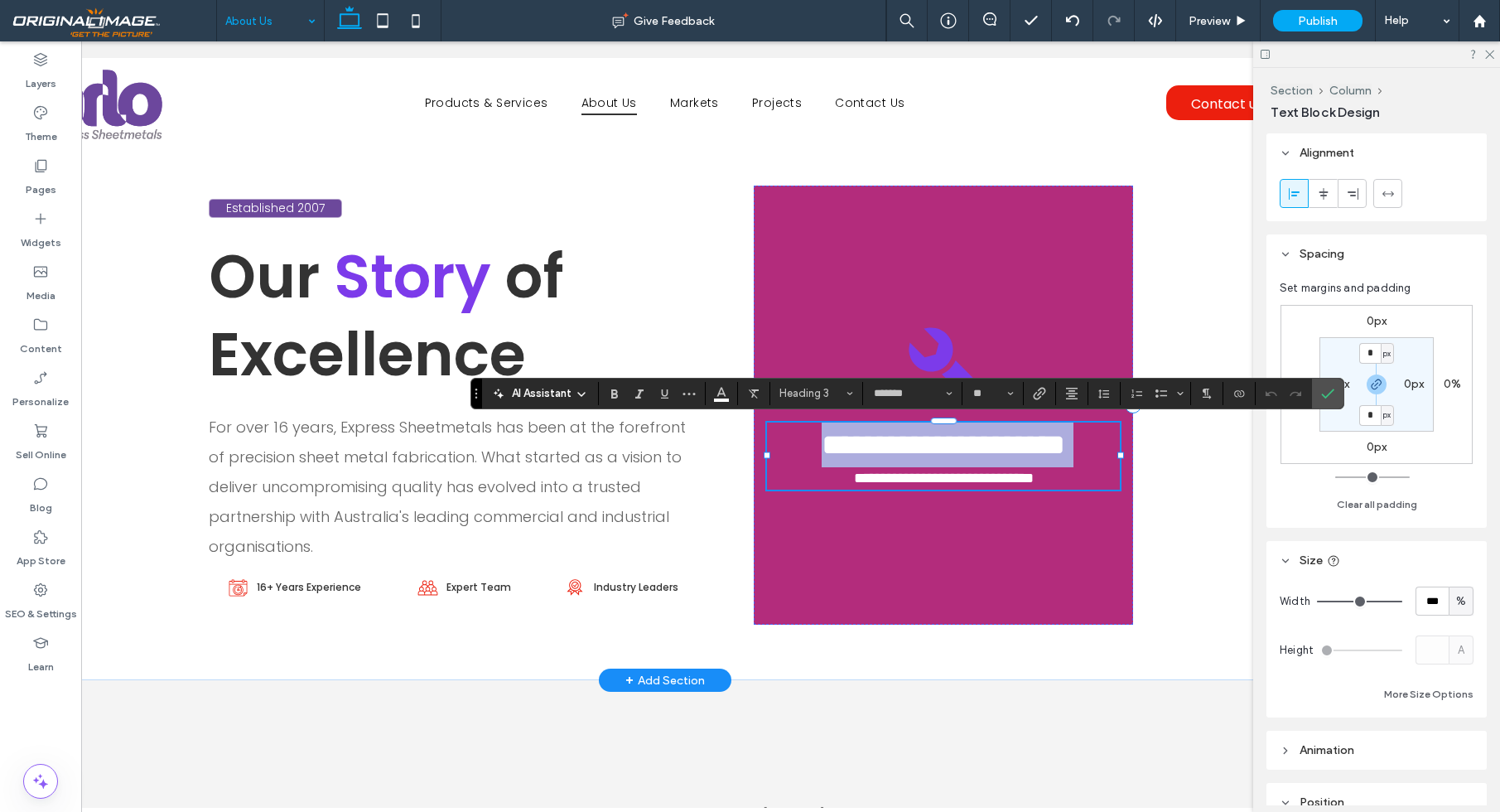
click at [957, 455] on span "**********" at bounding box center [943, 444] width 243 height 30
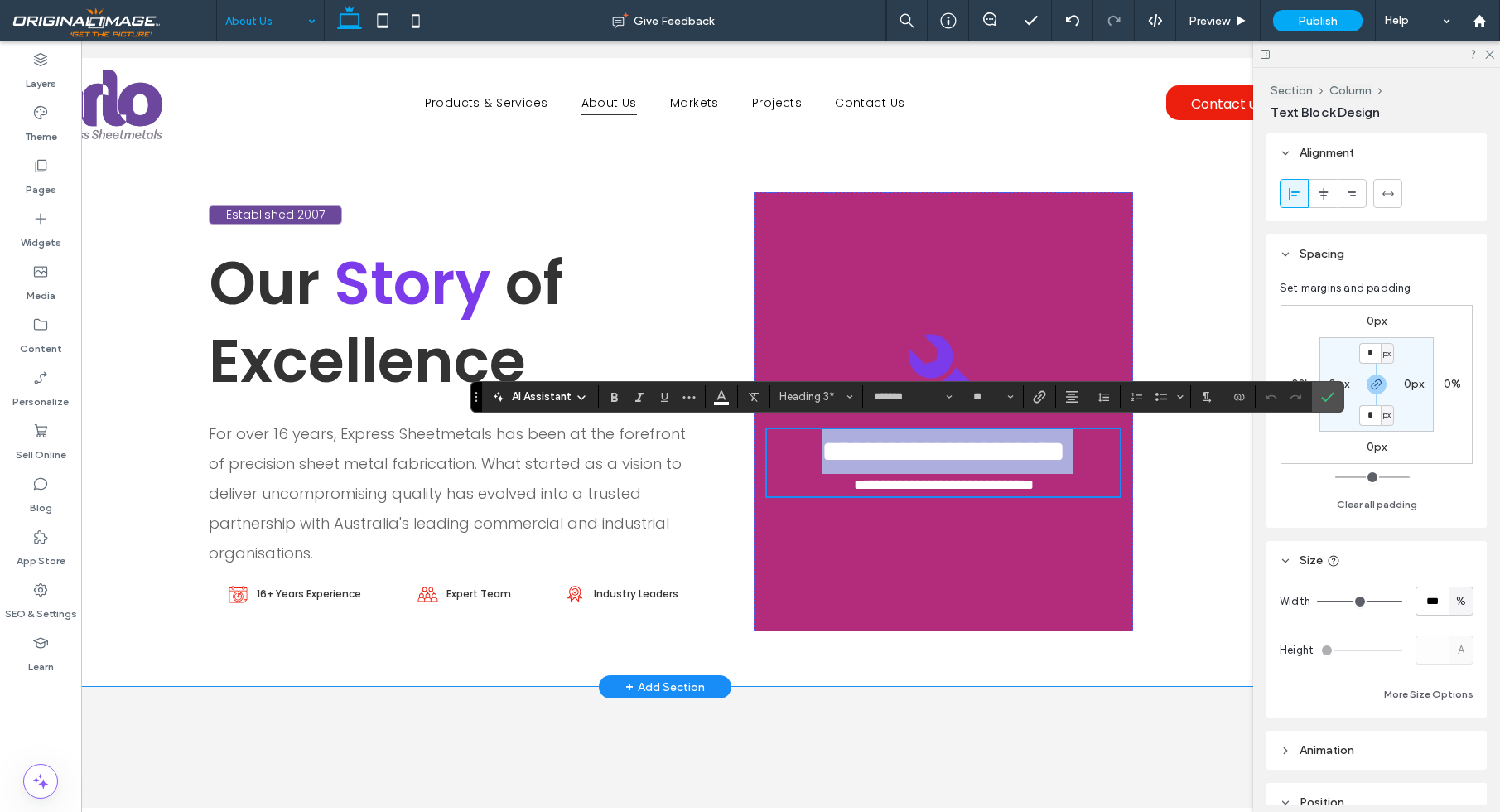
scroll to position [8, 0]
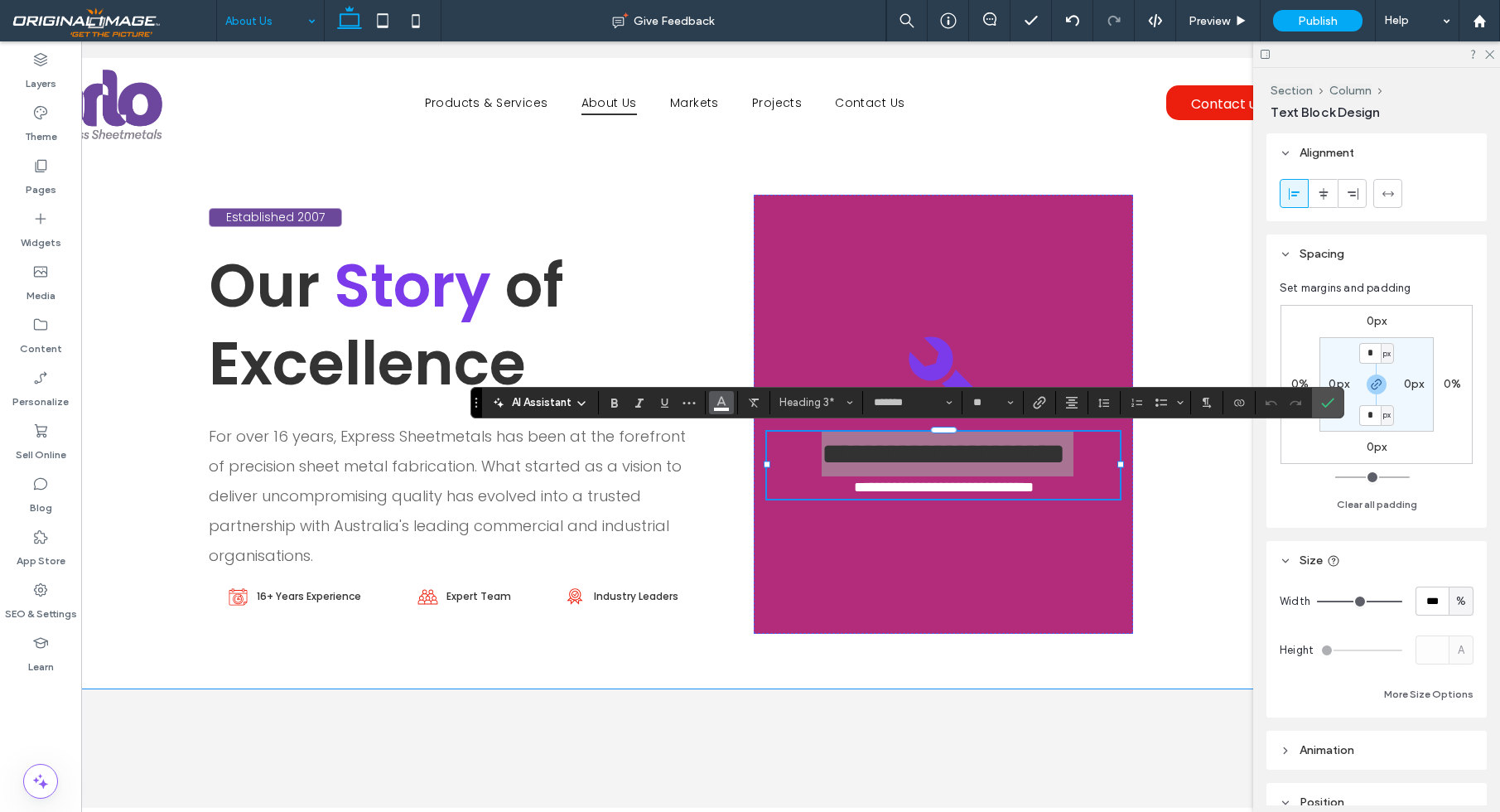
click at [719, 401] on use "Color" at bounding box center [721, 400] width 9 height 9
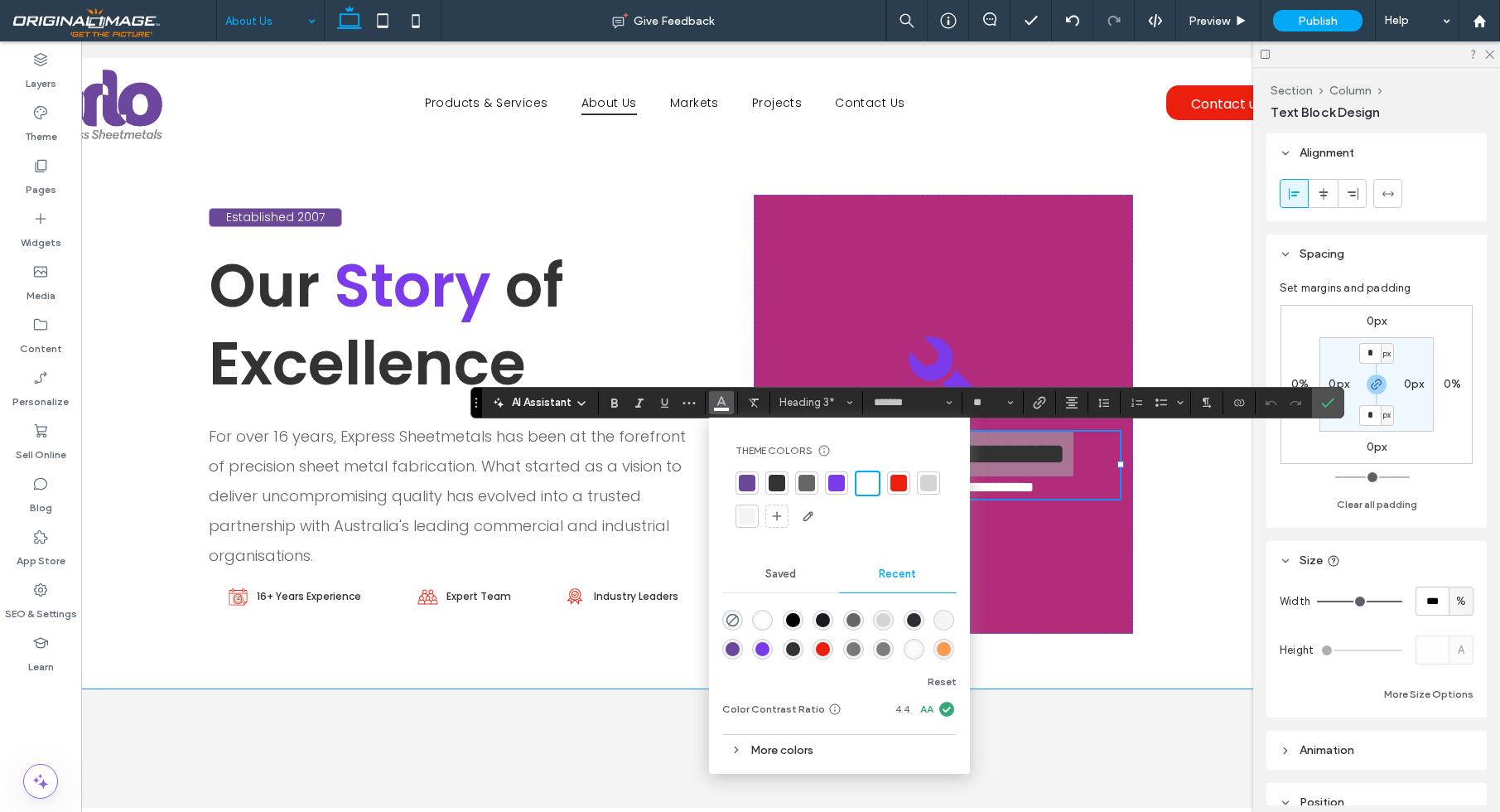
drag, startPoint x: 750, startPoint y: 482, endPoint x: 818, endPoint y: 488, distance: 68.3
click at [750, 482] on div at bounding box center [747, 483] width 17 height 17
drag, startPoint x: 837, startPoint y: 478, endPoint x: 936, endPoint y: 471, distance: 99.2
click at [843, 477] on div at bounding box center [837, 482] width 17 height 17
drag, startPoint x: 1334, startPoint y: 401, endPoint x: 1294, endPoint y: 330, distance: 81.5
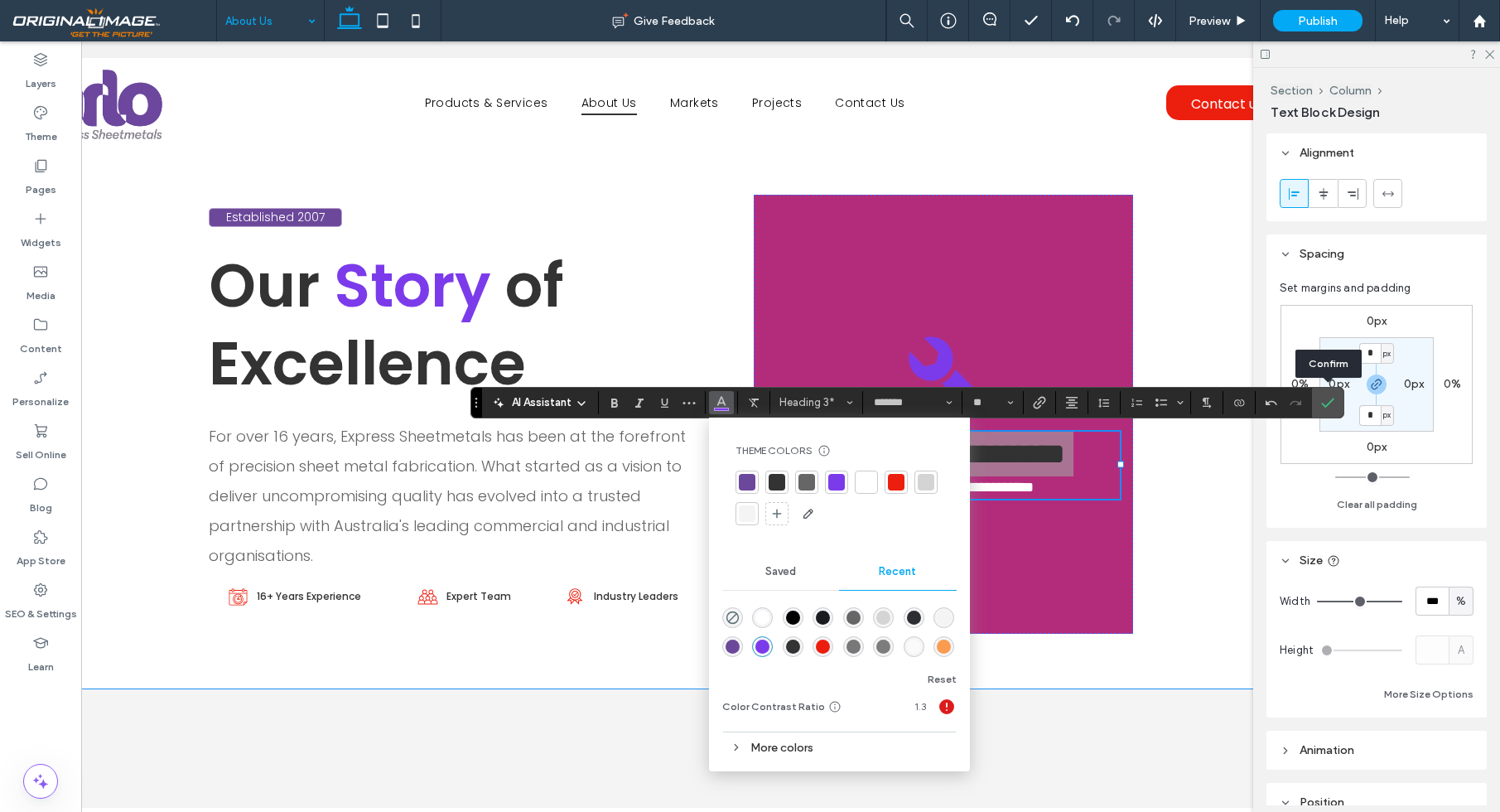
click at [1334, 399] on label "Confirm" at bounding box center [1327, 402] width 25 height 30
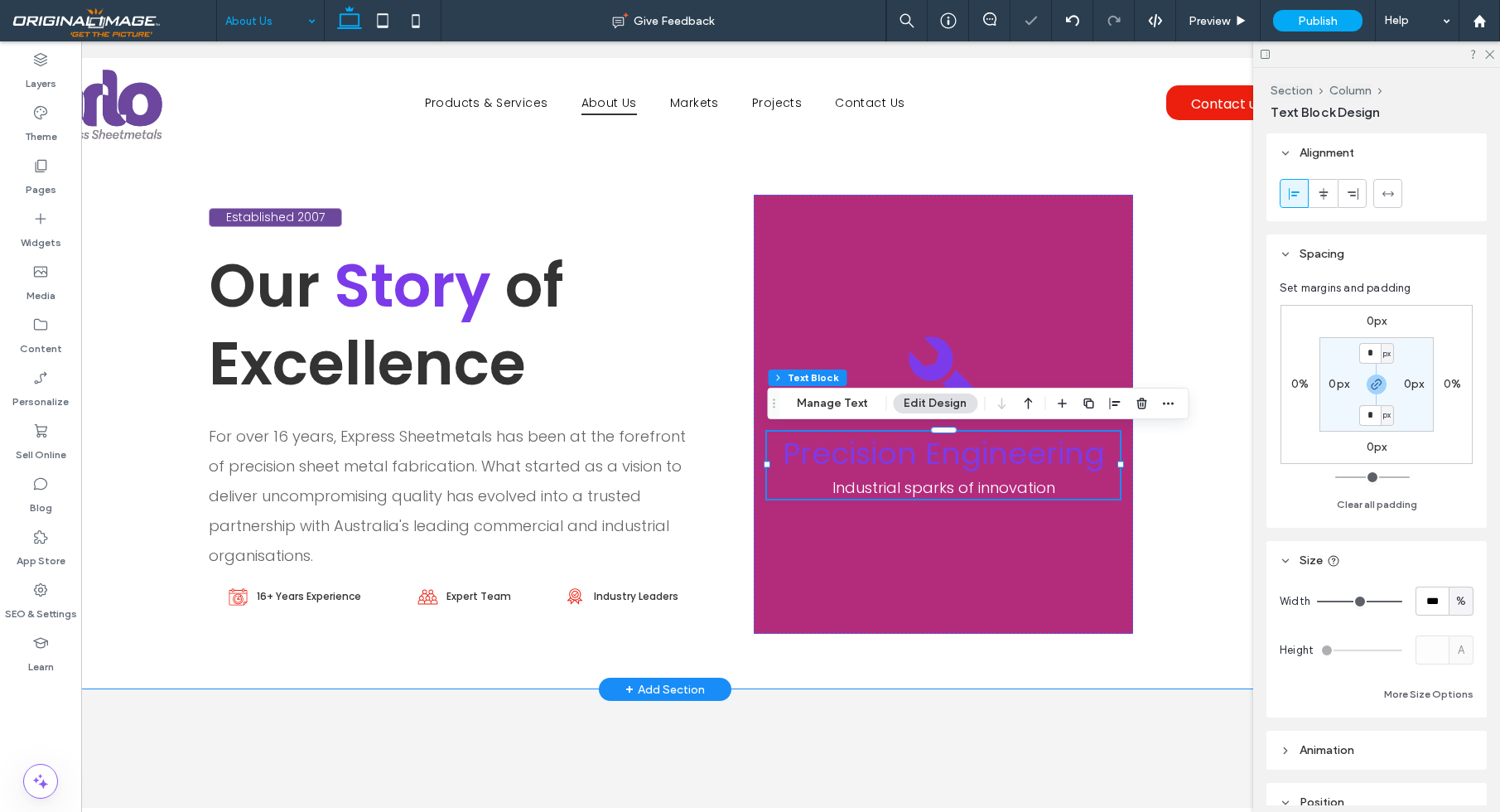
click at [1152, 165] on div "Established 2007 Our Story of Excellence For over 16 years, Express Sheetmetals…" at bounding box center [665, 414] width 994 height 550
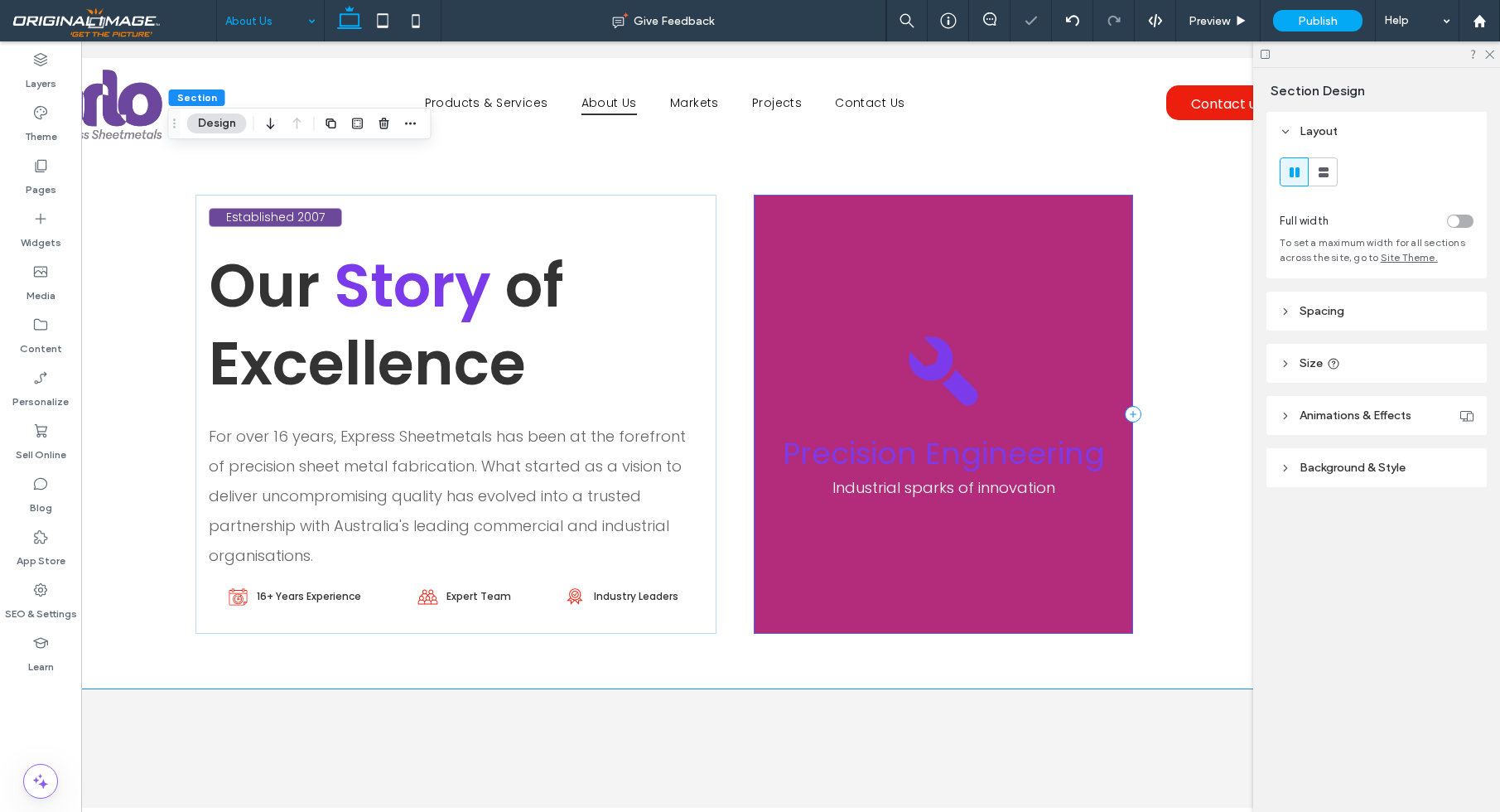
click at [1072, 241] on div "Precision Engineering Industrial sparks of innovation" at bounding box center [943, 413] width 379 height 439
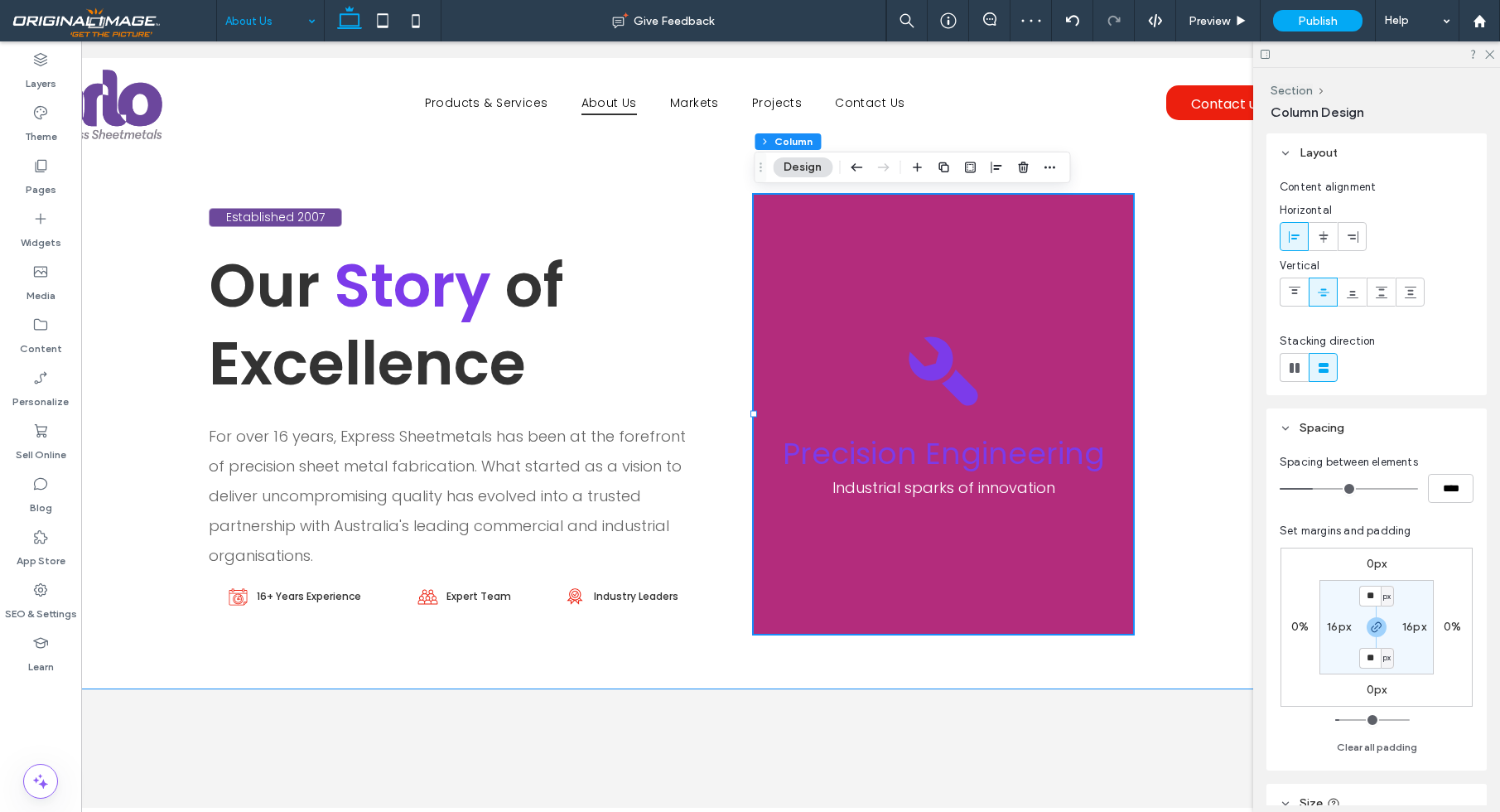
click at [1158, 234] on div "Established 2007 Our Story of Excellence For over 16 years, Express Sheetmetals…" at bounding box center [665, 414] width 994 height 550
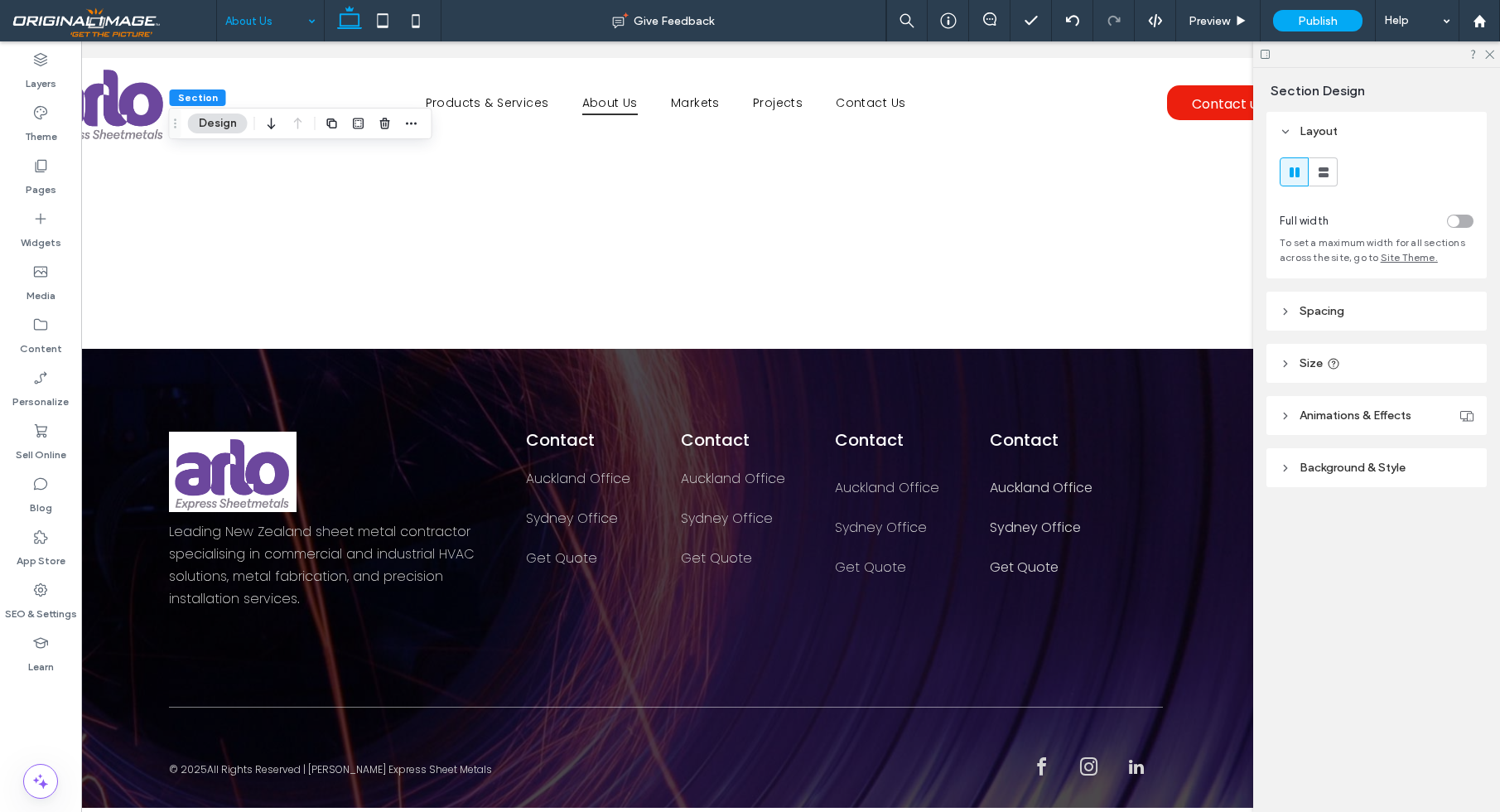
scroll to position [2686, 0]
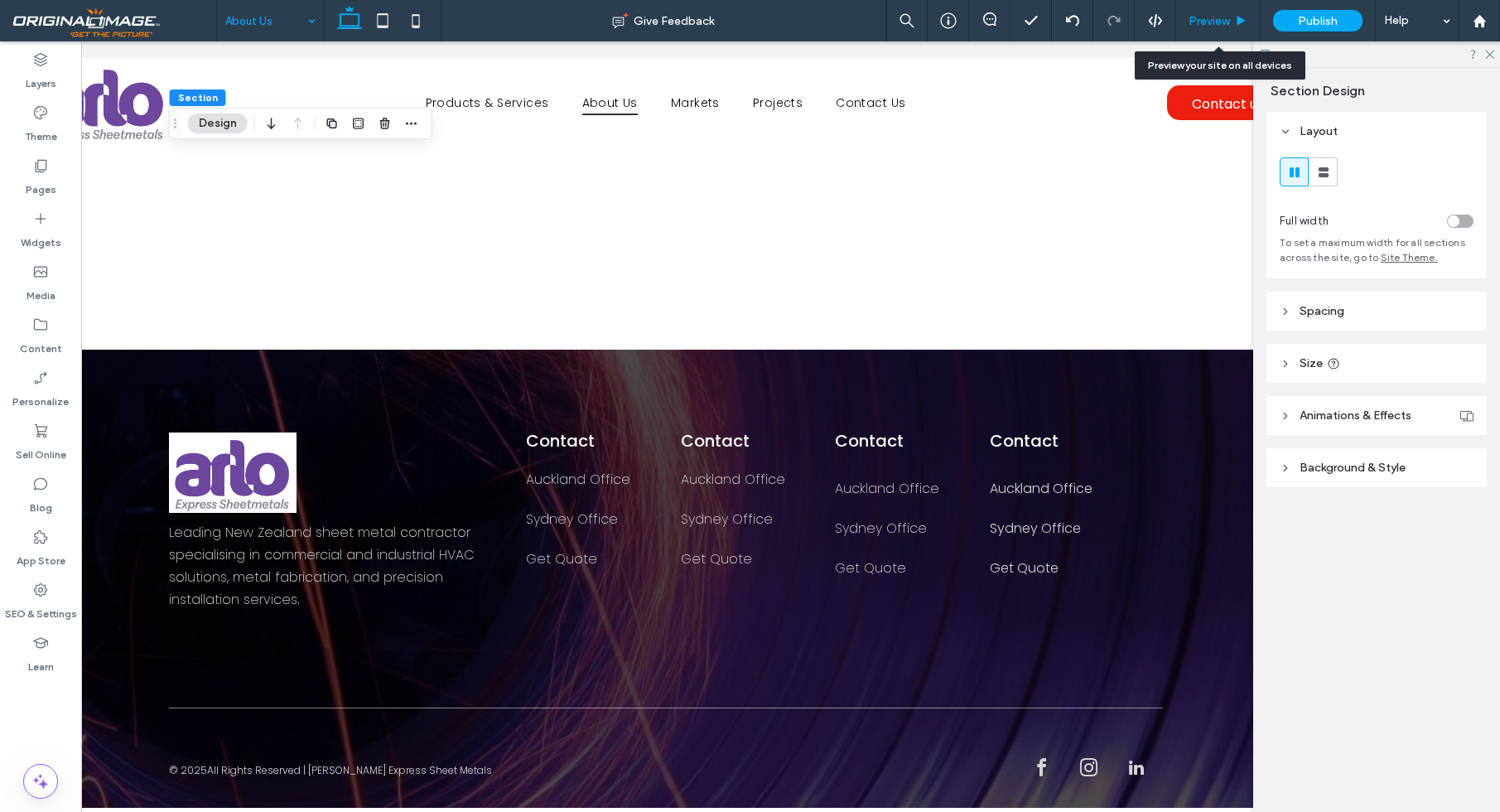
click at [1214, 27] on span "Preview" at bounding box center [1208, 21] width 41 height 14
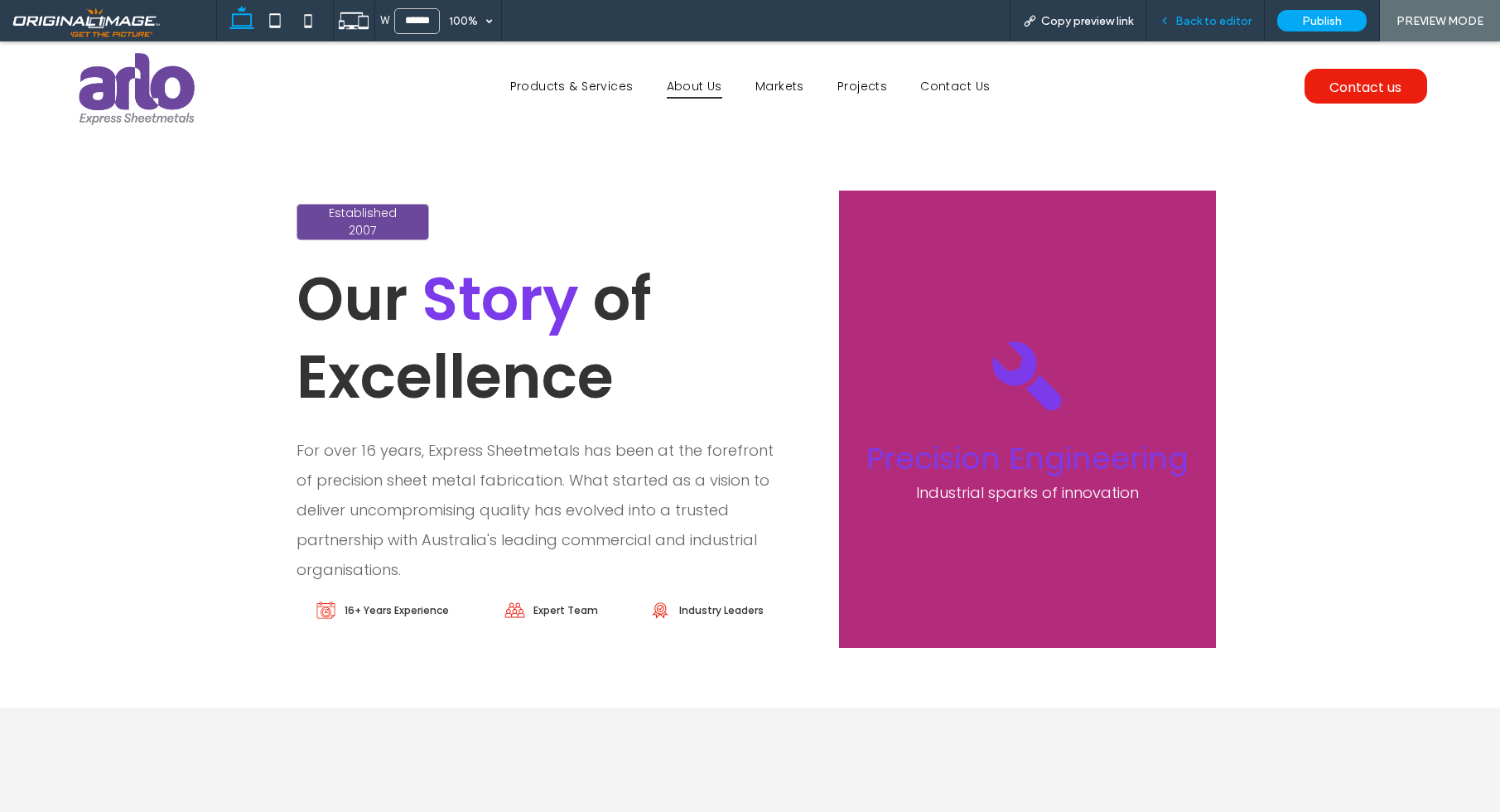
click at [1241, 21] on span "Back to editor" at bounding box center [1214, 21] width 76 height 14
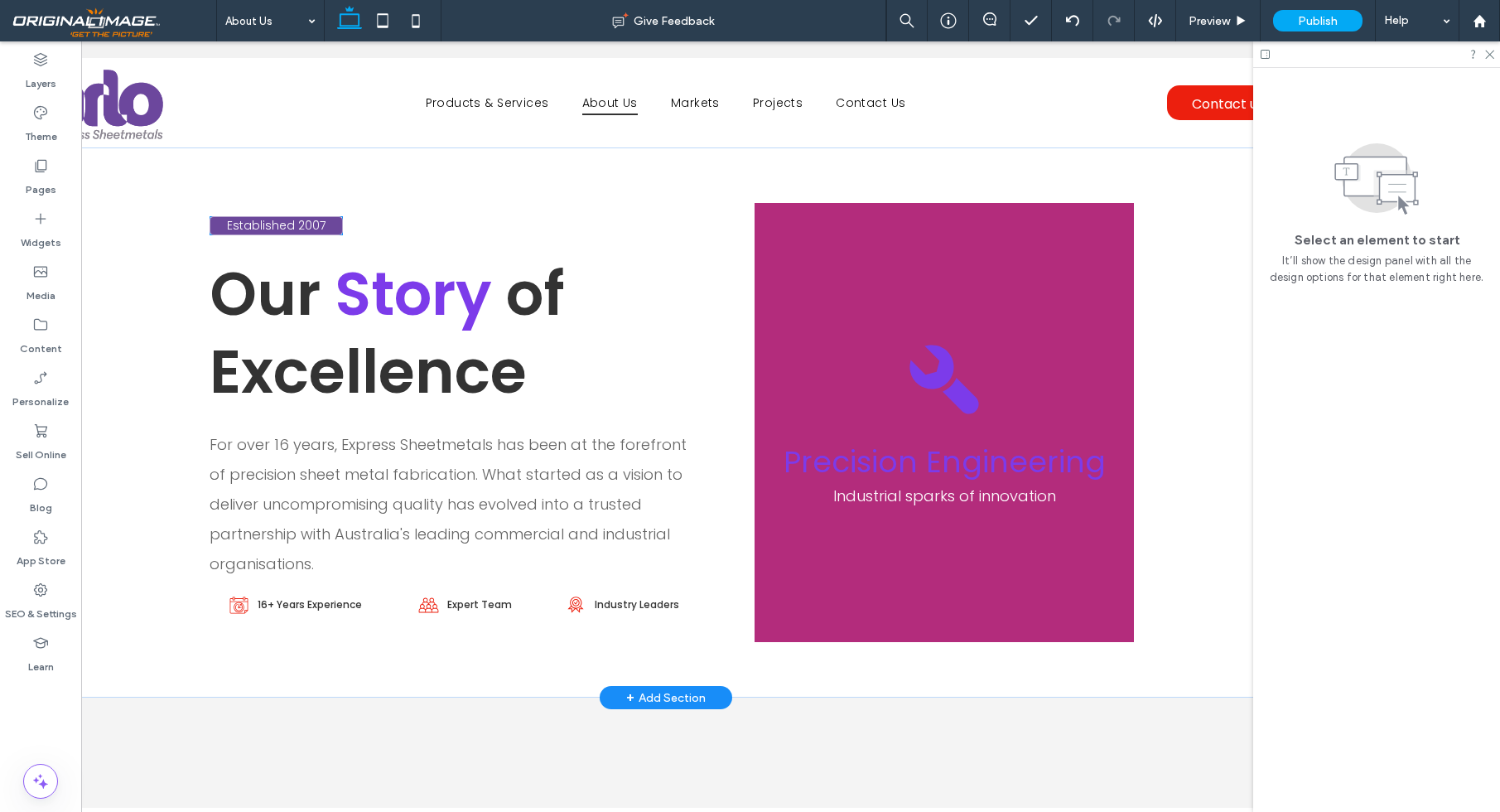
click at [338, 229] on div "Established 2007" at bounding box center [276, 226] width 134 height 19
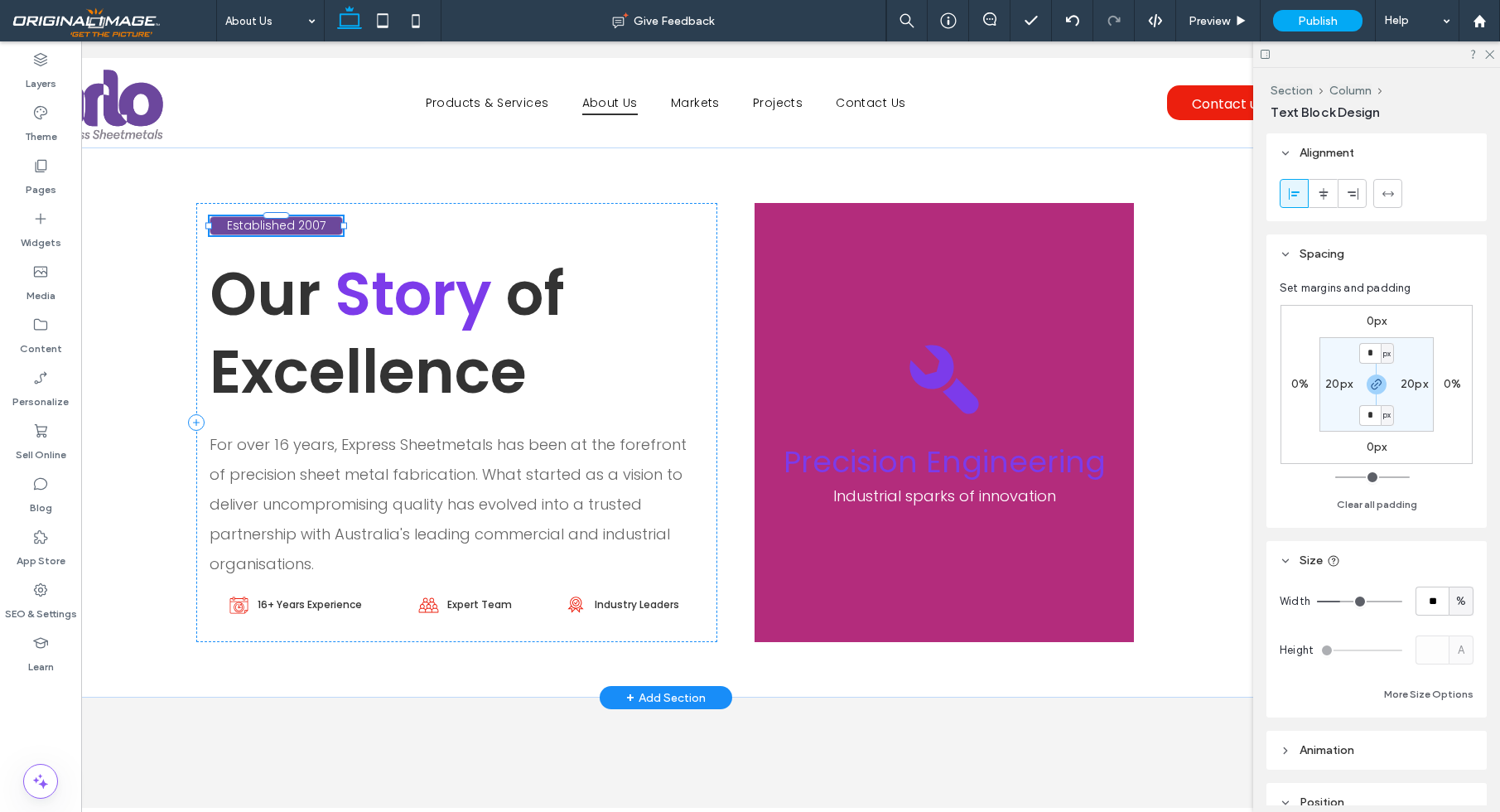
type input "*"
type input "***"
type input "*"
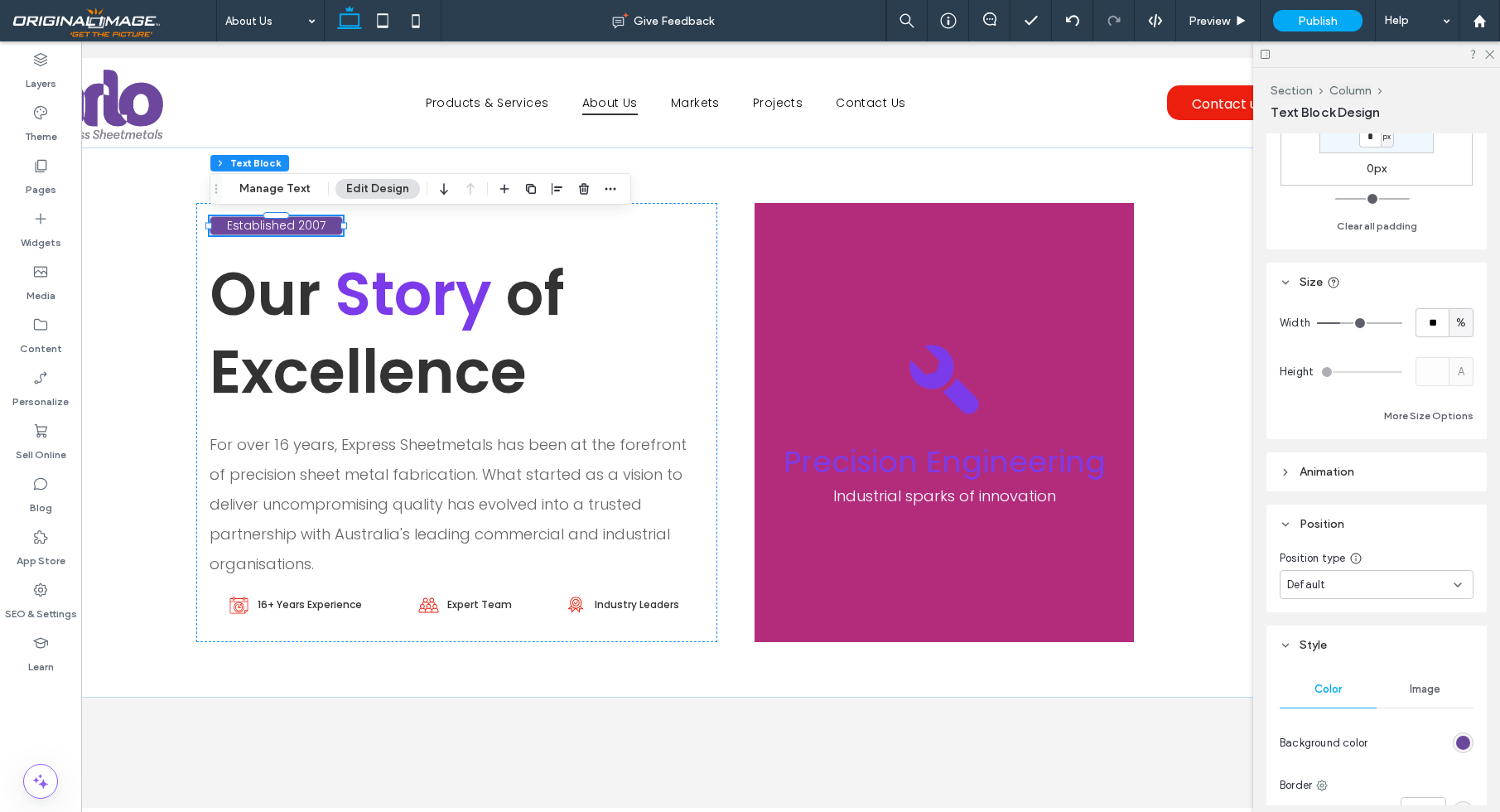
scroll to position [330, 0]
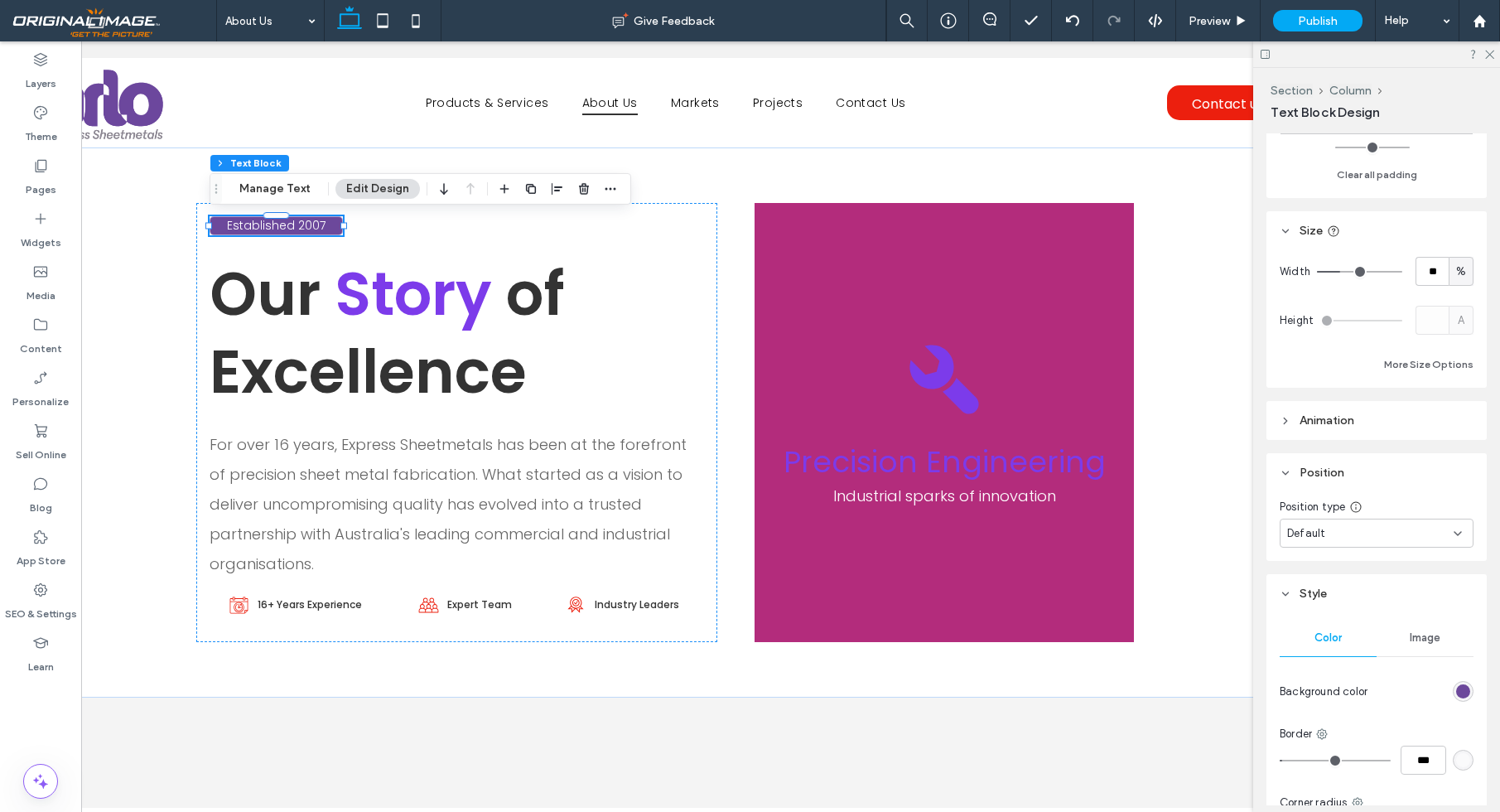
click at [1464, 690] on div "rgb(108, 72, 155)" at bounding box center [1463, 691] width 14 height 14
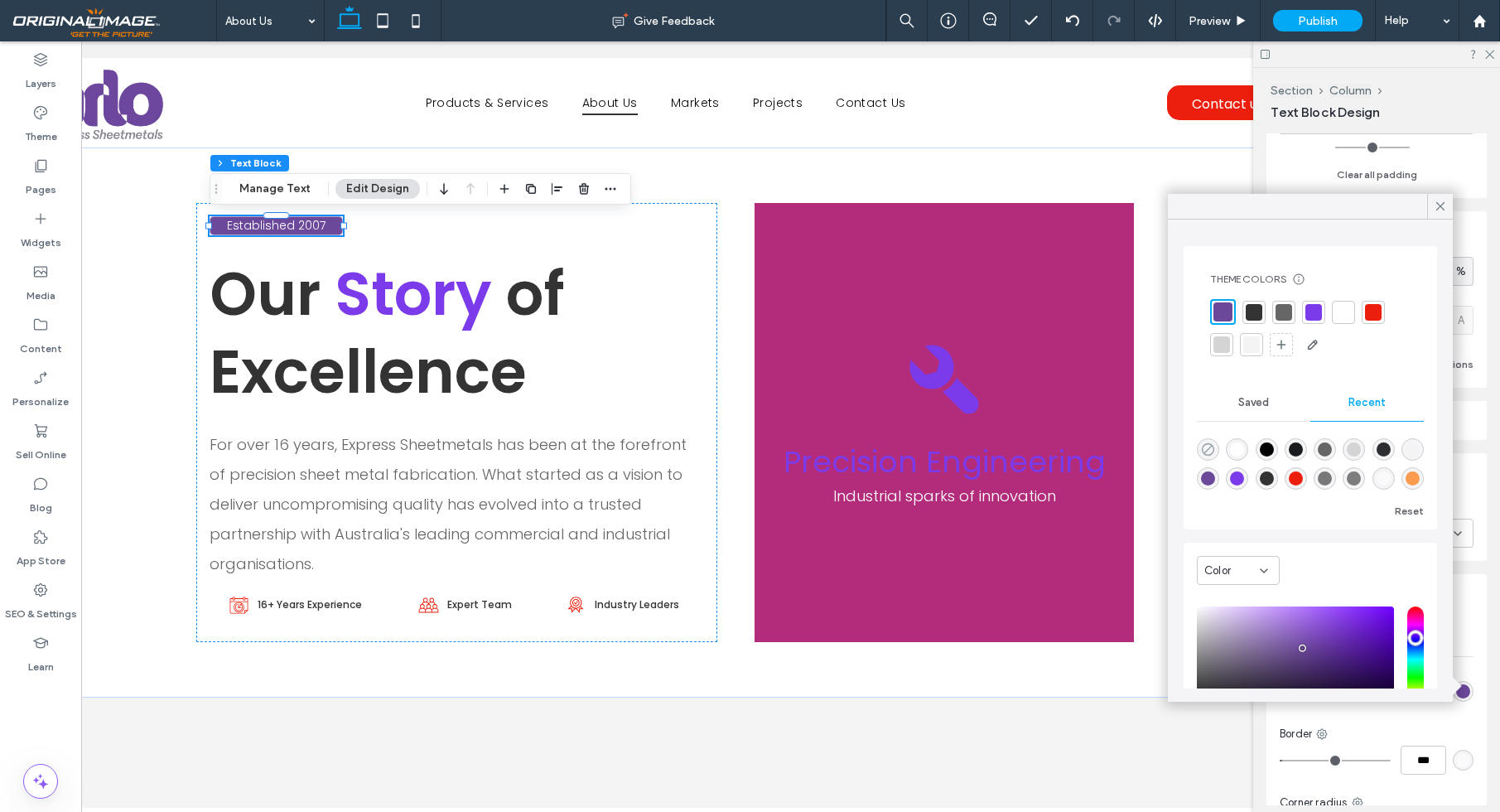
click at [1208, 452] on icon "rgba(0, 0, 0, 0)" at bounding box center [1208, 449] width 14 height 14
type input "*******"
type input "*"
type input "**"
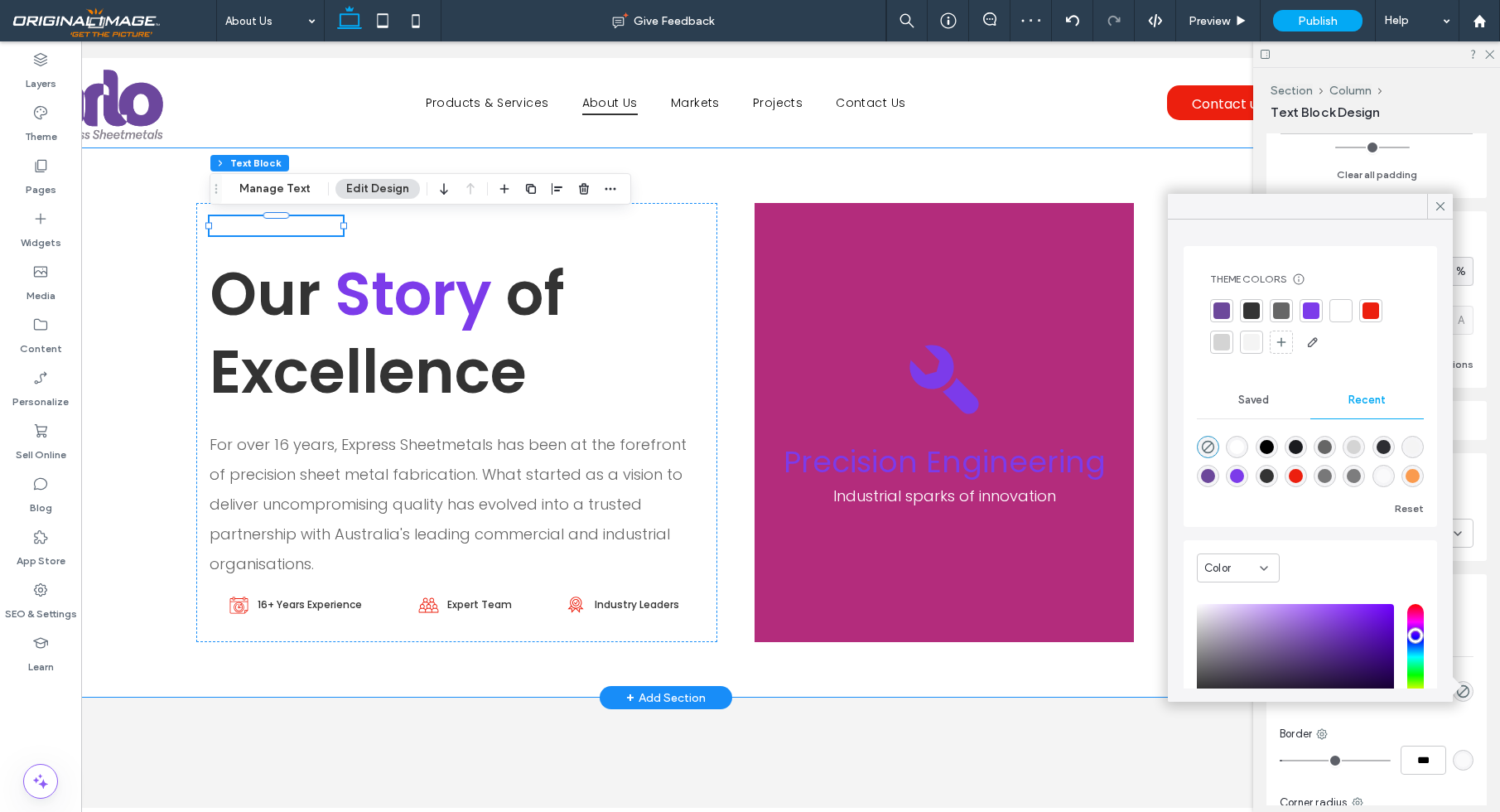
click at [725, 192] on div "Established 2007 Our Story of Excellence For over 16 years, Express Sheetmetals…" at bounding box center [666, 422] width 994 height 550
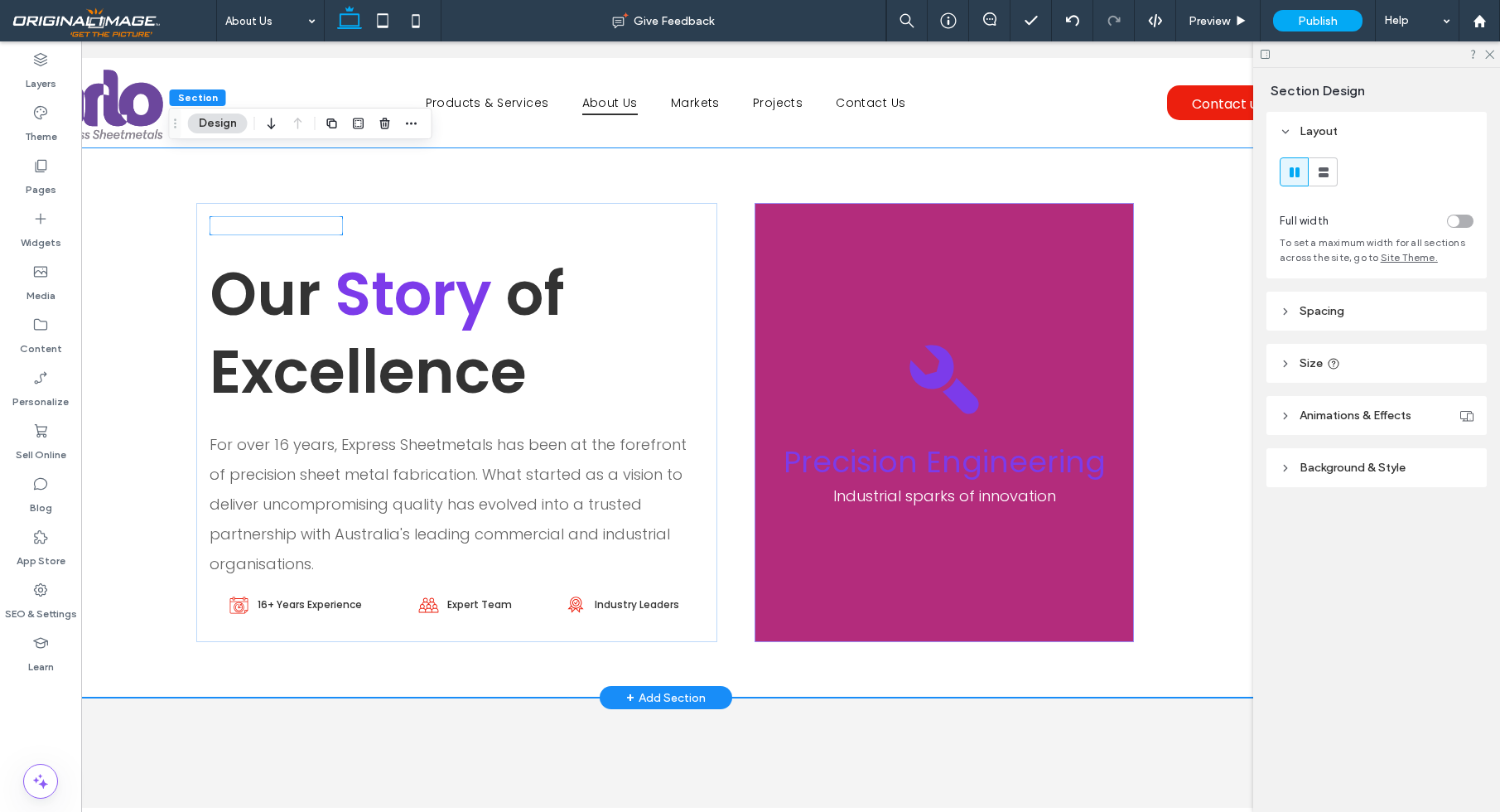
click at [295, 233] on p "Established 2007" at bounding box center [276, 226] width 99 height 18
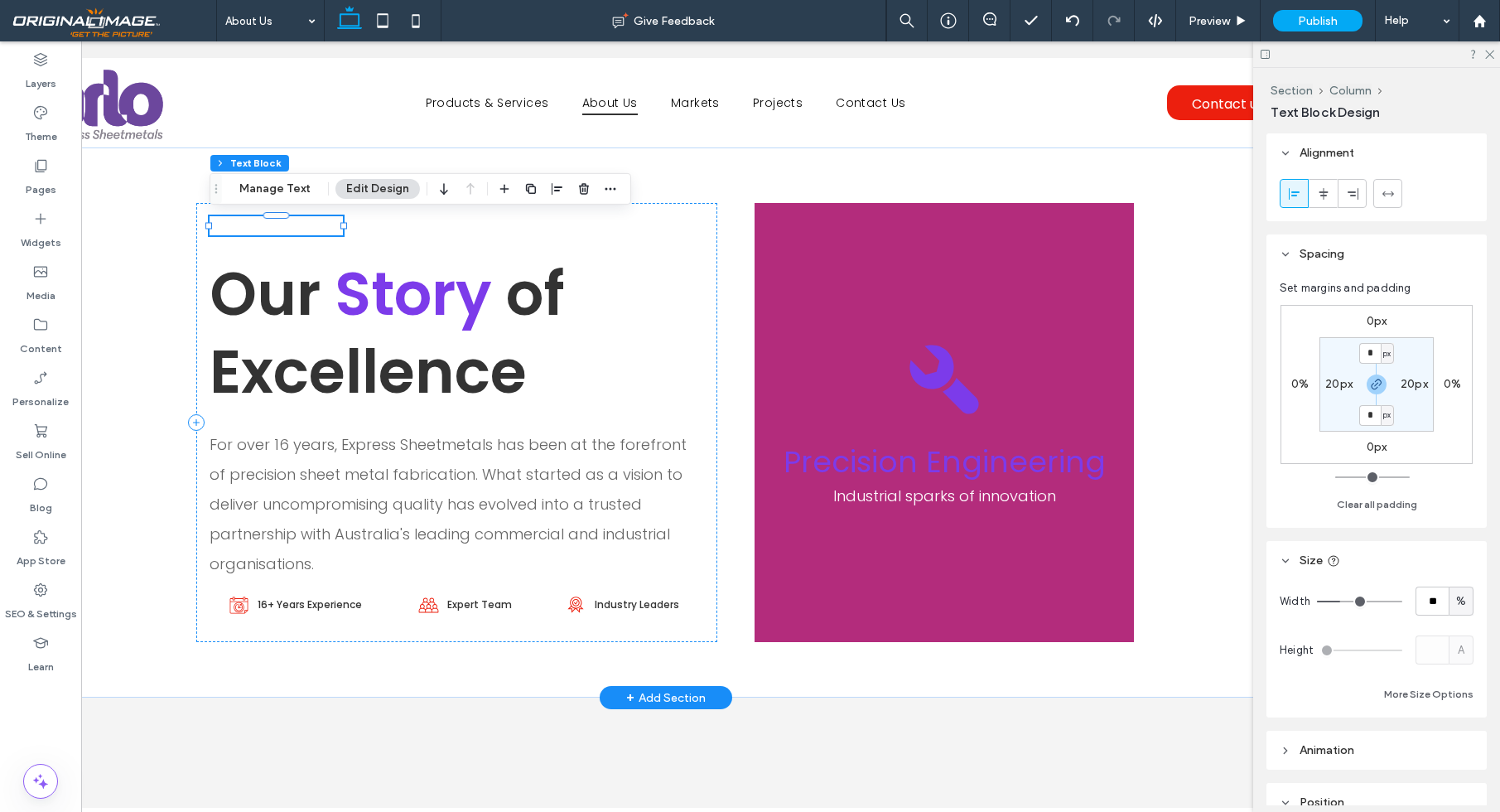
click at [290, 232] on span "Established 2007" at bounding box center [276, 226] width 99 height 17
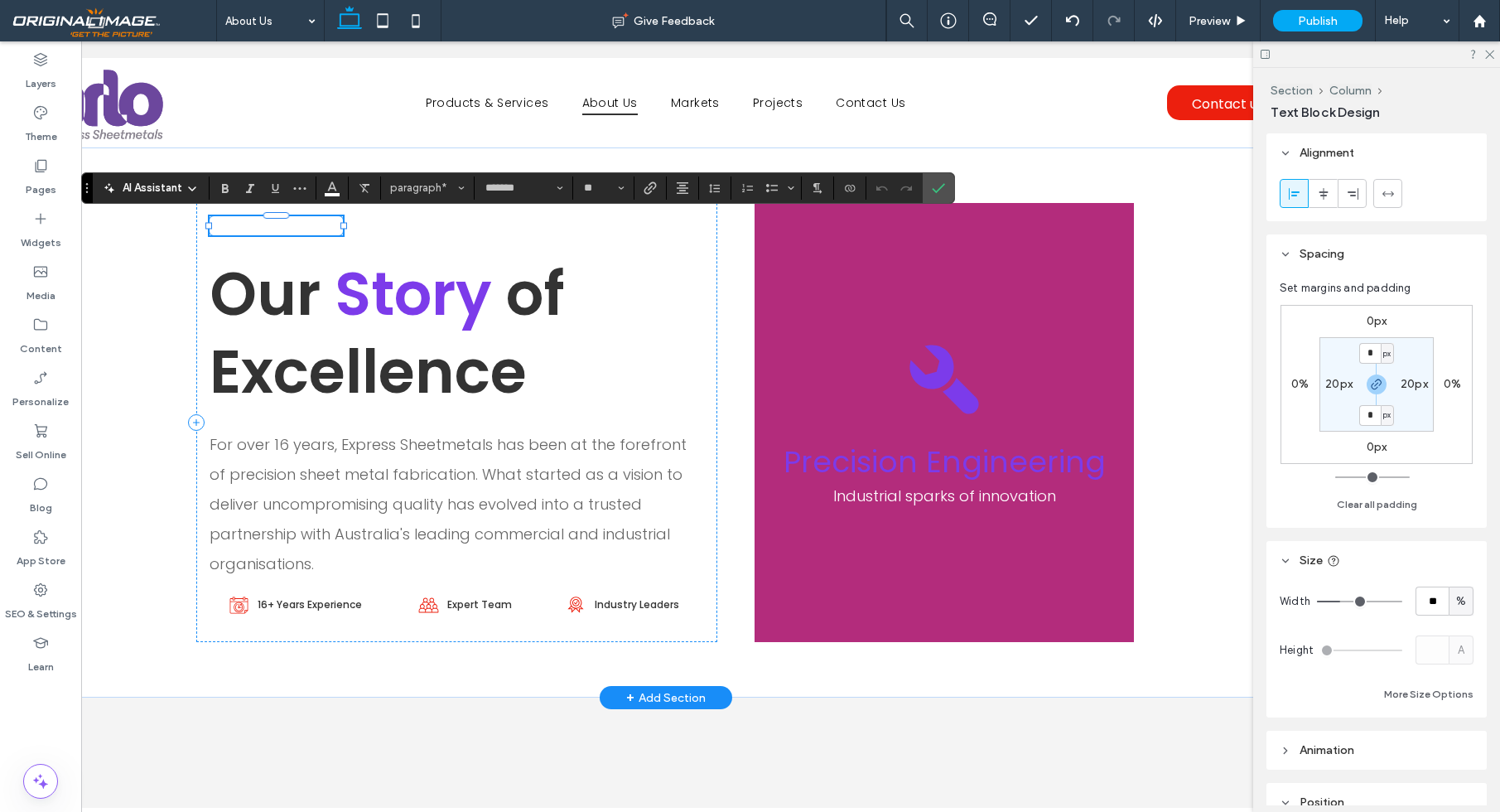
click at [290, 231] on span "**********" at bounding box center [276, 226] width 68 height 12
click at [329, 188] on icon "Color" at bounding box center [332, 187] width 14 height 14
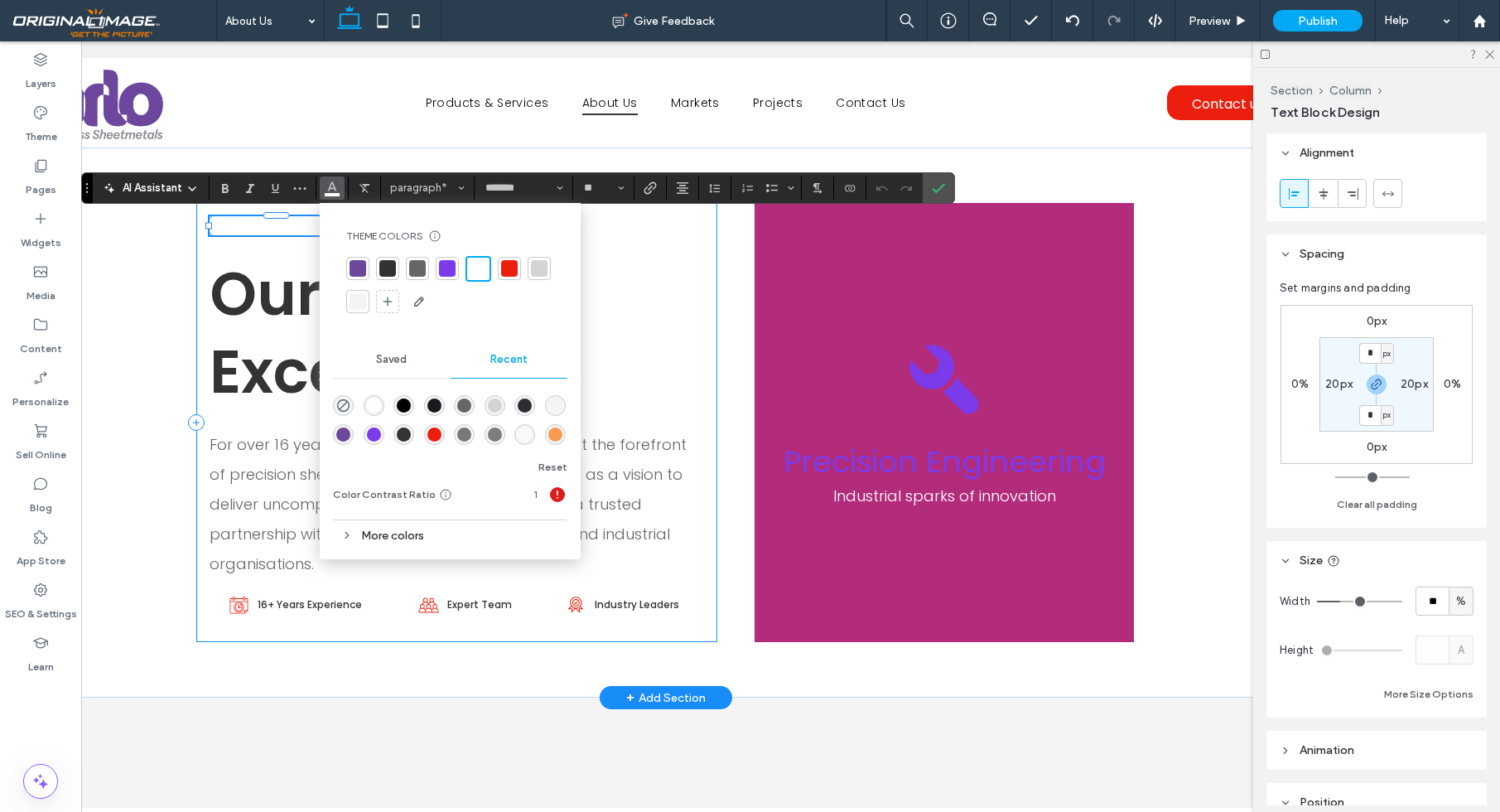
click at [438, 264] on div at bounding box center [447, 268] width 23 height 23
click at [941, 189] on icon "Confirm" at bounding box center [939, 188] width 14 height 14
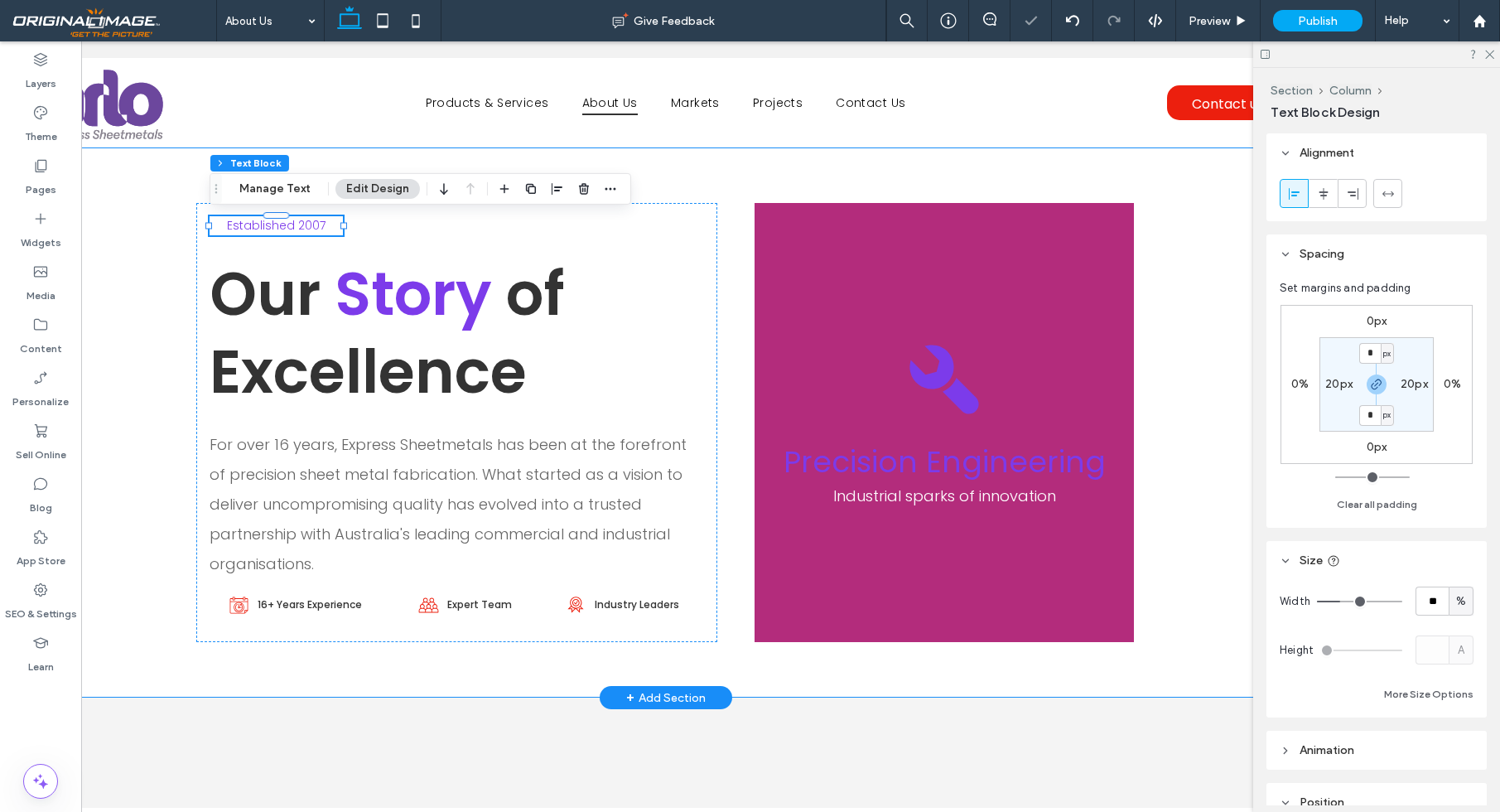
click at [1077, 178] on div "Established 2007 Our Story of Excellence For over 16 years, Express Sheetmetals…" at bounding box center [666, 422] width 994 height 550
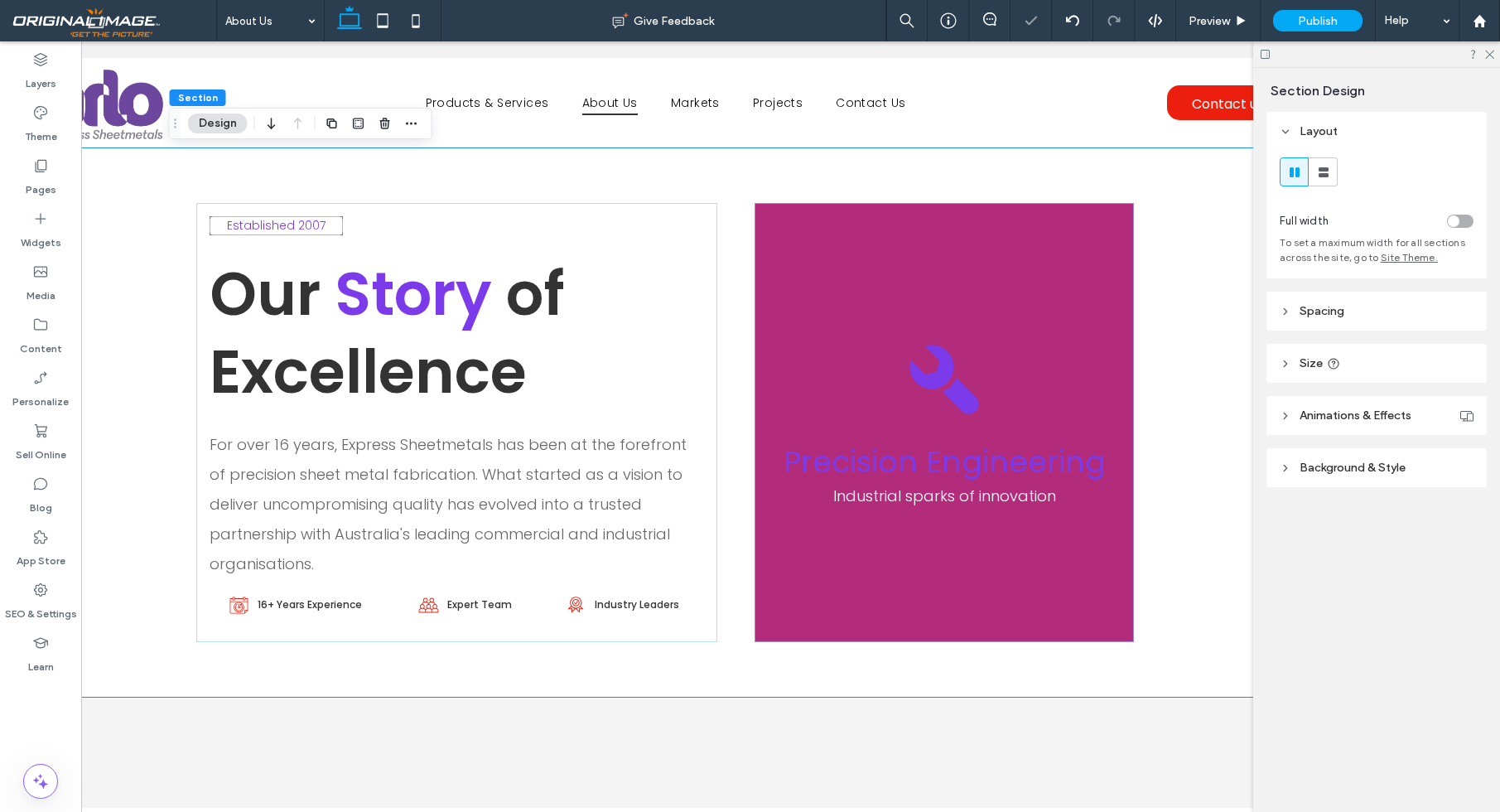
click at [298, 226] on span "Established 2007" at bounding box center [276, 226] width 99 height 17
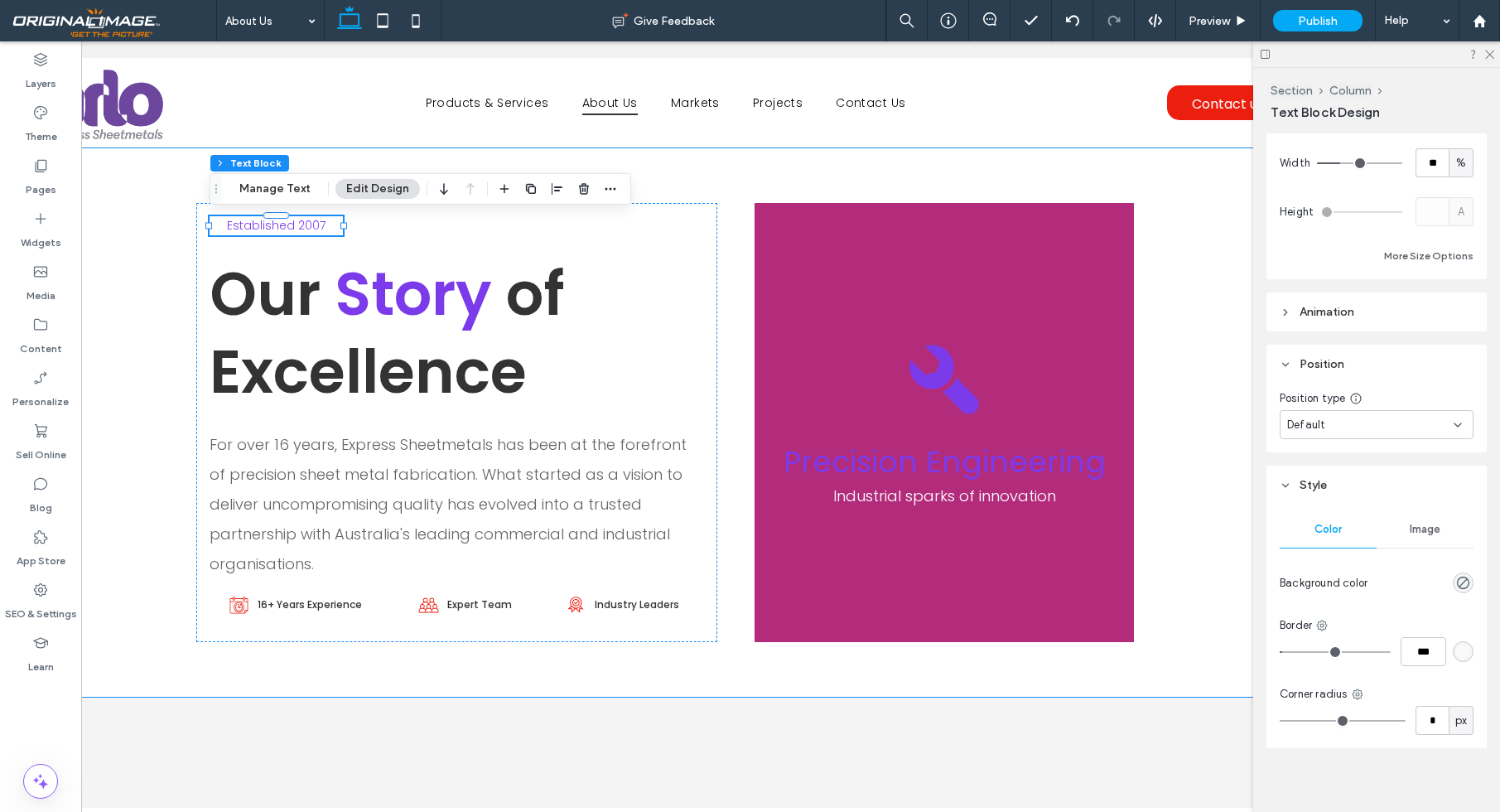
scroll to position [439, 0]
click at [1466, 651] on div "rgba(255, 255, 255, 0.5)" at bounding box center [1463, 651] width 14 height 14
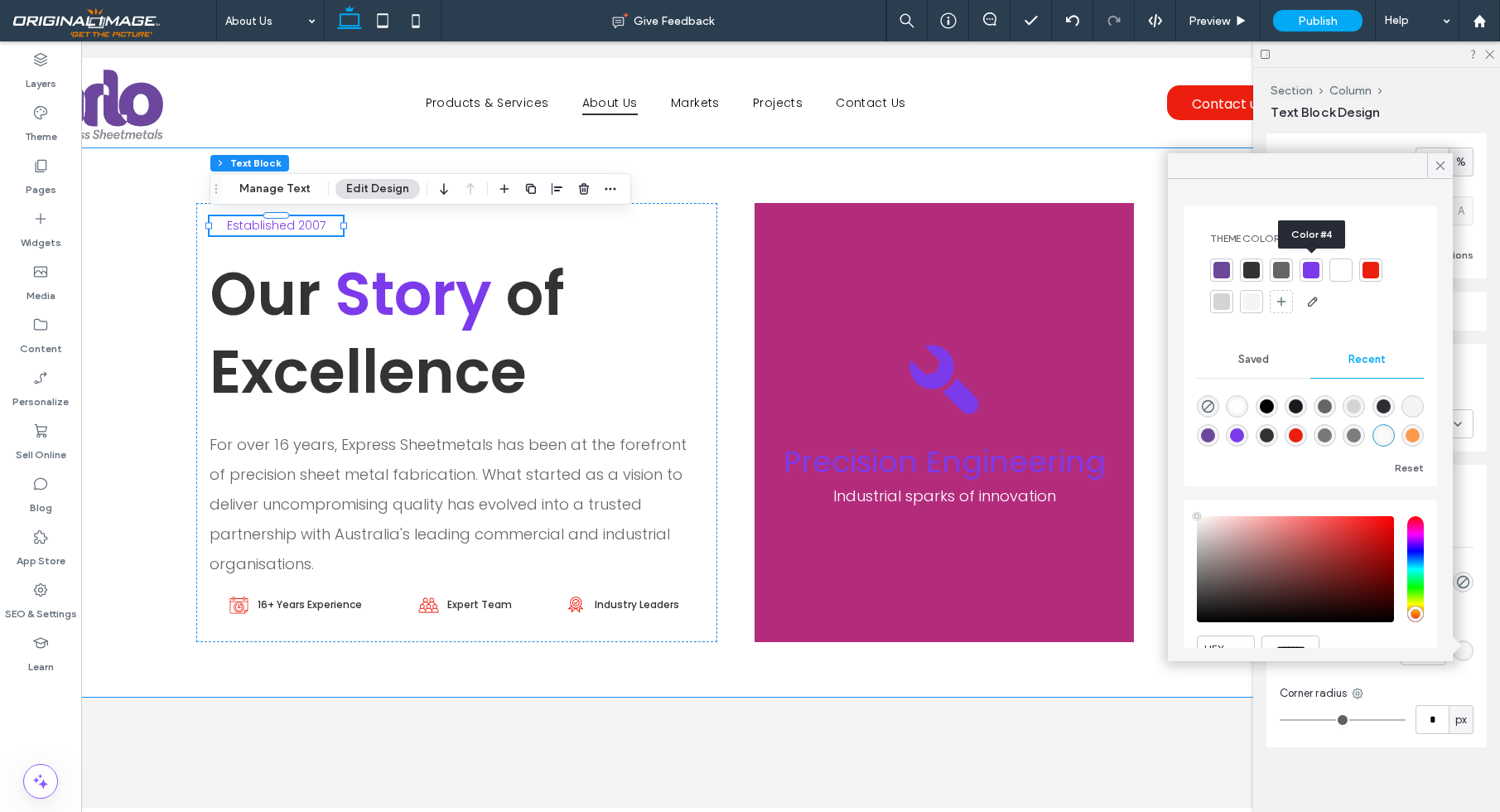
click at [1317, 272] on div at bounding box center [1312, 270] width 17 height 17
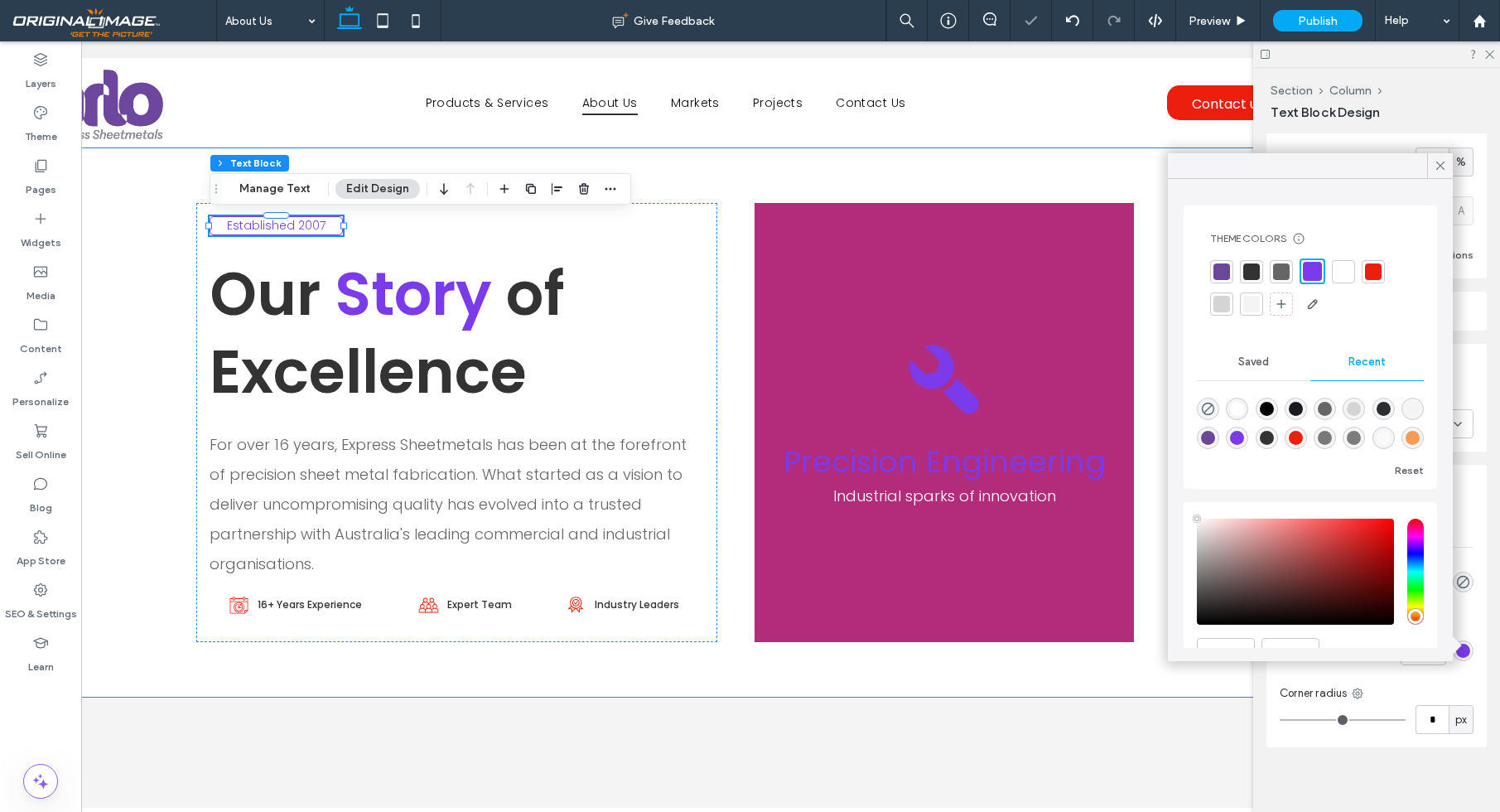
click at [1440, 161] on icon at bounding box center [1441, 166] width 15 height 15
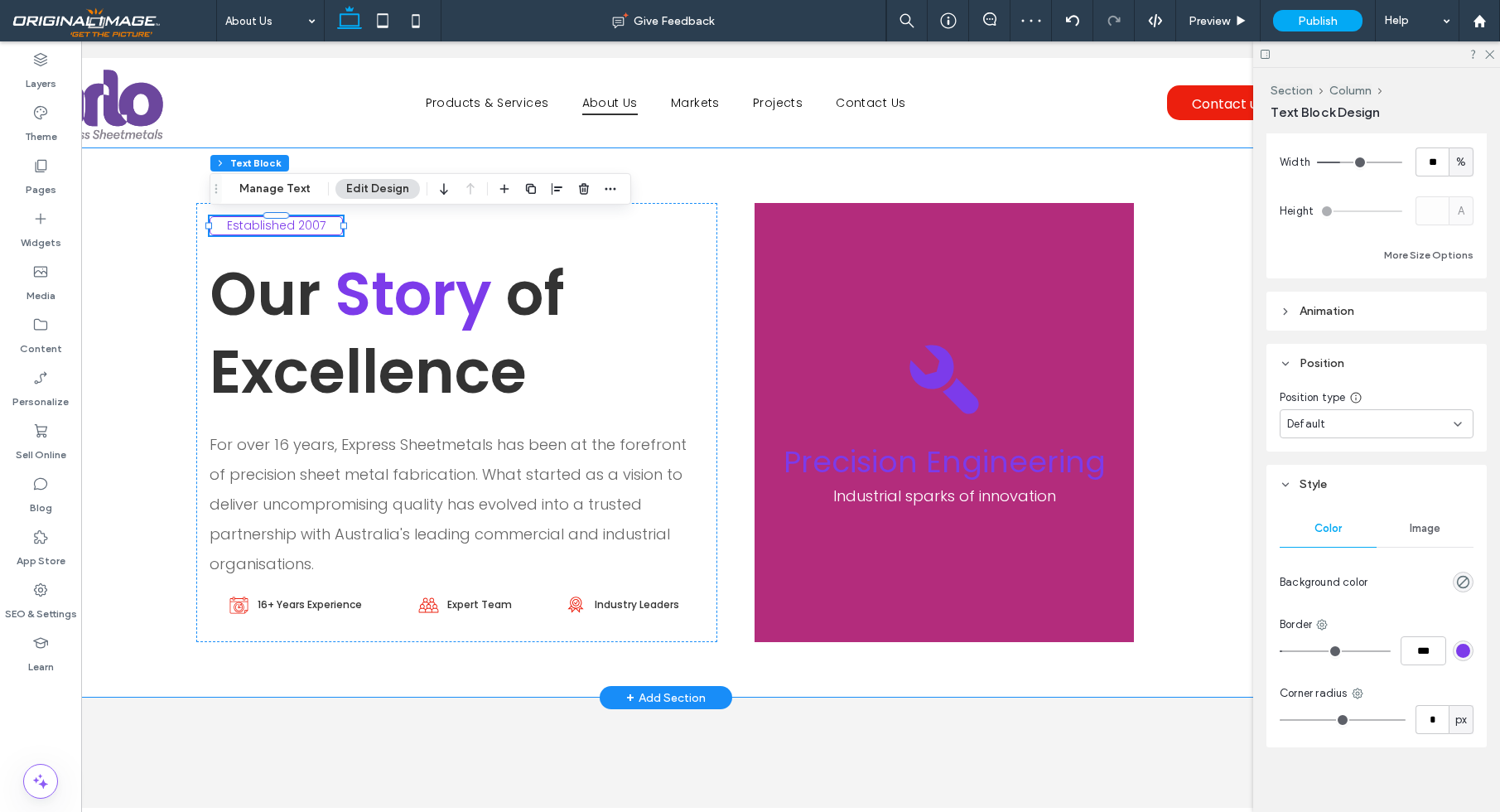
click at [685, 177] on div "Established 2007 Our Story of Excellence For over 16 years, Express Sheetmetals…" at bounding box center [666, 422] width 994 height 550
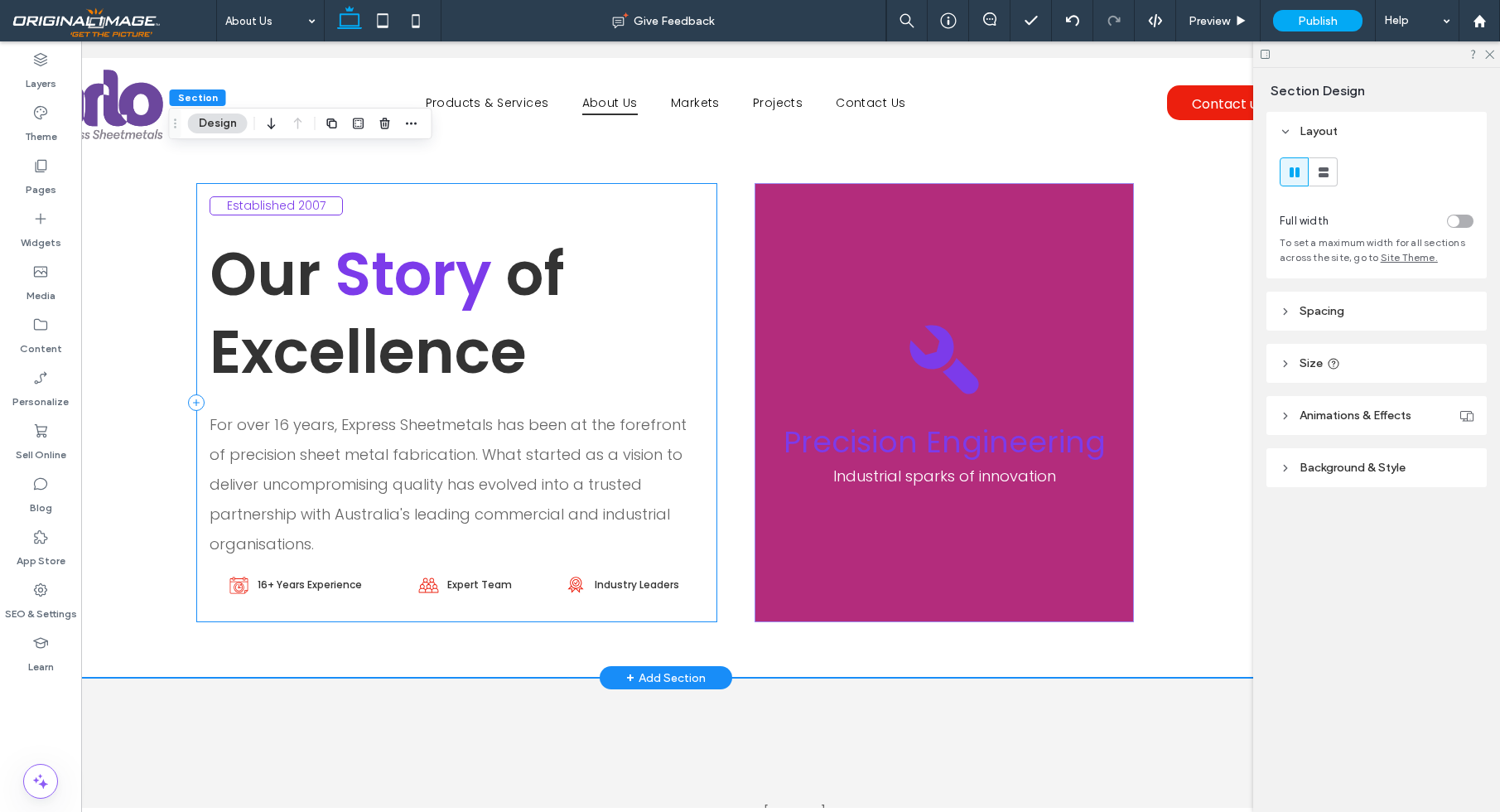
scroll to position [22, 0]
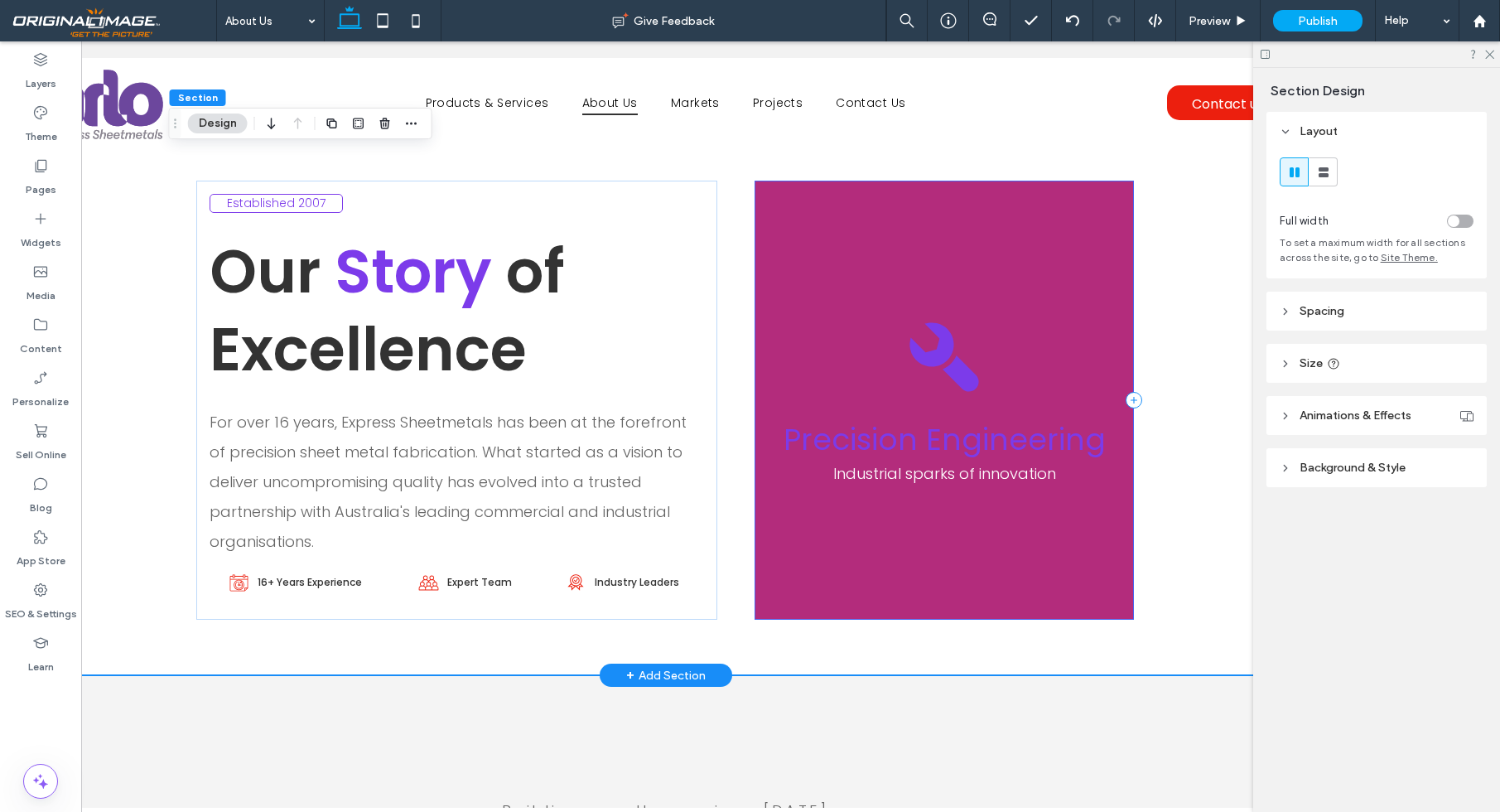
click at [1106, 238] on div "Precision Engineering Industrial sparks of innovation" at bounding box center [944, 400] width 379 height 439
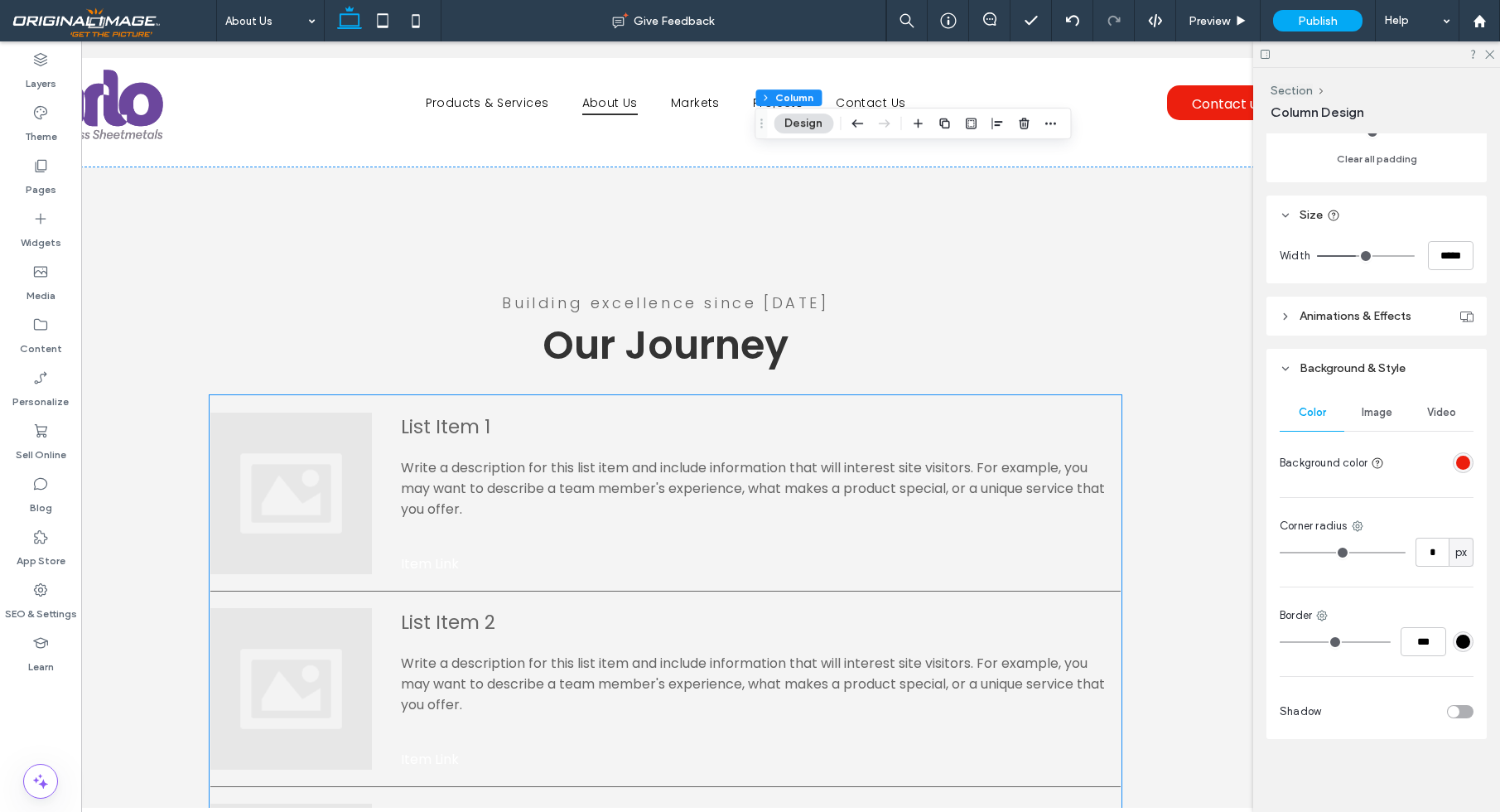
scroll to position [529, 0]
